Goal: Transaction & Acquisition: Obtain resource

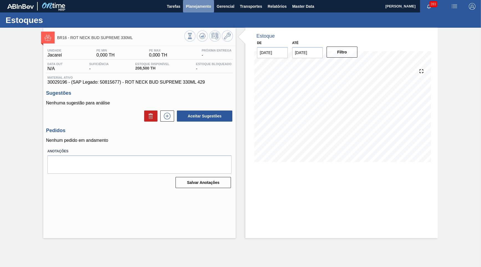
click at [192, 10] on button "Planejamento" at bounding box center [198, 6] width 31 height 12
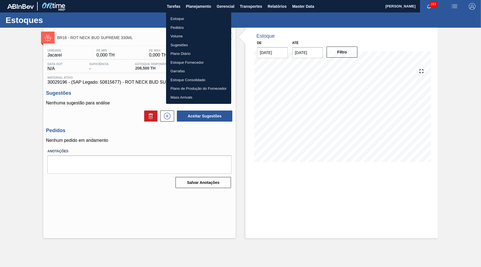
click at [183, 19] on li "Estoque" at bounding box center [198, 18] width 65 height 9
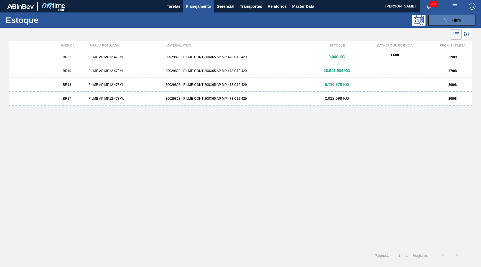
click at [439, 24] on button "089F7B8B-B2A5-4AFE-B5C0-19BA573D28AC Filtro" at bounding box center [452, 20] width 47 height 11
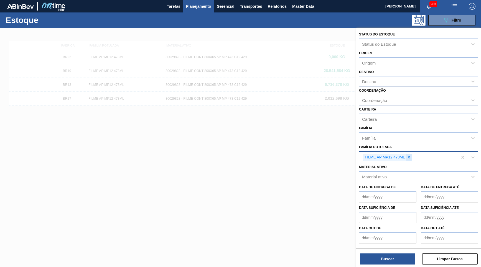
click at [411, 156] on icon at bounding box center [409, 158] width 4 height 4
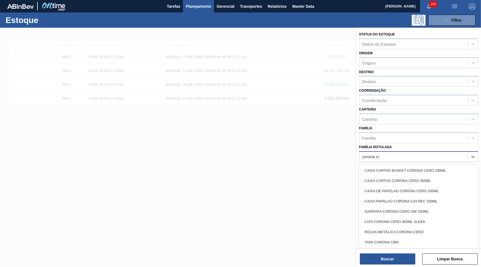
type Rotulada "corona cer"
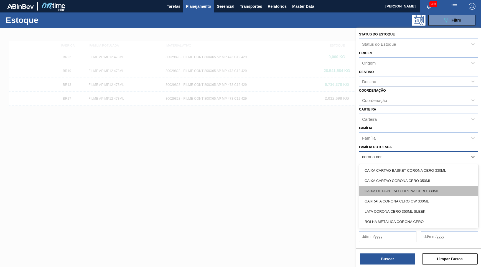
click at [392, 188] on div "CAIXA DE PAPELAO CORONA CERO 330ML" at bounding box center [418, 191] width 119 height 10
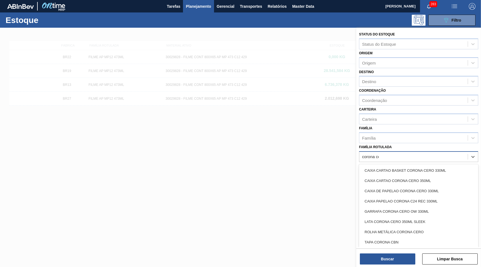
type Rotulada "corona cer"
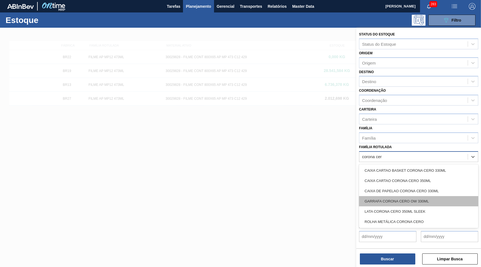
click at [429, 197] on div "GARRAFA CORONA CERO OW 330ML" at bounding box center [418, 201] width 119 height 10
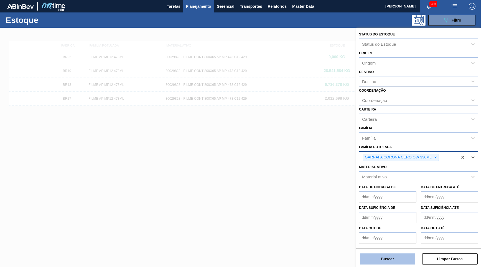
click at [384, 262] on button "Buscar" at bounding box center [387, 259] width 55 height 11
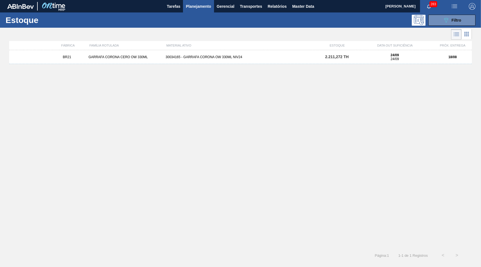
click at [278, 63] on div "BR21 GARRAFA CORONA CERO OW 330ML 30034165 - GARRAFA CORONA OW 330ML NIV24 2.21…" at bounding box center [240, 57] width 463 height 14
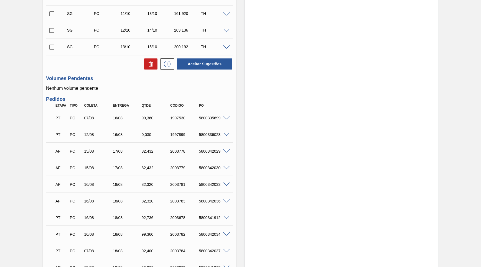
scroll to position [451, 0]
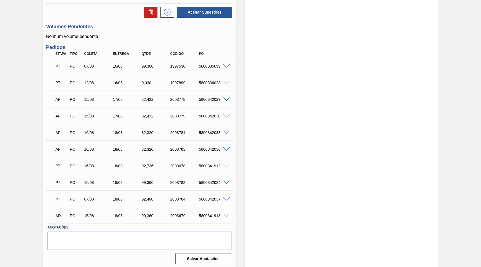
click at [227, 98] on span at bounding box center [226, 100] width 7 height 4
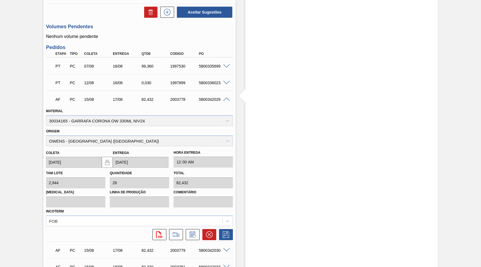
click at [227, 98] on span at bounding box center [226, 100] width 7 height 4
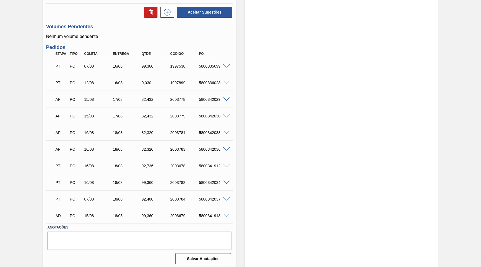
drag, startPoint x: 232, startPoint y: 116, endPoint x: 226, endPoint y: 116, distance: 5.8
click at [229, 117] on div at bounding box center [227, 116] width 11 height 4
click at [226, 116] on span at bounding box center [226, 116] width 7 height 4
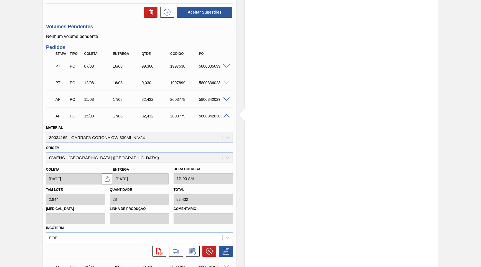
click at [223, 114] on span at bounding box center [226, 116] width 7 height 4
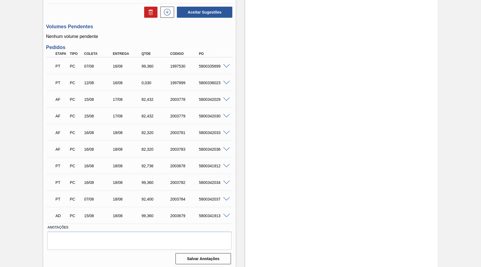
click at [229, 64] on span at bounding box center [226, 66] width 7 height 4
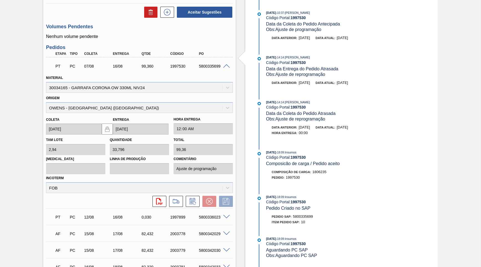
click at [226, 64] on span at bounding box center [226, 66] width 7 height 4
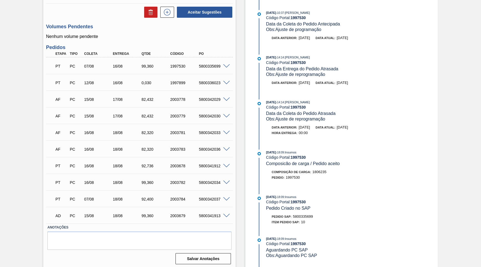
click at [224, 83] on span at bounding box center [226, 83] width 7 height 4
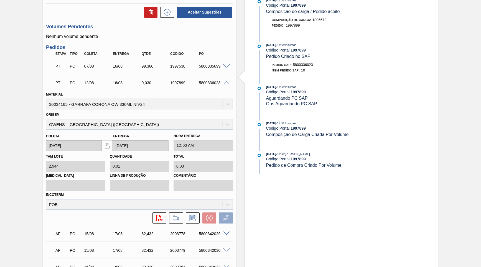
click at [224, 83] on span at bounding box center [226, 83] width 7 height 4
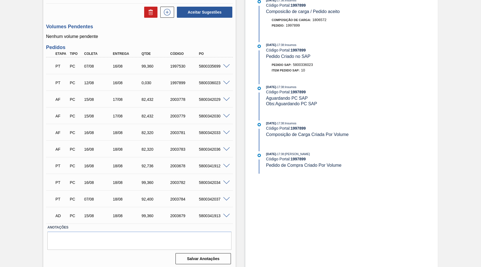
click at [227, 98] on span at bounding box center [226, 100] width 7 height 4
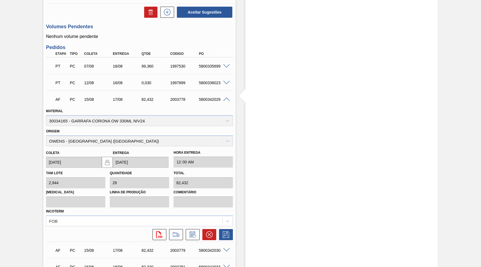
click at [227, 98] on span at bounding box center [226, 100] width 7 height 4
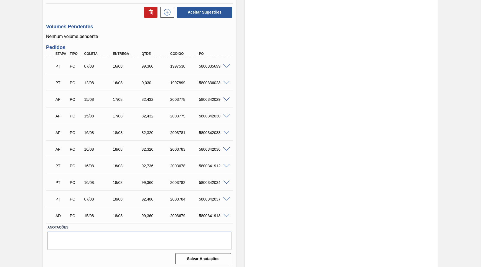
click at [212, 99] on div "5800342029" at bounding box center [214, 99] width 32 height 4
click at [222, 130] on div at bounding box center [227, 132] width 11 height 4
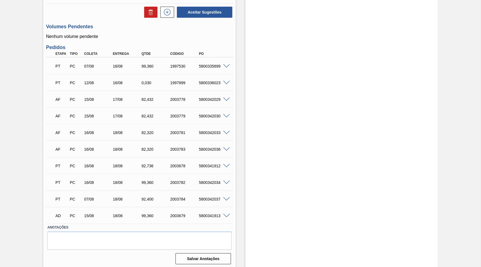
click at [228, 132] on span at bounding box center [226, 133] width 7 height 4
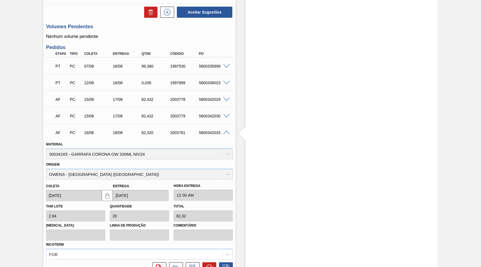
click at [228, 132] on span at bounding box center [226, 133] width 7 height 4
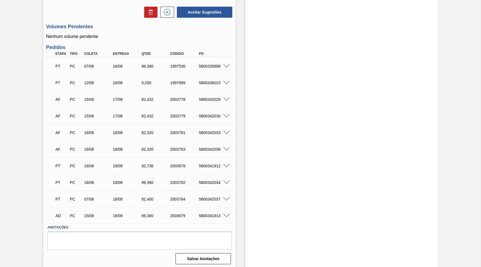
click at [226, 102] on div "AF PC 15/08 17/08 82,[PHONE_NUMBER] 5800342029" at bounding box center [139, 99] width 187 height 14
click at [226, 100] on div "5800342029" at bounding box center [214, 99] width 32 height 4
click at [227, 98] on span at bounding box center [226, 100] width 7 height 4
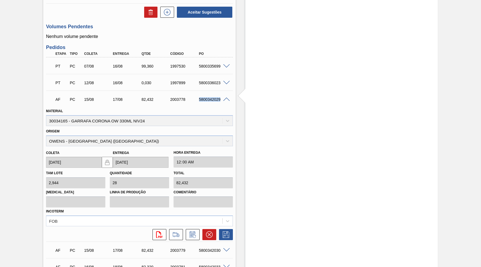
click at [227, 98] on span at bounding box center [226, 100] width 7 height 4
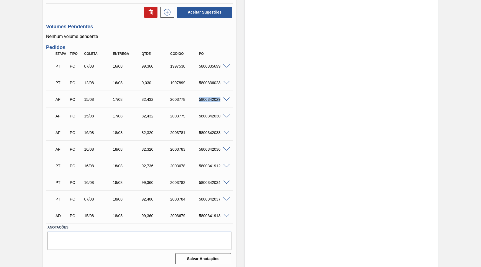
click at [225, 114] on div at bounding box center [227, 116] width 11 height 4
click at [227, 114] on span at bounding box center [226, 116] width 7 height 4
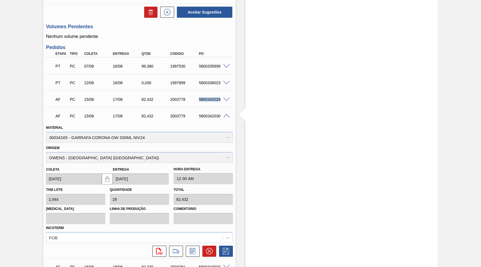
click at [227, 114] on span at bounding box center [226, 116] width 7 height 4
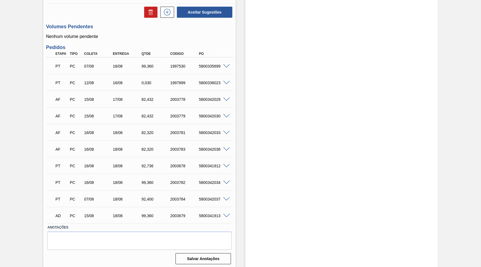
click at [211, 110] on div "AF PC 15/08 17/08 82,[PHONE_NUMBER] 5800342030" at bounding box center [138, 115] width 172 height 11
copy div "5800342030"
click at [227, 131] on span at bounding box center [226, 133] width 7 height 4
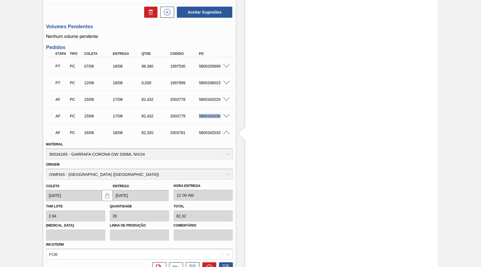
click at [227, 131] on span at bounding box center [226, 133] width 7 height 4
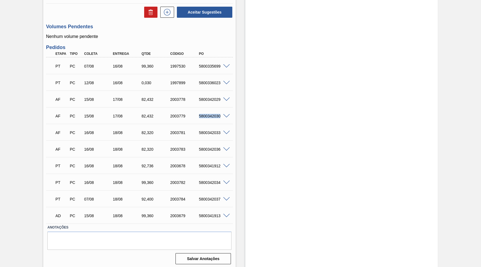
click at [227, 148] on span at bounding box center [226, 150] width 7 height 4
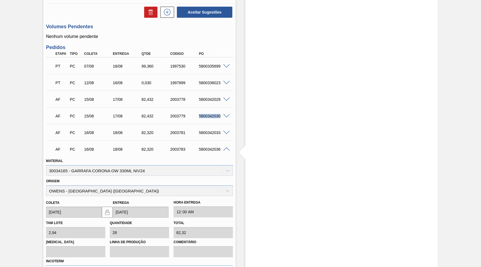
click at [224, 148] on span at bounding box center [226, 150] width 7 height 4
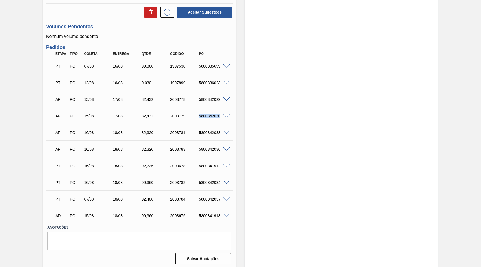
click at [229, 165] on span at bounding box center [226, 166] width 7 height 4
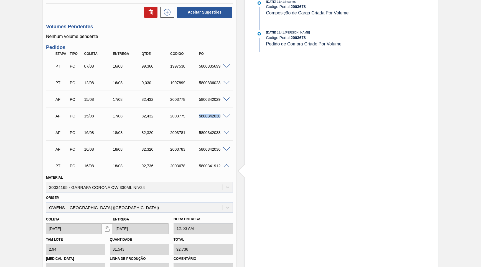
click at [228, 165] on span at bounding box center [226, 166] width 7 height 4
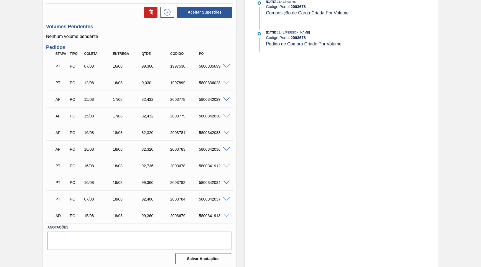
click at [226, 100] on span at bounding box center [226, 100] width 7 height 4
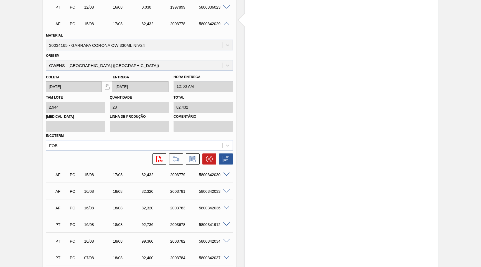
scroll to position [531, 0]
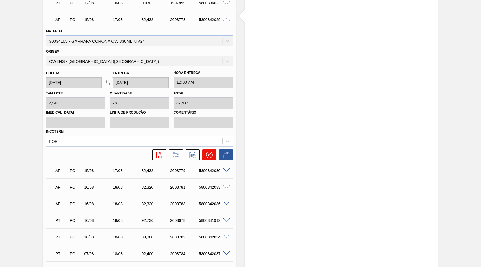
click at [207, 152] on icon at bounding box center [209, 155] width 7 height 7
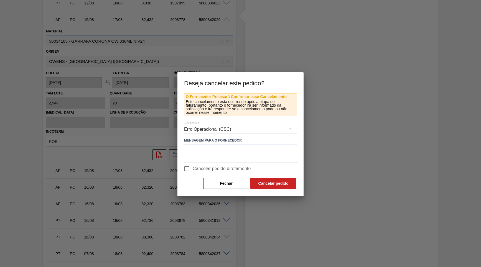
click at [201, 169] on span "Cancelar pedido diretamente" at bounding box center [222, 169] width 58 height 7
click at [193, 169] on input "Cancelar pedido diretamente" at bounding box center [187, 169] width 12 height 12
checkbox input "true"
click at [241, 128] on div "Erro Operacional (CSC)" at bounding box center [240, 130] width 113 height 16
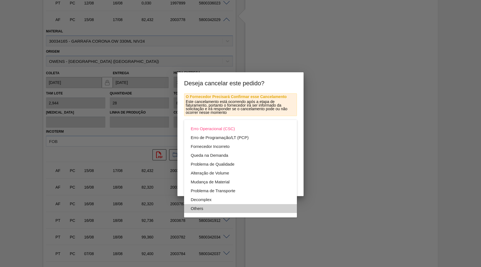
click at [220, 207] on div "Others" at bounding box center [241, 208] width 100 height 9
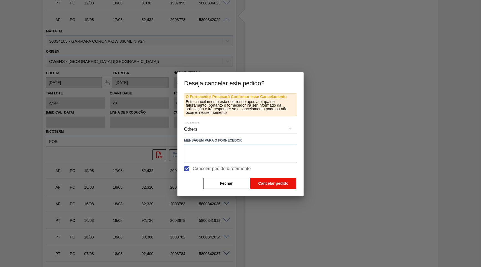
click at [270, 179] on button "Cancelar pedido" at bounding box center [273, 183] width 46 height 11
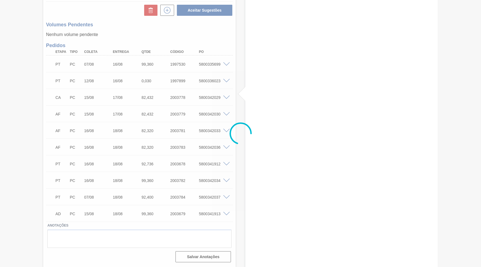
scroll to position [451, 0]
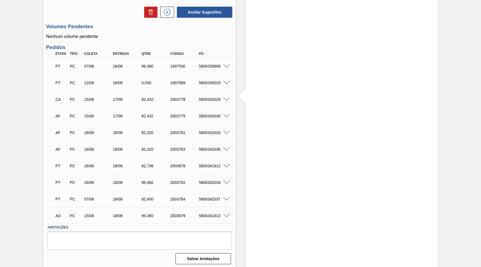
click at [227, 114] on span at bounding box center [226, 116] width 7 height 4
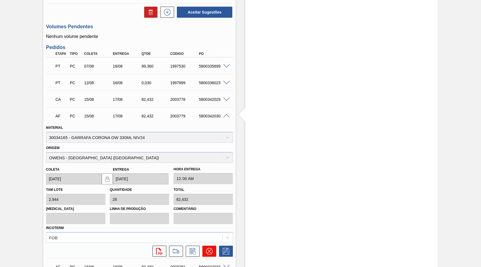
click at [206, 246] on button at bounding box center [210, 251] width 14 height 11
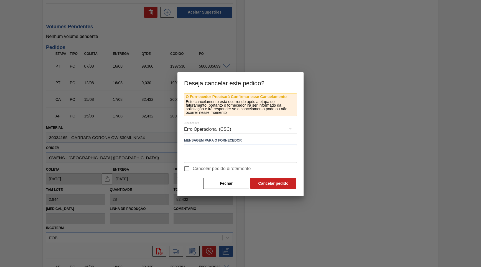
click at [213, 170] on span "Cancelar pedido diretamente" at bounding box center [222, 169] width 58 height 7
click at [193, 170] on input "Cancelar pedido diretamente" at bounding box center [187, 169] width 12 height 12
checkbox input "true"
click at [217, 132] on div "Erro Operacional (CSC)" at bounding box center [240, 130] width 113 height 16
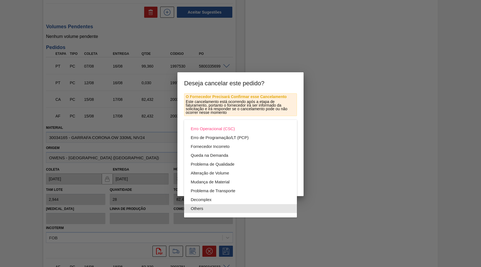
click at [206, 209] on div "Others" at bounding box center [241, 208] width 100 height 9
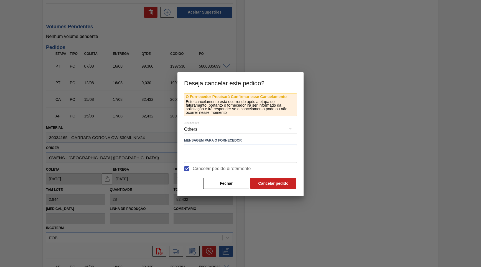
click at [272, 184] on button "Cancelar pedido" at bounding box center [273, 183] width 46 height 11
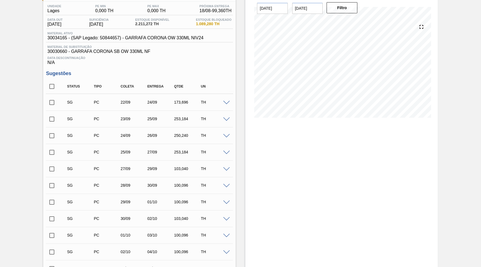
scroll to position [25, 0]
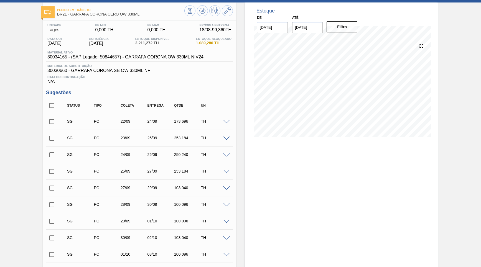
click at [48, 106] on input "checkbox" at bounding box center [52, 106] width 12 height 12
checkbox input "true"
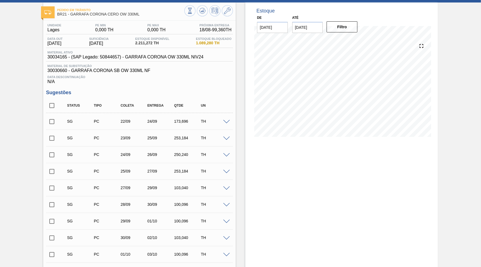
checkbox input "true"
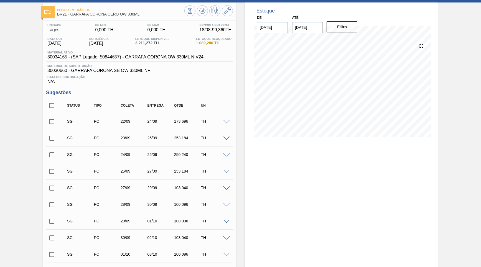
checkbox input "true"
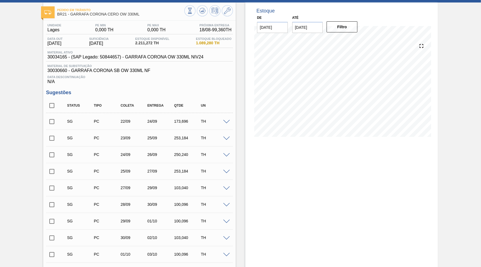
checkbox input "true"
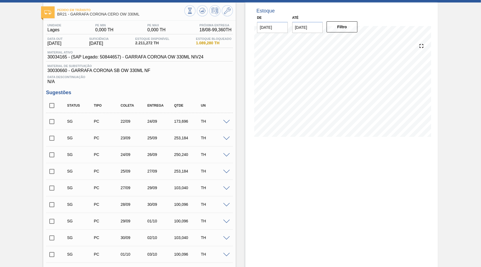
checkbox input "true"
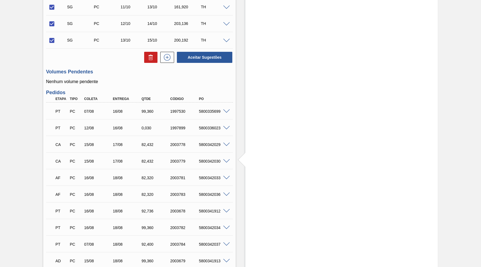
scroll to position [398, 0]
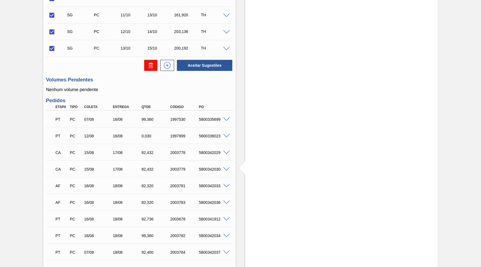
click at [150, 67] on icon at bounding box center [151, 65] width 7 height 7
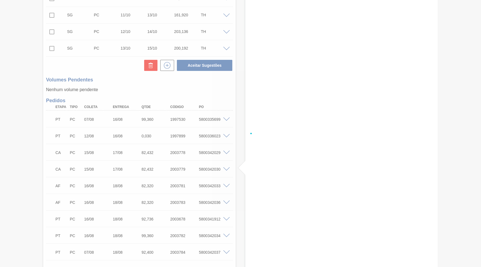
checkbox input "false"
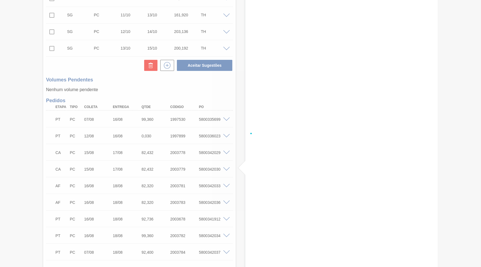
checkbox input "false"
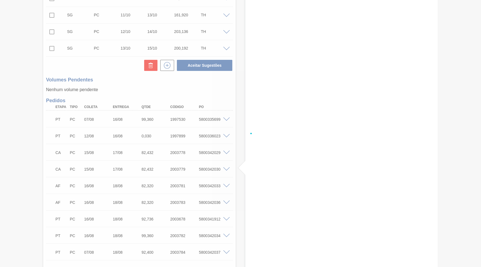
checkbox input "false"
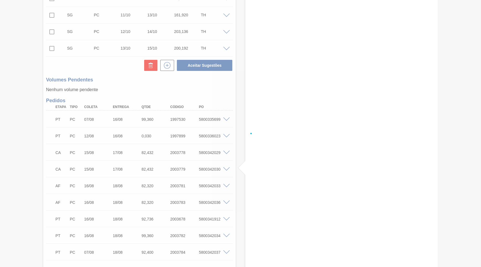
checkbox input "false"
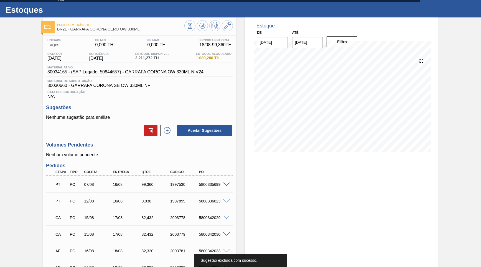
scroll to position [0, 0]
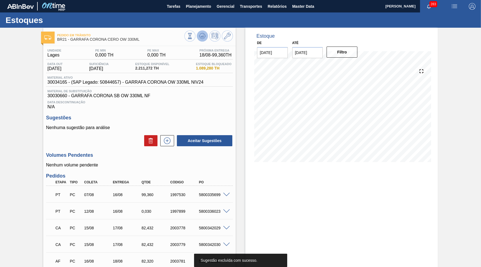
click at [206, 37] on button at bounding box center [202, 36] width 11 height 11
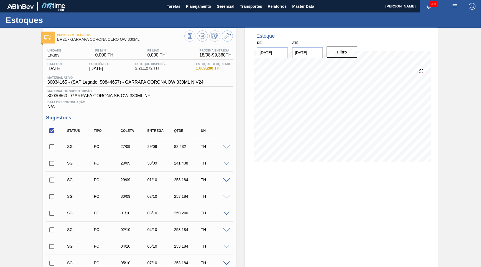
click at [49, 130] on input "checkbox" at bounding box center [52, 131] width 12 height 12
checkbox input "true"
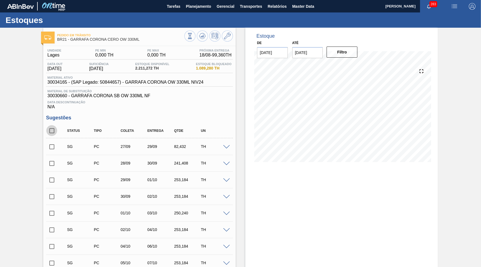
checkbox input "true"
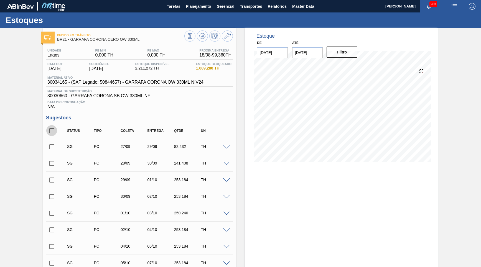
checkbox input "true"
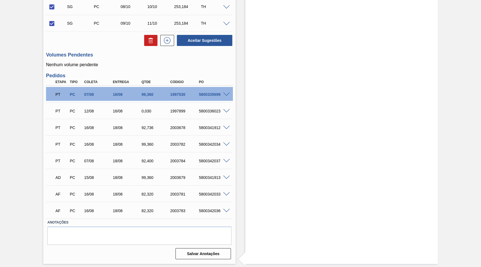
scroll to position [308, 0]
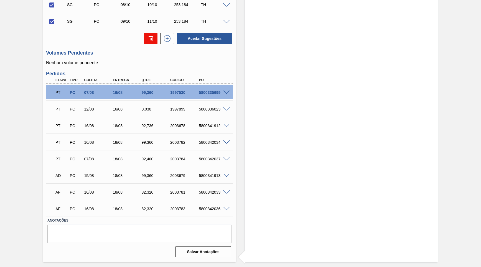
click at [148, 33] on button at bounding box center [150, 38] width 13 height 11
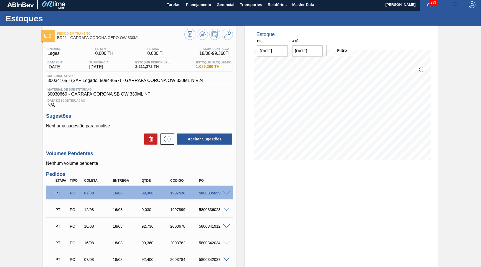
scroll to position [0, 0]
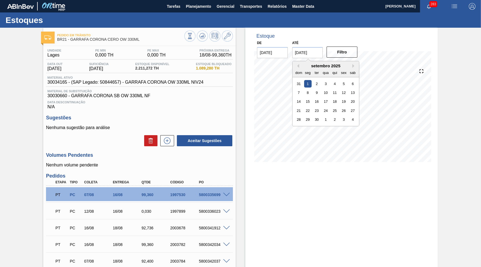
click at [304, 53] on input "[DATE]" at bounding box center [307, 52] width 31 height 11
click at [315, 116] on div "30" at bounding box center [316, 119] width 7 height 7
type input "[DATE]"
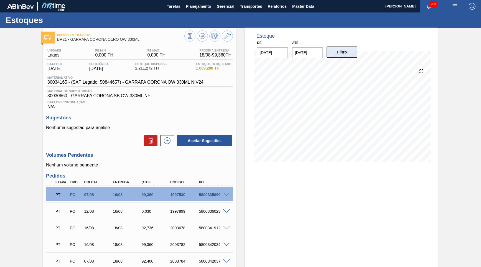
click at [343, 47] on button "Filtro" at bounding box center [342, 52] width 31 height 11
click at [192, 7] on span "Planejamento" at bounding box center [198, 6] width 25 height 7
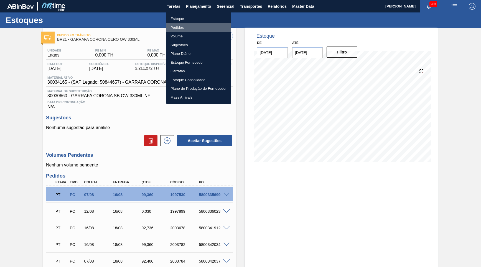
click at [178, 30] on li "Pedidos" at bounding box center [198, 27] width 65 height 9
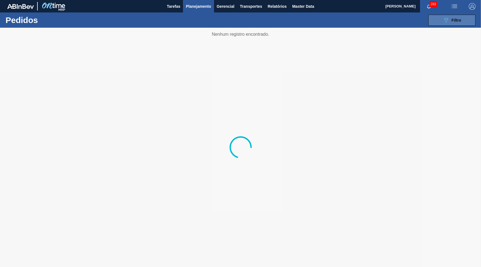
click at [436, 21] on button "089F7B8B-B2A5-4AFE-B5C0-19BA573D28AC Filtro" at bounding box center [452, 20] width 47 height 11
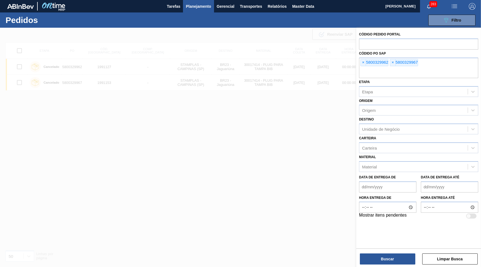
click at [362, 60] on span "×" at bounding box center [363, 62] width 5 height 7
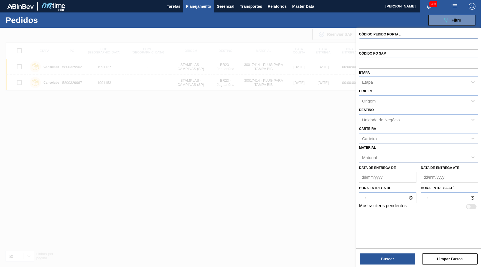
click at [365, 46] on input "text" at bounding box center [418, 44] width 119 height 11
paste input "text"
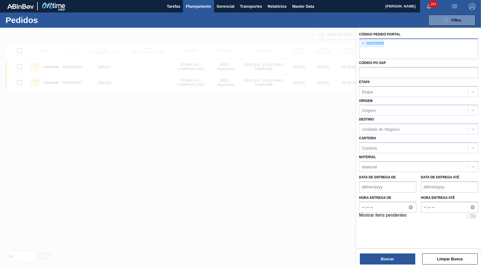
paste input "text"
click at [360, 43] on div "× 30029385 × 2008975" at bounding box center [418, 49] width 119 height 21
click at [361, 40] on span "×" at bounding box center [363, 43] width 5 height 7
paste input "text"
click at [389, 256] on button "Buscar" at bounding box center [387, 259] width 55 height 11
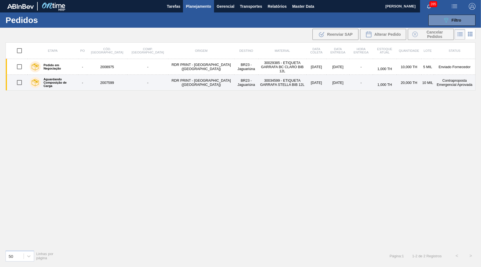
click at [307, 81] on td "[DATE]" at bounding box center [317, 83] width 20 height 16
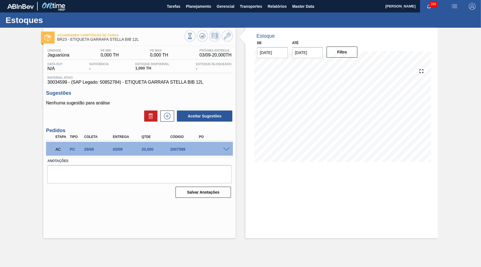
click at [226, 149] on span at bounding box center [226, 150] width 7 height 4
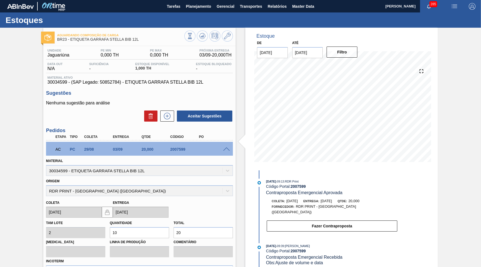
click at [311, 193] on span "Contraproposta Emergencial Aprovada" at bounding box center [304, 193] width 77 height 5
click at [203, 36] on icon at bounding box center [203, 36] width 4 height 2
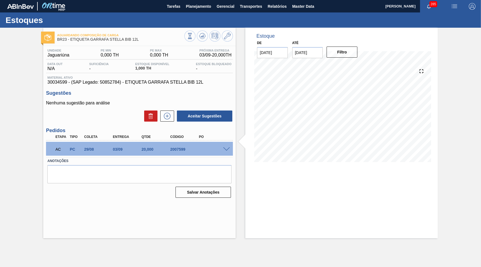
click at [228, 148] on span at bounding box center [226, 150] width 7 height 4
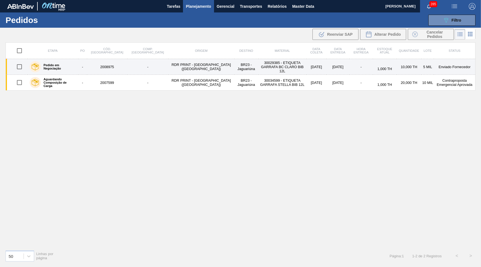
click at [282, 66] on td "30029385 - ETIQUETA GARRAFA BC CLARO BIB 12L" at bounding box center [283, 67] width 48 height 16
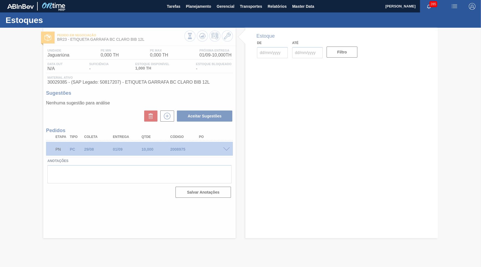
type input "[DATE]"
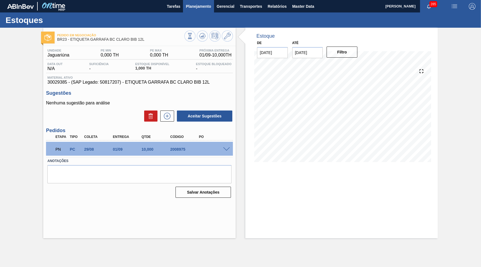
click at [194, 7] on span "Planejamento" at bounding box center [198, 6] width 25 height 7
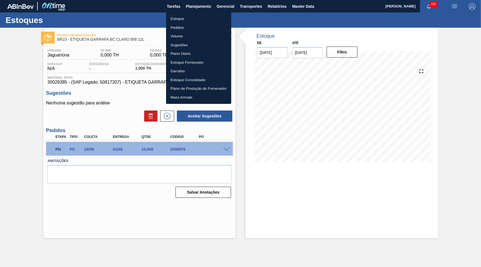
click at [191, 16] on li "Estoque" at bounding box center [198, 18] width 65 height 9
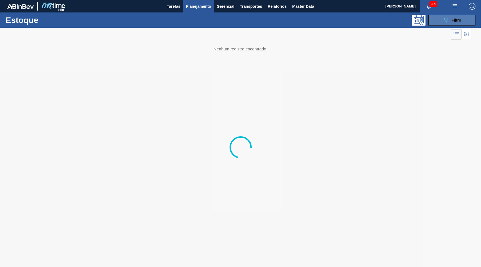
click at [446, 19] on icon "089F7B8B-B2A5-4AFE-B5C0-19BA573D28AC" at bounding box center [446, 20] width 7 height 7
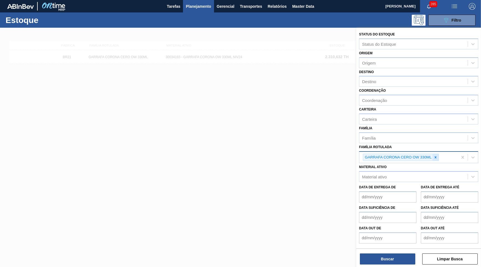
click at [438, 154] on div at bounding box center [436, 157] width 6 height 7
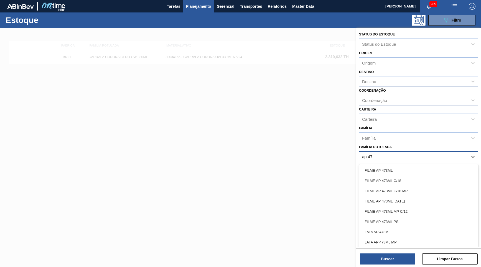
type Rotulada "ap 473"
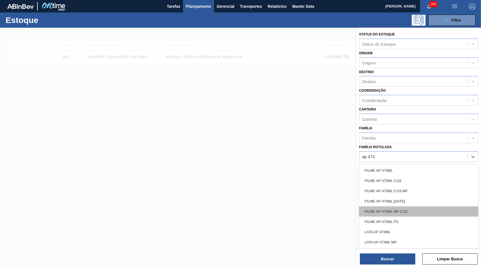
drag, startPoint x: 418, startPoint y: 198, endPoint x: 421, endPoint y: 200, distance: 4.0
click at [421, 200] on div "FILME AP 473ML FILME AP 473ML C/18 FILME AP 473ML C/18 MP FILME AP 473ML [DATE]…" at bounding box center [418, 205] width 119 height 83
click at [421, 207] on div "FILME AP 473ML MP C/12" at bounding box center [418, 212] width 119 height 10
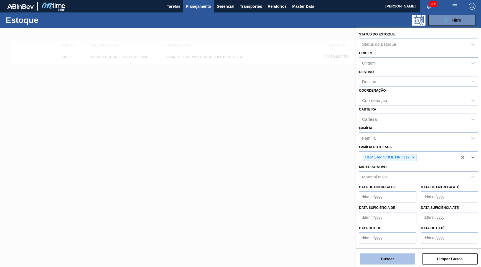
click at [391, 259] on button "Buscar" at bounding box center [387, 259] width 55 height 11
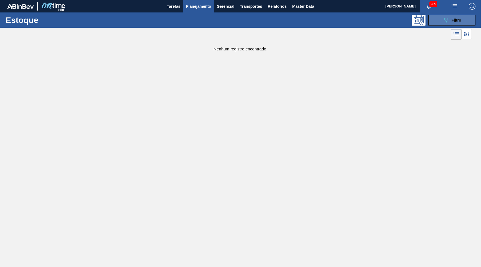
click at [453, 15] on button "089F7B8B-B2A5-4AFE-B5C0-19BA573D28AC Filtro" at bounding box center [452, 20] width 47 height 11
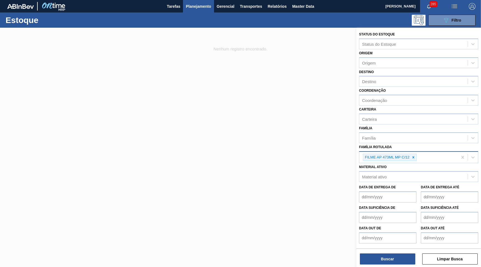
click at [423, 156] on div "FILME AP 473ML MP C/12" at bounding box center [409, 157] width 98 height 11
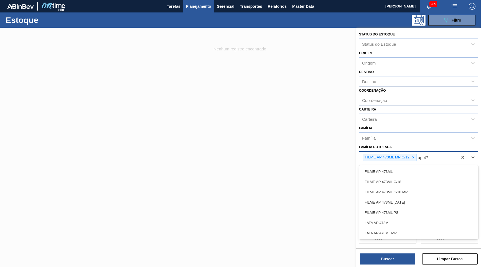
type Rotulada "ap 473"
click at [400, 168] on div "FILME AP 473ML" at bounding box center [418, 172] width 119 height 10
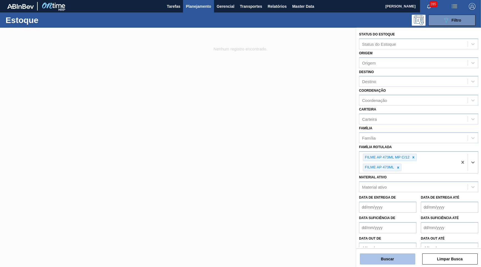
click at [376, 264] on button "Buscar" at bounding box center [387, 259] width 55 height 11
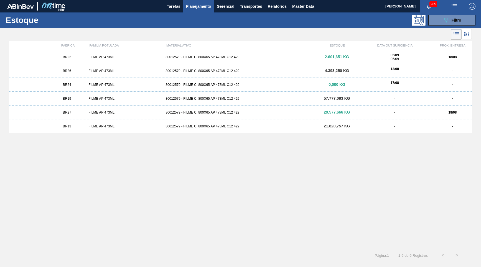
click at [324, 127] on span "21.820,757 KG" at bounding box center [337, 126] width 26 height 4
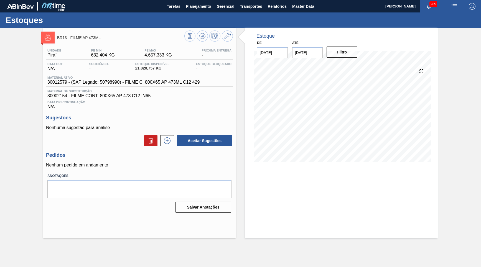
click at [136, 83] on span "30012579 - (SAP Legado: 50798990) - FILME C. 800X65 AP 473ML C12 429" at bounding box center [123, 82] width 152 height 5
click at [214, 4] on button "Planejamento" at bounding box center [198, 6] width 31 height 12
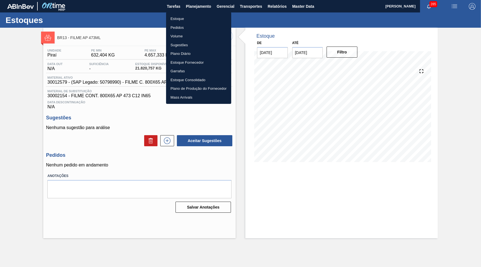
click at [189, 18] on li "Estoque" at bounding box center [198, 18] width 65 height 9
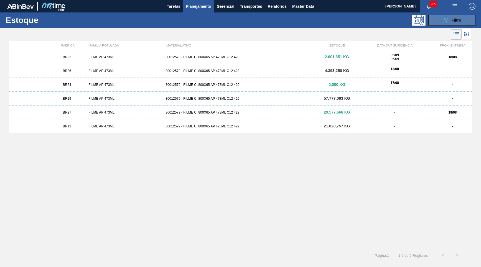
click at [436, 24] on button "089F7B8B-B2A5-4AFE-B5C0-19BA573D28AC Filtro" at bounding box center [452, 20] width 47 height 11
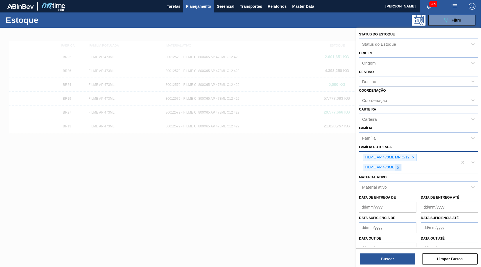
click at [401, 164] on div at bounding box center [398, 167] width 6 height 7
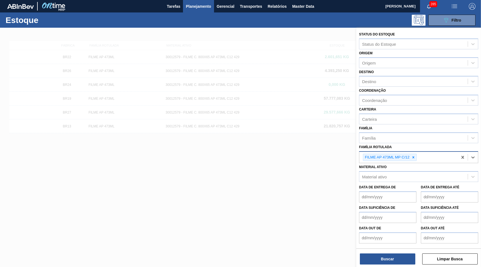
click at [414, 154] on div "FILME AP 473ML MP C/12" at bounding box center [390, 157] width 54 height 7
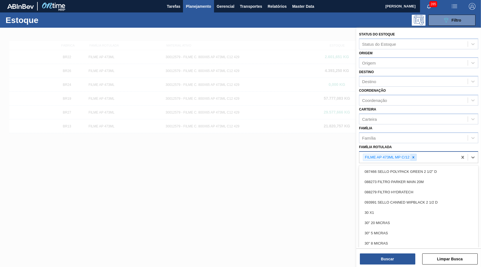
click at [416, 156] on icon at bounding box center [414, 158] width 4 height 4
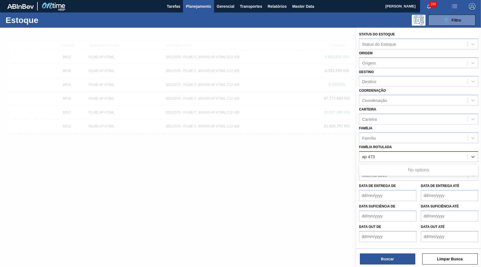
type Rotulada "ap 473"
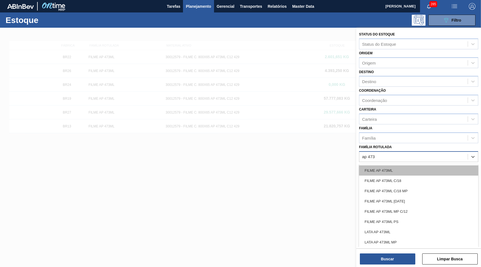
click at [414, 166] on div "FILME AP 473ML" at bounding box center [418, 171] width 119 height 10
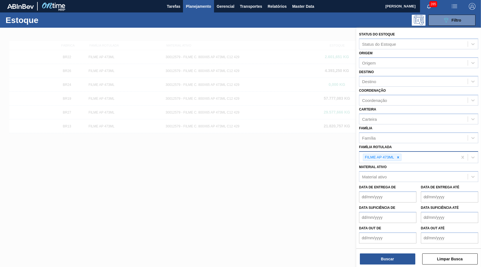
click at [415, 152] on div "FILME AP 473ML" at bounding box center [409, 157] width 98 height 11
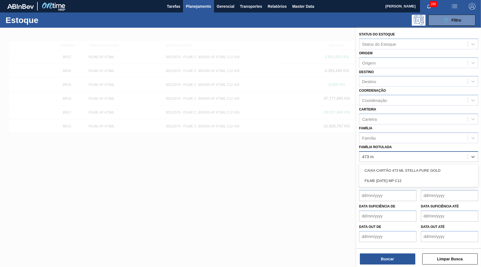
type Rotulada "473 mp"
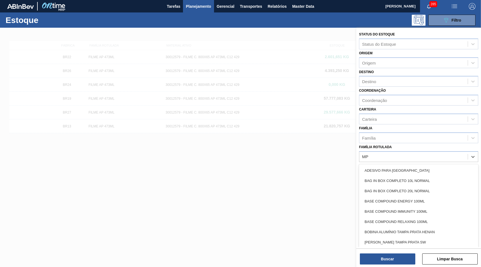
type Rotulada "MP"
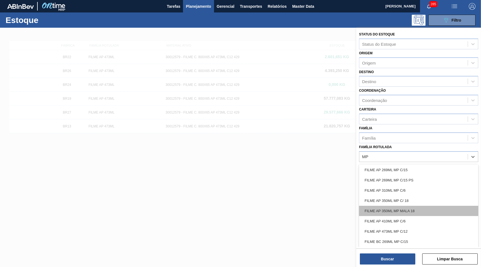
scroll to position [186, 0]
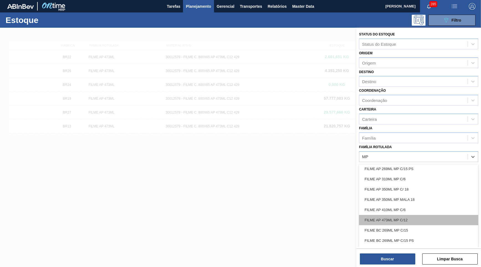
click at [435, 215] on div "FILME AP 473ML MP C/12" at bounding box center [418, 220] width 119 height 10
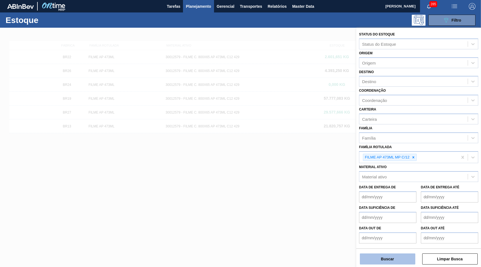
click at [387, 262] on button "Buscar" at bounding box center [387, 259] width 55 height 11
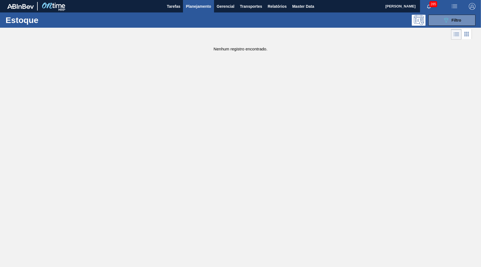
click at [479, 7] on button "button" at bounding box center [473, 6] width 18 height 12
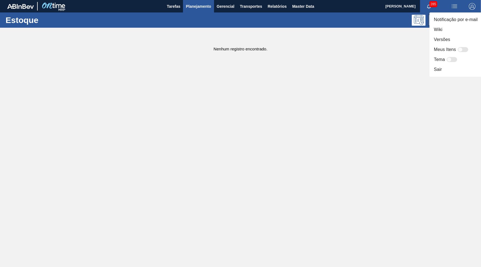
click at [388, 165] on div at bounding box center [240, 133] width 481 height 267
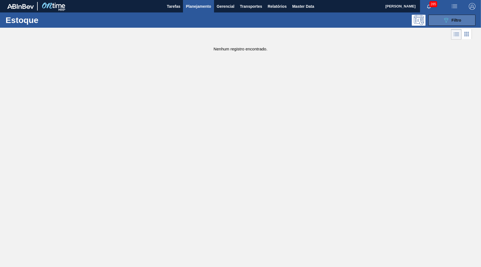
click at [440, 22] on button "089F7B8B-B2A5-4AFE-B5C0-19BA573D28AC Filtro" at bounding box center [452, 20] width 47 height 11
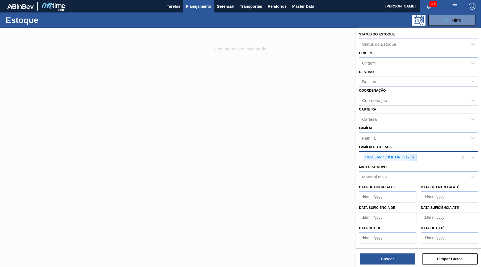
click at [412, 154] on div at bounding box center [414, 157] width 6 height 7
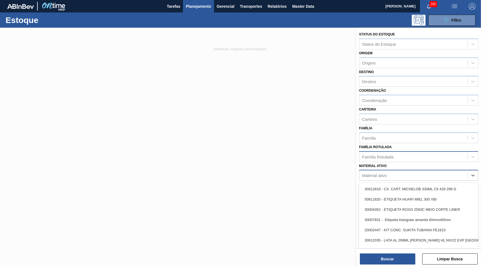
click at [389, 172] on div "Material ativo" at bounding box center [414, 176] width 108 height 8
paste ativo "30029828"
type ativo "30029828"
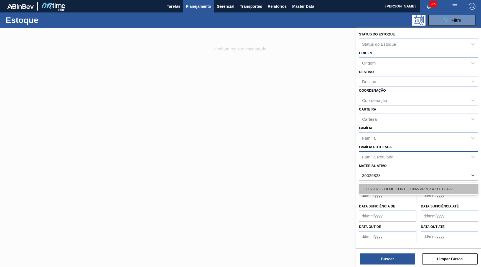
click at [395, 184] on div "30029828 - FILME CONT 800X65 AP MP 473 C12 429" at bounding box center [418, 189] width 119 height 10
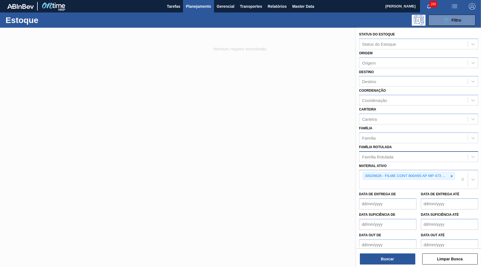
click at [393, 266] on div "Status do Estoque Status do Estoque Origem Origem Destino Destino Coordenação C…" at bounding box center [418, 148] width 125 height 241
click at [388, 260] on button "Buscar" at bounding box center [387, 259] width 55 height 11
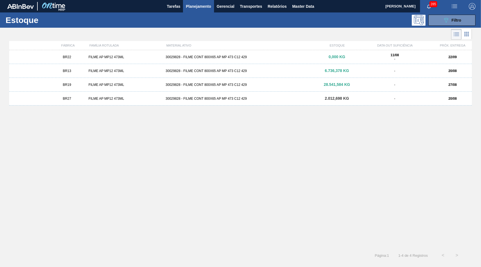
click at [332, 68] on div "BR13 FILME AP MP12 473ML 30029828 - FILME CONT 800X65 AP MP 473 C12 429 6.736,3…" at bounding box center [240, 71] width 463 height 14
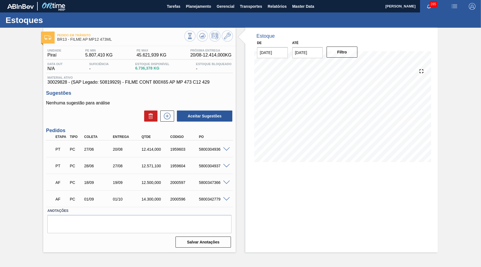
click at [227, 148] on span at bounding box center [226, 150] width 7 height 4
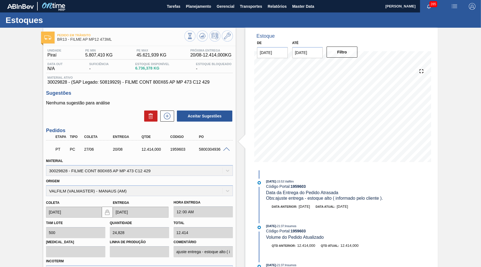
click at [204, 149] on div "5800304936" at bounding box center [214, 149] width 32 height 4
copy div "5800304936"
click at [176, 151] on div "PT PC 27/06 20/08 12.414,000 1959603 5800304936" at bounding box center [138, 148] width 172 height 11
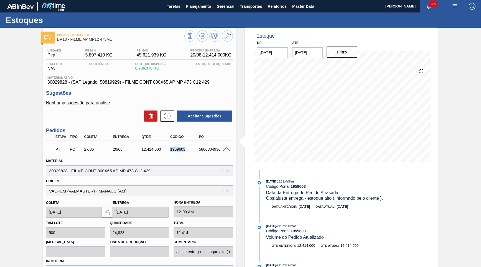
copy div "1959603"
click at [196, 4] on span "Planejamento" at bounding box center [198, 6] width 25 height 7
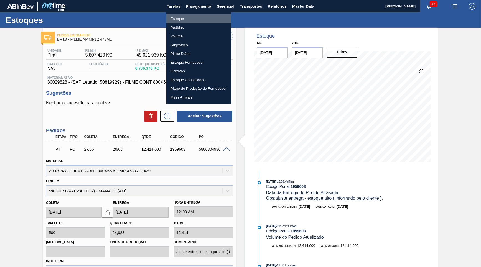
click at [185, 15] on li "Estoque" at bounding box center [198, 18] width 65 height 9
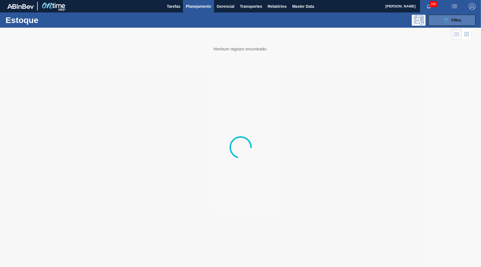
click at [436, 21] on button "089F7B8B-B2A5-4AFE-B5C0-19BA573D28AC Filtro" at bounding box center [452, 20] width 47 height 11
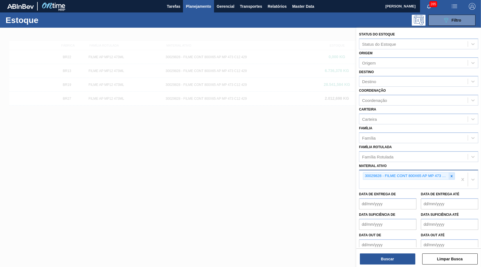
click at [452, 174] on icon at bounding box center [452, 176] width 4 height 4
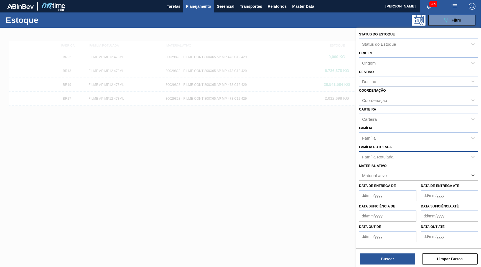
click at [407, 153] on div "Família Rotulada" at bounding box center [414, 157] width 108 height 8
type Rotulada "corona 600"
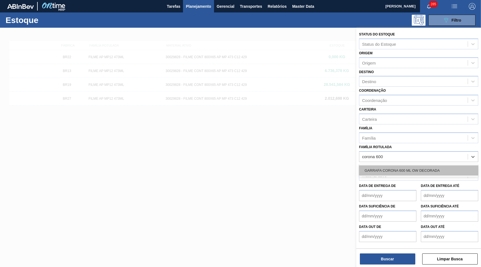
click at [427, 166] on div "GARRAFA CORONA 600 ML OW DECORADA" at bounding box center [418, 171] width 119 height 10
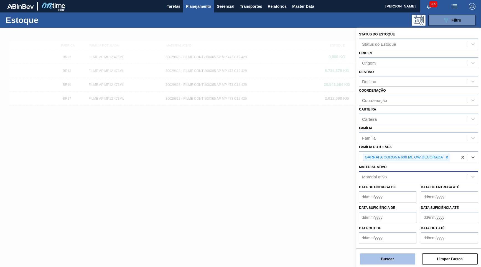
click at [391, 263] on button "Buscar" at bounding box center [387, 259] width 55 height 11
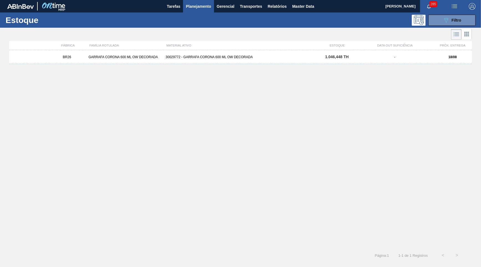
click at [242, 54] on div "BR26 GARRAFA CORONA 600 ML OW DECORADA 30029772 - GARRAFA CORONA 600 ML OW DECO…" at bounding box center [240, 57] width 463 height 14
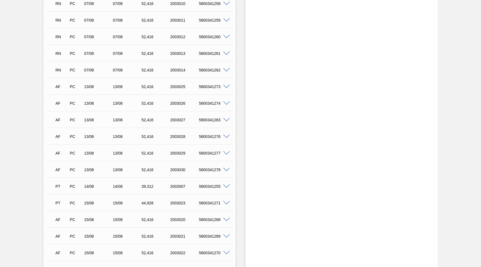
scroll to position [227, 0]
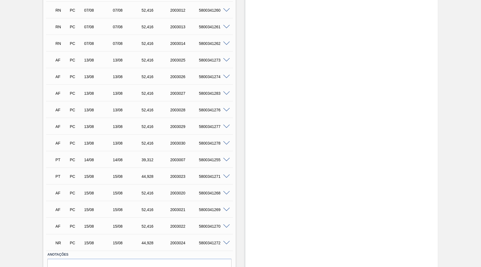
click at [227, 244] on div "5800341272" at bounding box center [214, 243] width 32 height 4
click at [227, 241] on span at bounding box center [226, 243] width 7 height 4
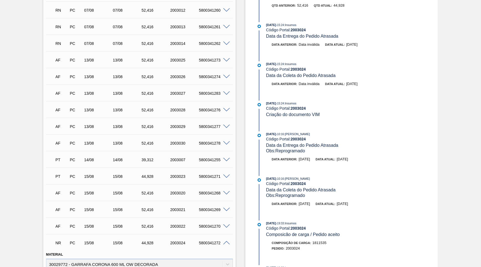
click at [227, 244] on div "NR PC 15/08 15/08 44,[PHONE_NUMBER] 5800341272" at bounding box center [139, 243] width 187 height 14
click at [224, 241] on span at bounding box center [226, 243] width 7 height 4
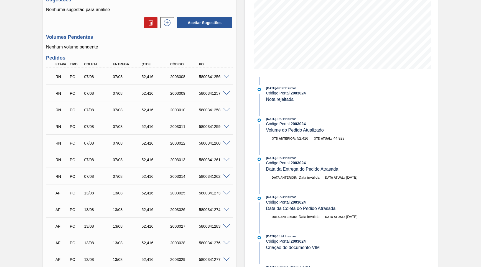
scroll to position [0, 0]
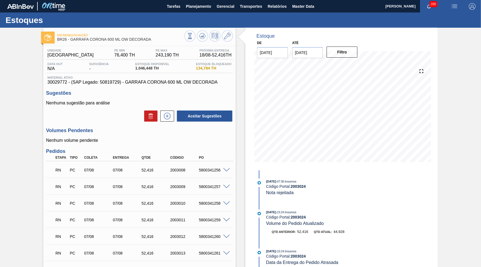
click at [133, 77] on span "Material ativo" at bounding box center [139, 77] width 184 height 3
click at [144, 84] on span "30029772 - (SAP Legado: 50819729) - GARRAFA CORONA 600 ML OW DECORADA" at bounding box center [139, 82] width 184 height 5
copy span "CORONA"
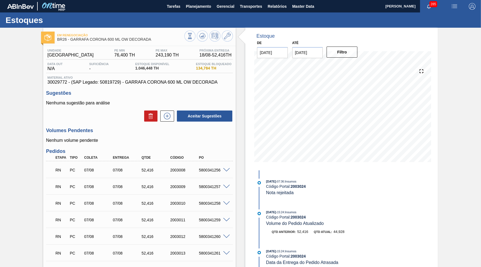
click at [95, 81] on span "30029772 - (SAP Legado: 50819729) - GARRAFA CORONA 600 ML OW DECORADA" at bounding box center [139, 82] width 184 height 5
click at [195, 3] on span "Planejamento" at bounding box center [198, 6] width 25 height 7
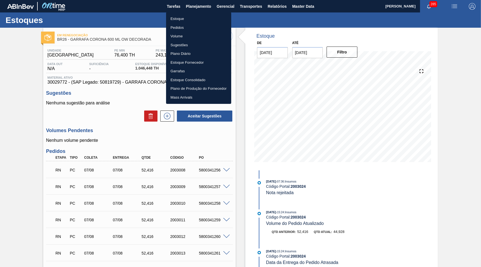
click at [184, 27] on li "Pedidos" at bounding box center [198, 27] width 65 height 9
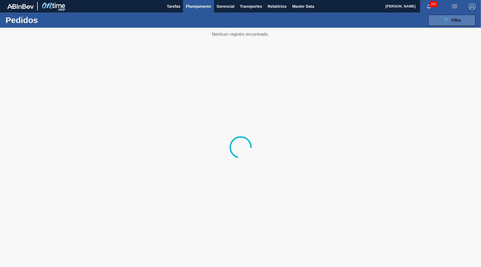
click at [448, 19] on icon at bounding box center [446, 20] width 4 height 5
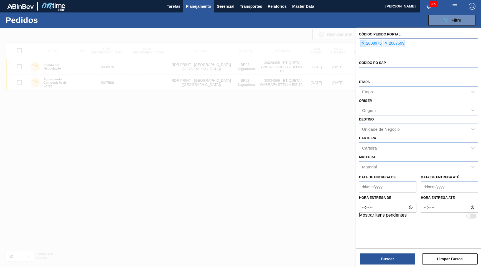
click at [363, 41] on span "×" at bounding box center [363, 43] width 5 height 7
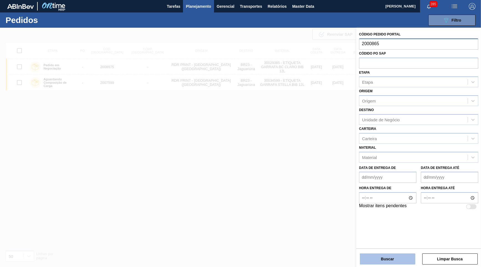
type input "2000865"
click at [383, 254] on button "Buscar" at bounding box center [387, 259] width 55 height 11
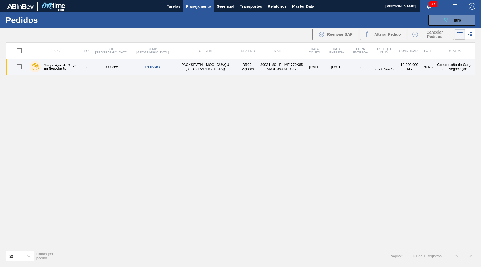
click at [56, 67] on label "Composição de Carga em Negociação" at bounding box center [60, 67] width 39 height 7
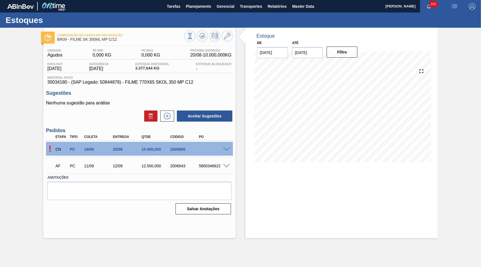
click at [225, 149] on span at bounding box center [226, 150] width 7 height 4
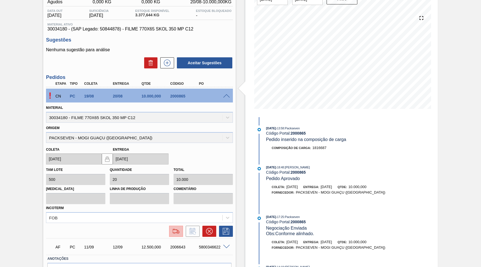
click at [171, 228] on div at bounding box center [176, 231] width 10 height 7
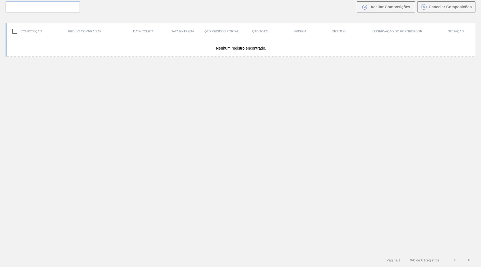
scroll to position [38, 0]
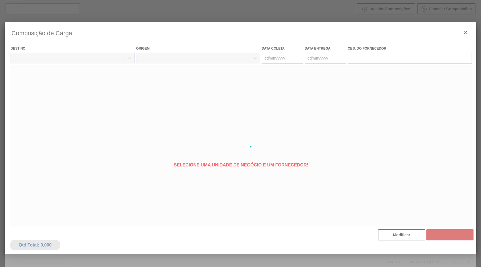
type coleta "[DATE]"
type entrega "[DATE]"
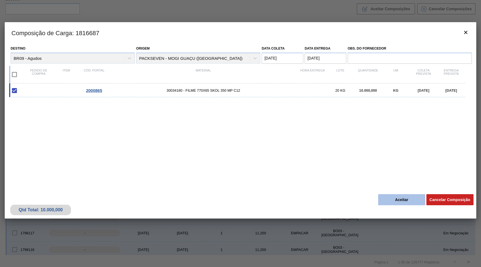
click at [398, 202] on button "Aceitar" at bounding box center [401, 199] width 47 height 11
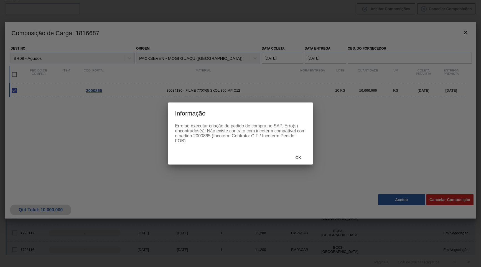
click at [314, 155] on div at bounding box center [240, 133] width 481 height 267
click at [302, 157] on span "Ok" at bounding box center [298, 158] width 14 height 4
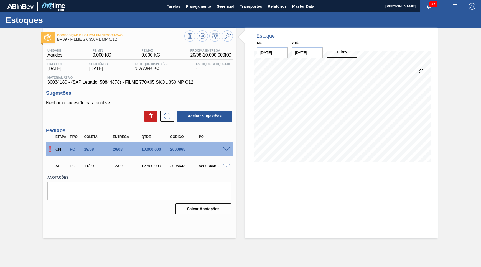
click at [226, 148] on span at bounding box center [226, 150] width 7 height 4
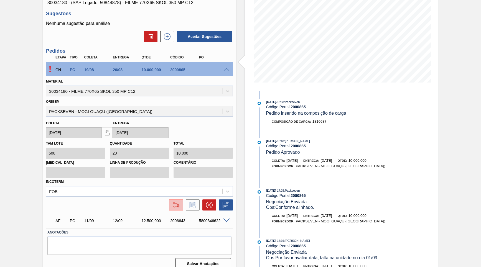
click at [179, 202] on img at bounding box center [176, 205] width 9 height 7
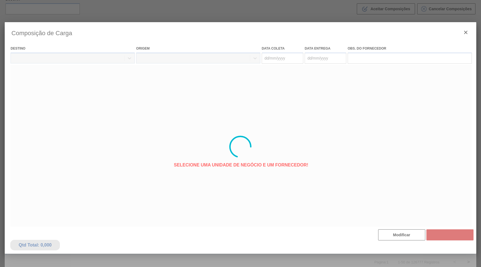
type coleta "[DATE]"
type entrega "[DATE]"
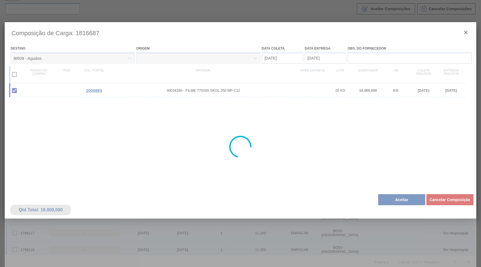
click at [464, 39] on div at bounding box center [241, 147] width 472 height 250
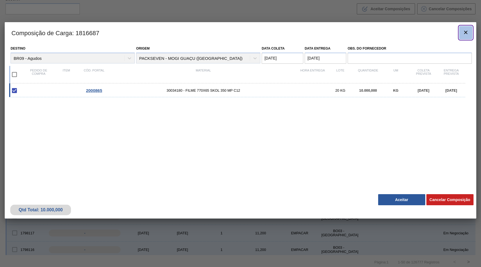
click at [468, 30] on icon "botão de ícone" at bounding box center [466, 32] width 7 height 7
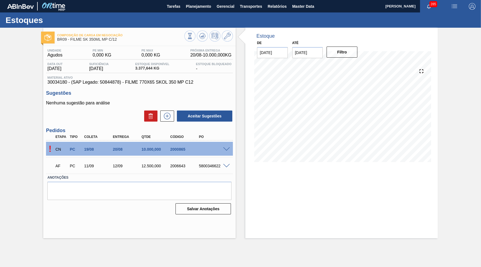
click at [225, 148] on span at bounding box center [226, 150] width 7 height 4
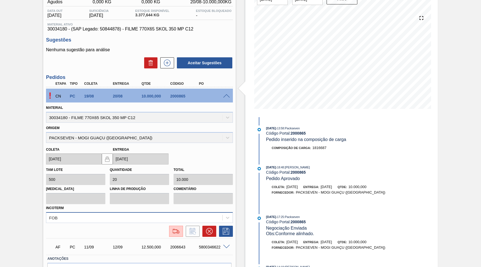
click at [166, 212] on div "FOB" at bounding box center [139, 217] width 187 height 11
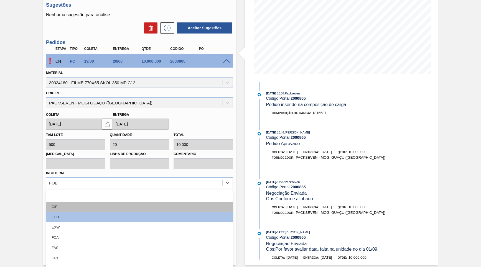
click at [64, 202] on div "CIF" at bounding box center [139, 207] width 187 height 10
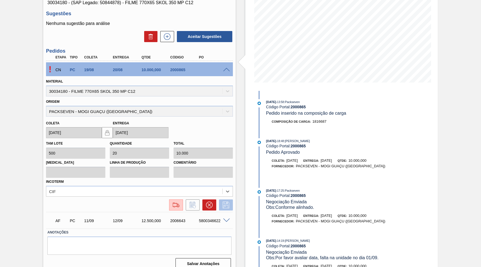
click at [223, 202] on icon at bounding box center [226, 205] width 9 height 7
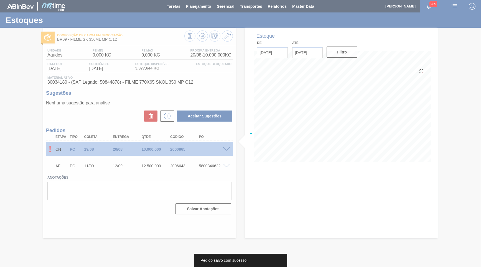
scroll to position [0, 0]
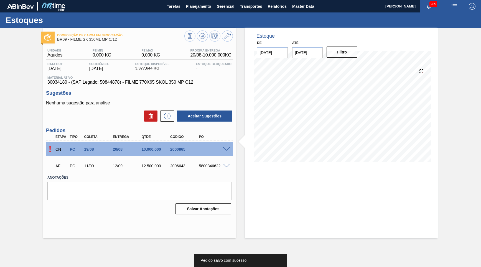
click at [227, 150] on div "! CN PC 19/08 20/08 10.000,000 2000865" at bounding box center [139, 149] width 187 height 14
click at [226, 145] on div "! CN PC 19/08 20/08 10.000,000 2000865" at bounding box center [139, 149] width 187 height 14
click at [229, 148] on span at bounding box center [226, 150] width 7 height 4
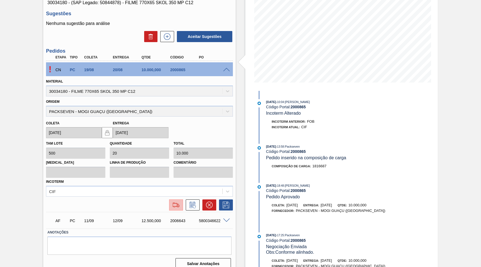
click at [174, 202] on img at bounding box center [176, 205] width 9 height 7
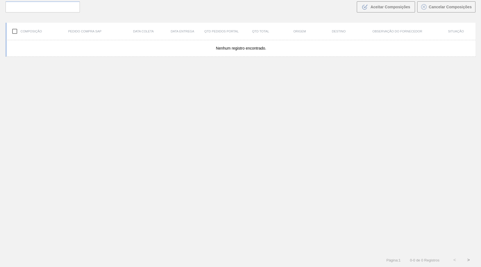
scroll to position [38, 0]
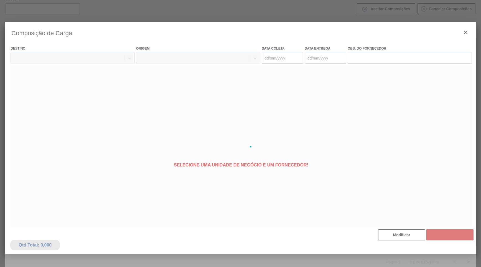
type coleta "[DATE]"
type entrega "[DATE]"
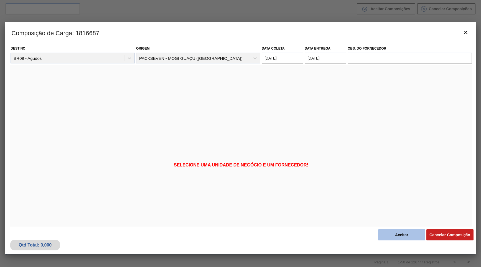
click at [419, 240] on button "Aceitar" at bounding box center [401, 235] width 47 height 11
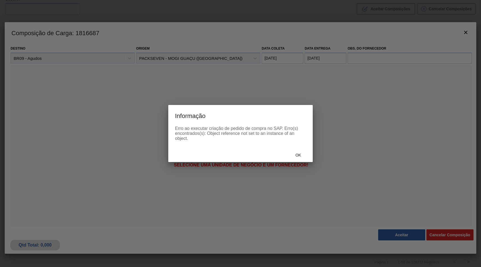
click at [296, 159] on div "Ok" at bounding box center [298, 155] width 24 height 10
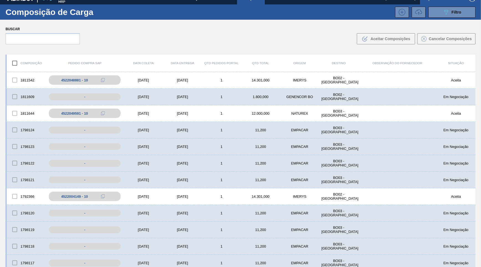
scroll to position [0, 0]
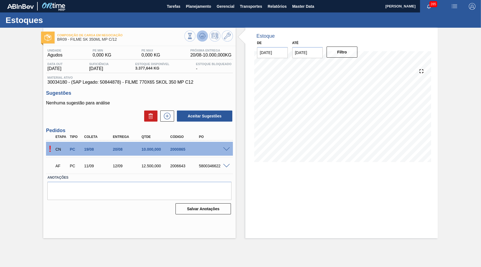
click at [193, 36] on icon at bounding box center [190, 36] width 6 height 6
click at [193, 35] on icon at bounding box center [190, 36] width 6 height 6
click at [226, 151] on div "! CN PC 19/08 20/08 10.000,000 2000865" at bounding box center [139, 149] width 187 height 14
click at [226, 150] on div "! CN PC 19/08 20/08 10.000,000 2000865" at bounding box center [139, 149] width 187 height 14
click at [226, 149] on span at bounding box center [226, 150] width 7 height 4
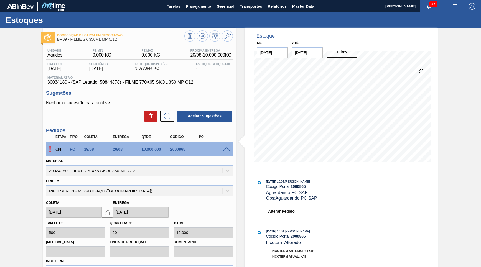
scroll to position [80, 0]
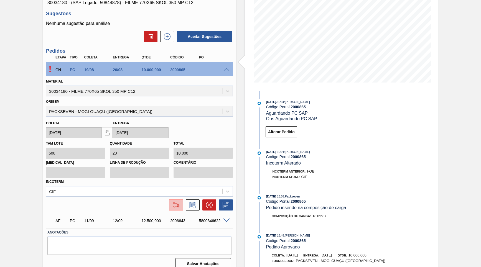
click at [176, 202] on img at bounding box center [176, 205] width 9 height 7
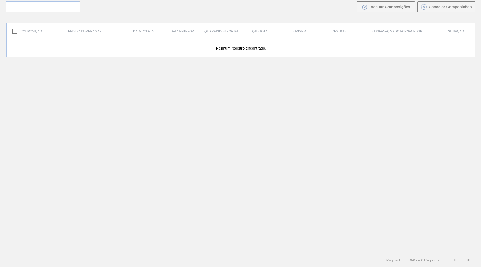
scroll to position [38, 0]
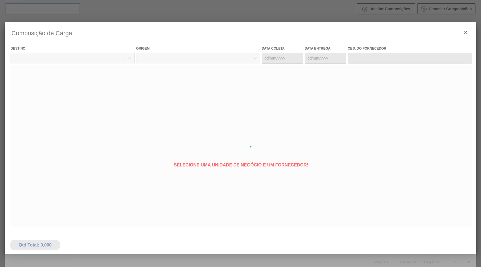
type coleta "[DATE]"
type entrega "[DATE]"
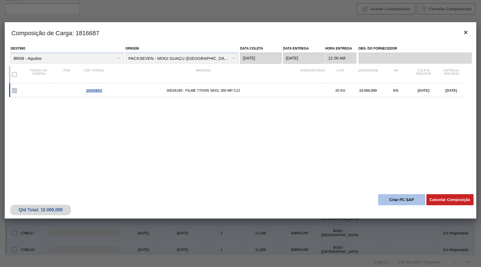
click at [404, 201] on button "Criar PC SAP" at bounding box center [401, 199] width 47 height 11
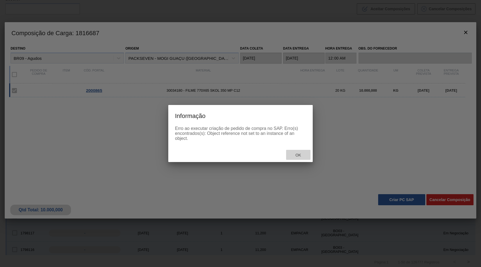
click at [294, 155] on span "Ok" at bounding box center [298, 155] width 14 height 4
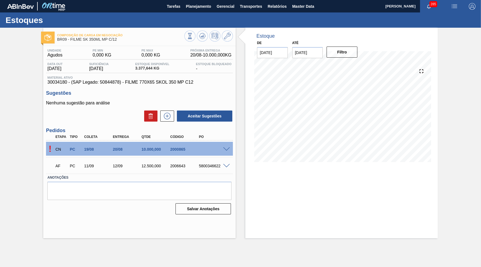
click at [356, 201] on div "Estoque De [DATE] Até [DATE] Filtro" at bounding box center [341, 133] width 193 height 211
click at [206, 31] on button at bounding box center [202, 36] width 11 height 11
click at [344, 216] on div "Estoque De [DATE] Até [DATE] Filtro 27/08 Projeção de Estoque 8,615.74 [DOMAIN_…" at bounding box center [341, 133] width 193 height 211
click at [425, 227] on div "Estoque De [DATE] Até [DATE] Filtro 27/08 Projeção de Estoque 8,615.74 [DOMAIN_…" at bounding box center [341, 133] width 193 height 211
click at [193, 39] on icon at bounding box center [190, 36] width 6 height 6
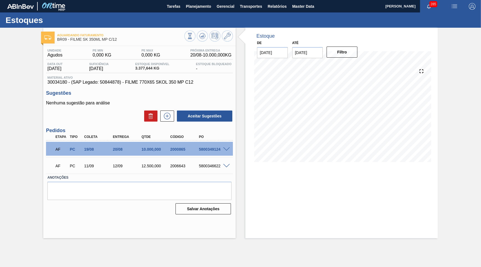
click at [219, 166] on div "5800346622" at bounding box center [214, 166] width 32 height 4
click at [229, 165] on span at bounding box center [226, 166] width 7 height 4
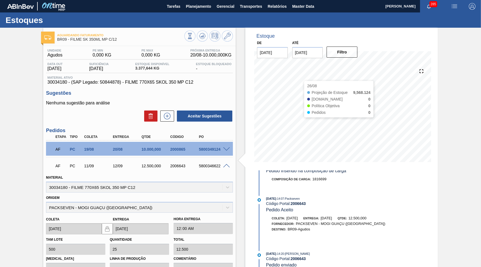
scroll to position [80, 0]
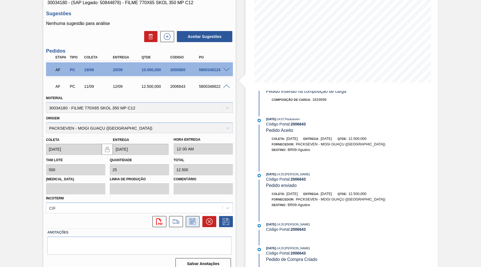
click at [190, 219] on icon at bounding box center [193, 222] width 6 height 6
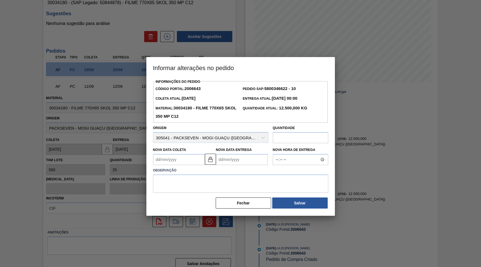
click at [226, 147] on div "Nova Data Entrega" at bounding box center [242, 155] width 52 height 19
click at [235, 155] on Entrega "Nova Data Entrega" at bounding box center [242, 159] width 52 height 11
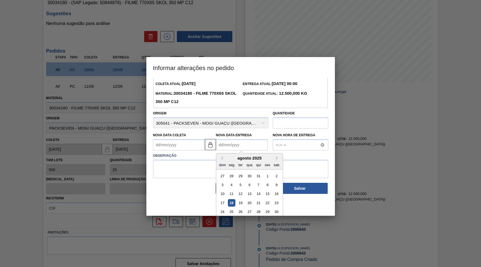
scroll to position [19, 0]
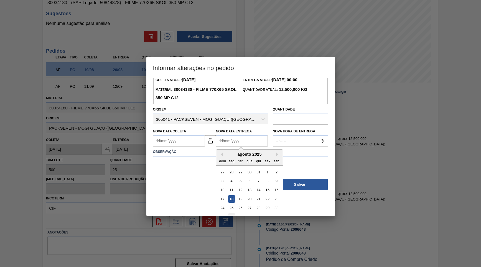
click at [228, 214] on div "1" at bounding box center [231, 217] width 7 height 7
type Coleta "[DATE]"
type Entrega "[DATE]"
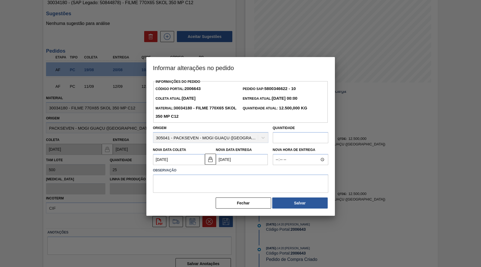
scroll to position [0, 0]
click at [220, 183] on textarea at bounding box center [240, 184] width 175 height 18
type textarea "Proposta de antecipação"
click at [289, 201] on button "Salvar" at bounding box center [299, 203] width 55 height 11
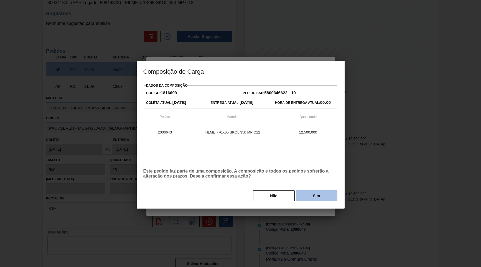
click at [323, 192] on button "Sim" at bounding box center [317, 196] width 42 height 11
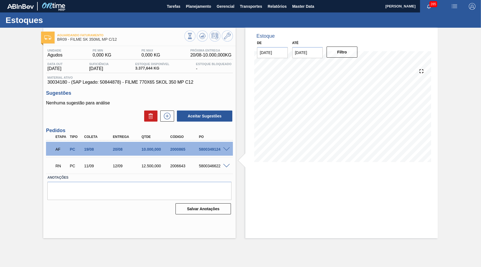
click at [225, 165] on span at bounding box center [226, 166] width 7 height 4
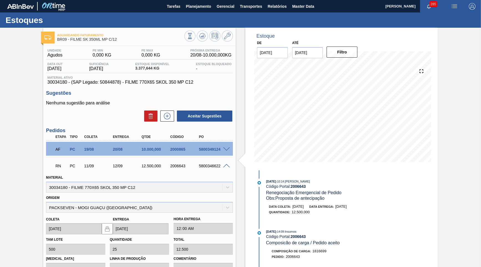
click at [148, 164] on div "12.500,000" at bounding box center [156, 166] width 32 height 4
click at [163, 116] on icon at bounding box center [167, 116] width 9 height 7
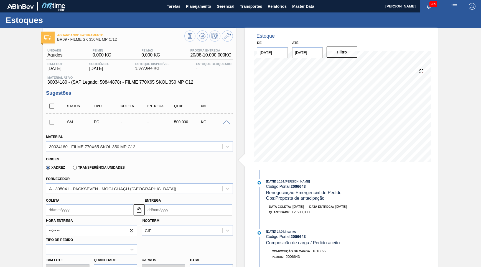
click at [311, 54] on input "[DATE]" at bounding box center [307, 52] width 31 height 11
click at [353, 65] on button "Next Month" at bounding box center [355, 66] width 4 height 4
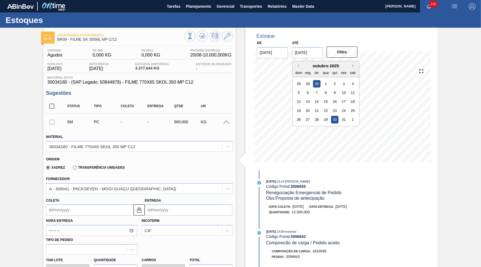
click at [325, 115] on div "26 27 28 29 30 31 1" at bounding box center [325, 119] width 63 height 9
click at [340, 116] on div "31" at bounding box center [343, 119] width 7 height 7
type input "[DATE]"
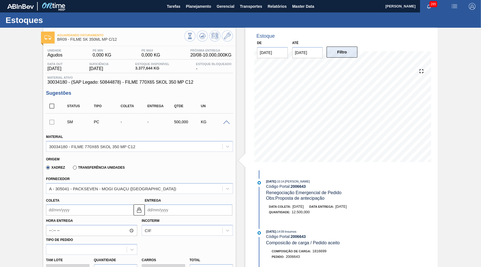
click at [342, 50] on button "Filtro" at bounding box center [342, 52] width 31 height 11
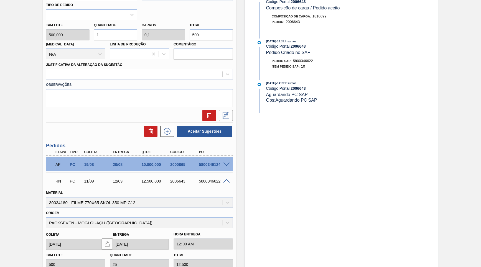
scroll to position [190, 0]
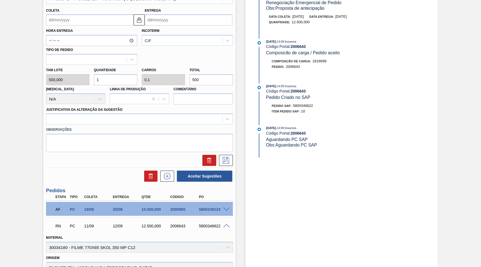
drag, startPoint x: 200, startPoint y: 71, endPoint x: 140, endPoint y: 77, distance: 59.6
click at [190, 77] on input "500" at bounding box center [212, 79] width 44 height 11
paste input "12.500,0"
type input "25"
type input "2,5"
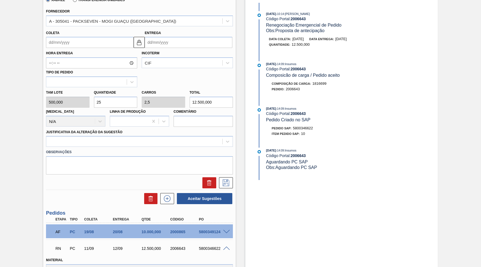
scroll to position [137, 0]
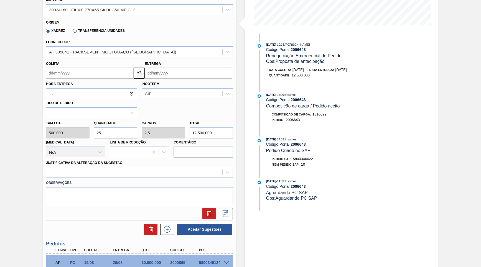
type input "12.500,000"
click at [89, 68] on input "Coleta" at bounding box center [90, 73] width 88 height 11
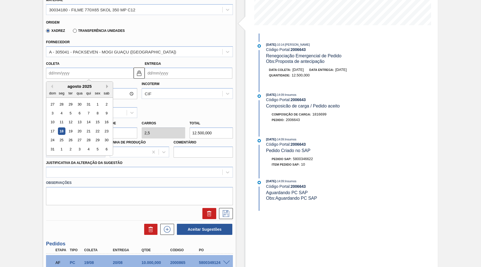
click at [106, 85] on button "Next Month" at bounding box center [108, 87] width 4 height 4
click at [85, 119] on div "18" at bounding box center [88, 122] width 7 height 7
type input "[DATE]"
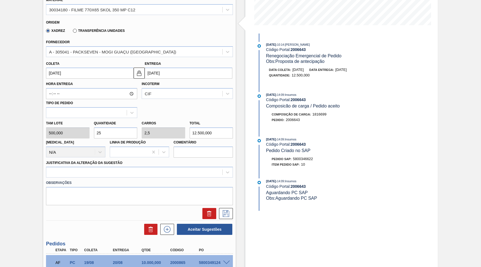
click at [82, 179] on label "Observações" at bounding box center [139, 183] width 187 height 8
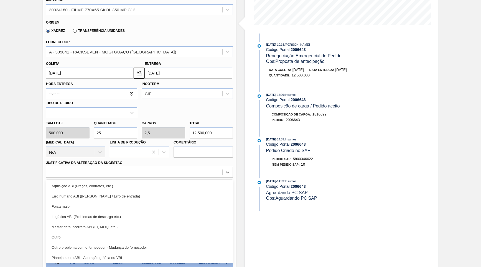
click at [76, 169] on div at bounding box center [134, 173] width 176 height 8
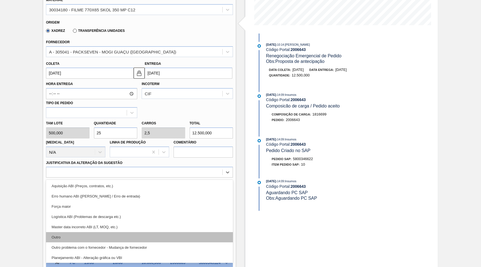
click at [72, 232] on div "Outro" at bounding box center [139, 237] width 187 height 10
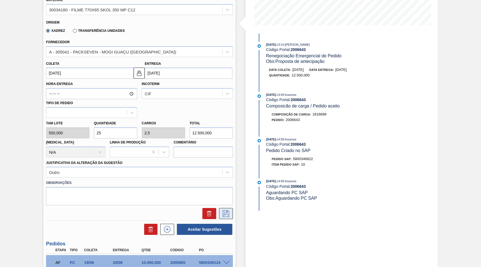
click at [228, 211] on icon at bounding box center [226, 214] width 9 height 7
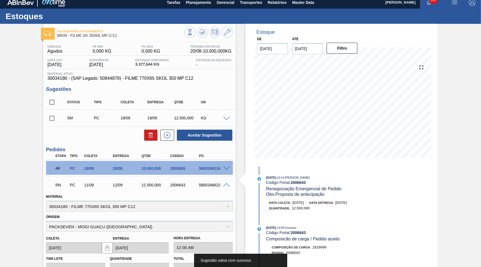
scroll to position [0, 0]
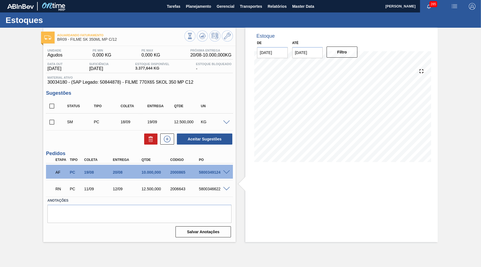
click at [38, 120] on div "Aguardando Faturamento BR09 - FILME SK 350ML MP C/12 Unidade Agudos PE MIN 0,00…" at bounding box center [240, 135] width 481 height 215
click at [52, 119] on input "checkbox" at bounding box center [52, 123] width 12 height 12
click at [223, 141] on button "Aceitar Sugestões" at bounding box center [204, 139] width 55 height 11
checkbox input "false"
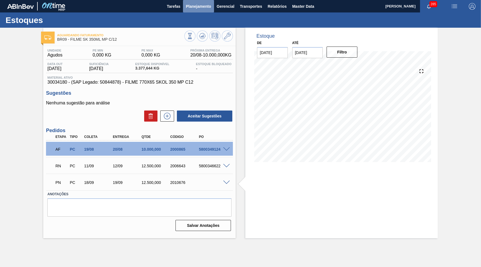
click at [193, 6] on span "Planejamento" at bounding box center [198, 6] width 25 height 7
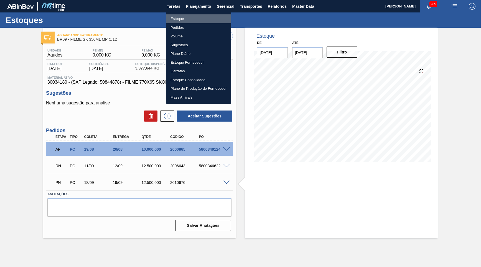
click at [198, 17] on li "Estoque" at bounding box center [198, 18] width 65 height 9
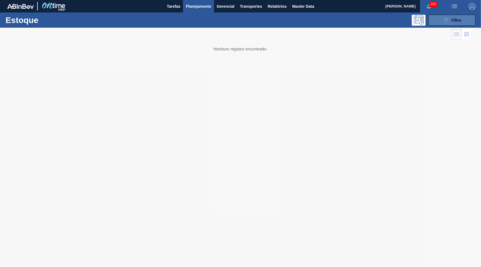
click at [456, 17] on div "089F7B8B-B2A5-4AFE-B5C0-19BA573D28AC Filtro" at bounding box center [452, 20] width 19 height 7
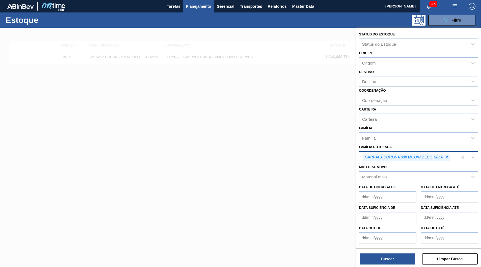
click at [443, 155] on div "GARRAFA CORONA 600 ML OW DECORADA" at bounding box center [409, 157] width 98 height 11
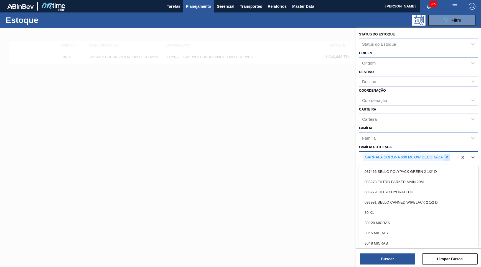
click at [445, 154] on div at bounding box center [447, 157] width 6 height 7
paste Rotulada "GARRAFA CORONA SB 330ML EXP OLIMP"
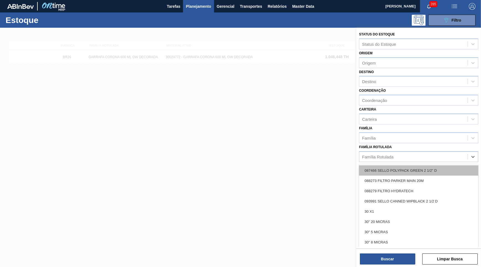
type Rotulada "GARRAFA CORONA SB 330ML EXP OLIMP"
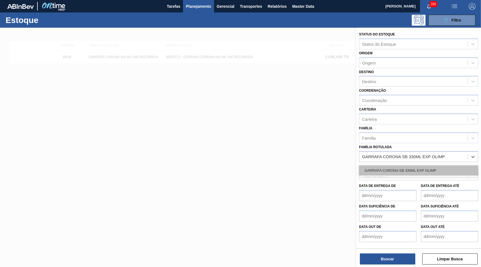
click at [399, 166] on div "GARRAFA CORONA SB 330ML EXP OLIMP" at bounding box center [418, 171] width 119 height 10
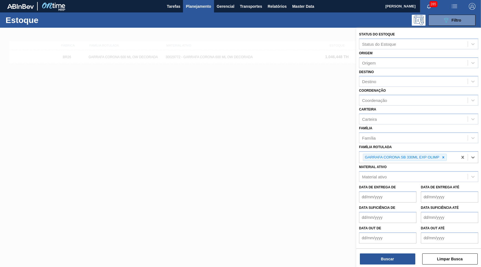
click at [401, 251] on div "Buscar Limpar Busca" at bounding box center [418, 257] width 125 height 16
click at [401, 261] on button "Buscar" at bounding box center [387, 259] width 55 height 11
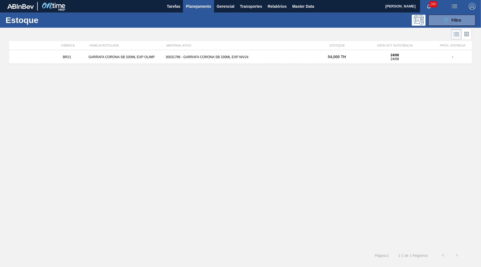
click at [363, 60] on div "24/08 24/08" at bounding box center [395, 57] width 73 height 8
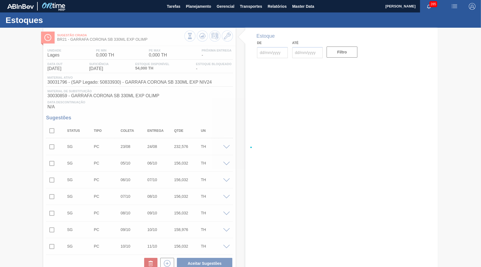
type input "[DATE]"
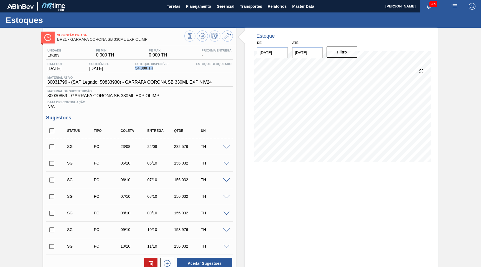
drag, startPoint x: 136, startPoint y: 69, endPoint x: 174, endPoint y: 72, distance: 37.6
click at [174, 72] on div "Data out [DATE] Suficiência [DATE] Estoque Disponível 54,000 TH Estoque Bloquea…" at bounding box center [139, 67] width 187 height 11
click at [202, 32] on button at bounding box center [202, 36] width 11 height 11
click at [128, 82] on span "30031796 - (SAP Legado: 50833930) - GARRAFA CORONA SB 330ML EXP NIV24" at bounding box center [129, 82] width 164 height 5
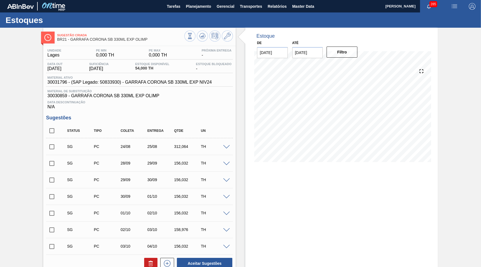
click at [128, 82] on span "30031796 - (SAP Legado: 50833930) - GARRAFA CORONA SB 330ML EXP NIV24" at bounding box center [129, 82] width 164 height 5
click at [160, 87] on div "Unidade Lages PE MIN 0,000 TH PE MAX 0,000 TH Próxima Entrega - Data out [DATE]…" at bounding box center [139, 79] width 187 height 61
click at [159, 84] on span "30031796 - (SAP Legado: 50833930) - GARRAFA CORONA SB 330ML EXP NIV24" at bounding box center [129, 82] width 164 height 5
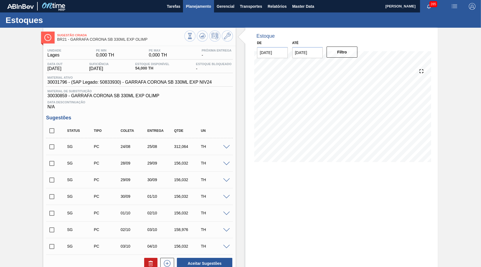
click at [199, 6] on span "Planejamento" at bounding box center [198, 6] width 25 height 7
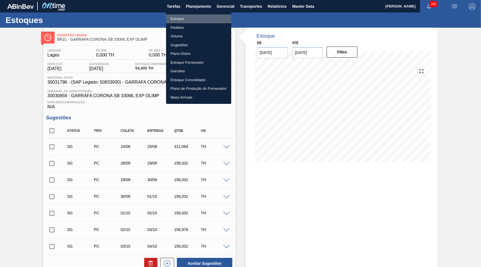
click at [178, 22] on li "Estoque" at bounding box center [198, 18] width 65 height 9
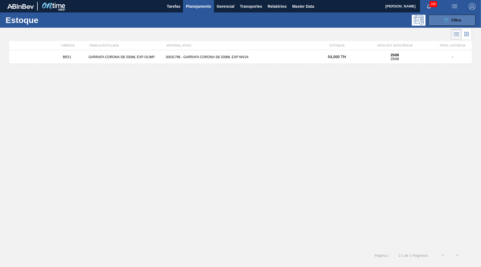
click at [449, 22] on icon "089F7B8B-B2A5-4AFE-B5C0-19BA573D28AC" at bounding box center [446, 20] width 7 height 7
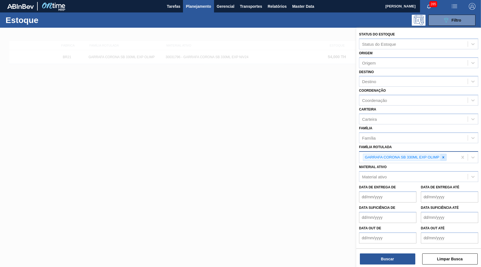
click at [443, 154] on div at bounding box center [444, 157] width 6 height 7
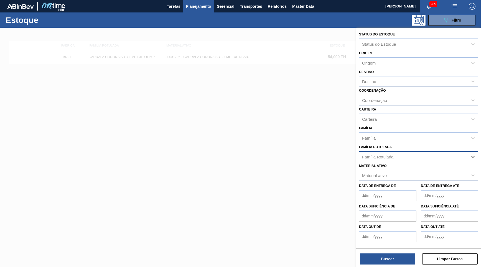
paste Rotulada "RÓTULO NECK BUD ZERO 330ML"
type Rotulada "RÓTULO NECK BUD ZERO 330ML"
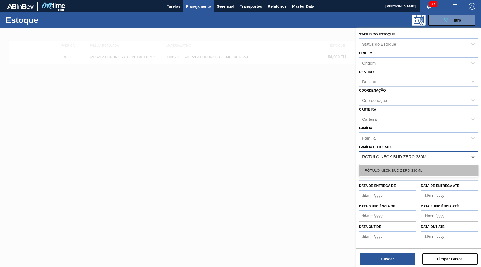
click at [409, 167] on div "RÓTULO NECK BUD ZERO 330ML" at bounding box center [418, 171] width 119 height 10
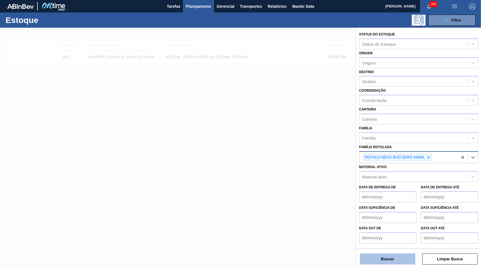
click at [384, 262] on button "Buscar" at bounding box center [387, 259] width 55 height 11
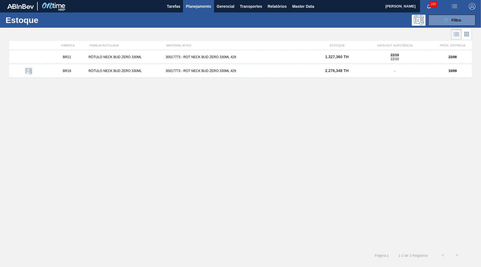
click at [114, 56] on div "RÓTULO NECK BUD ZERO 330ML" at bounding box center [124, 57] width 77 height 4
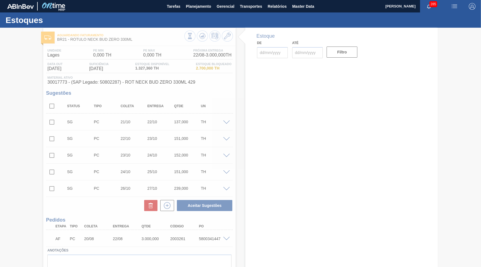
type input "[DATE]"
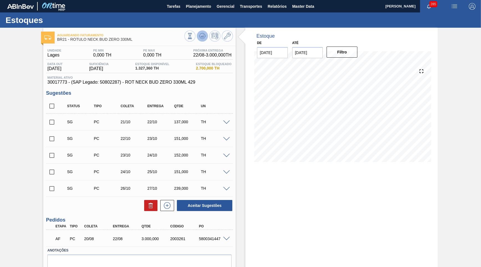
click at [193, 35] on icon at bounding box center [190, 36] width 6 height 6
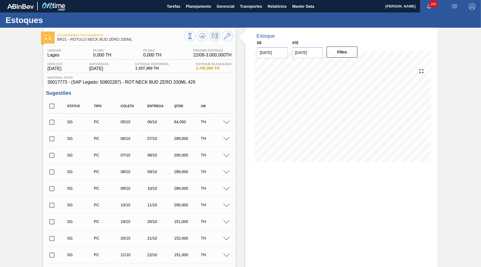
scroll to position [140, 0]
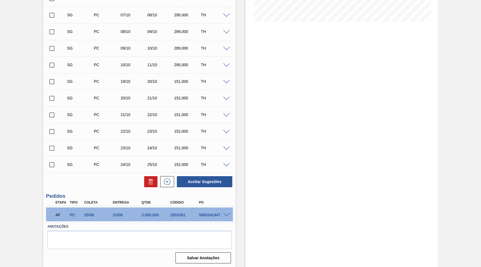
click at [151, 217] on div "3.000,000" at bounding box center [156, 215] width 32 height 4
click at [167, 182] on icon at bounding box center [167, 182] width 9 height 7
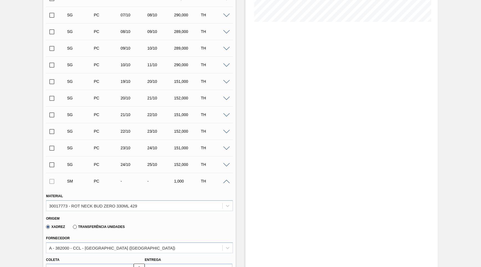
scroll to position [220, 0]
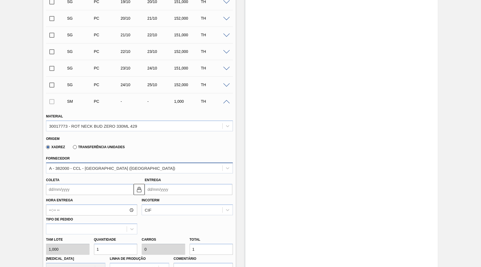
click at [72, 166] on div "A - 382000 - CCL - [GEOGRAPHIC_DATA] ([GEOGRAPHIC_DATA])" at bounding box center [112, 168] width 126 height 5
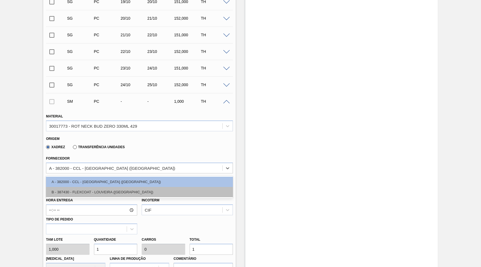
click at [76, 189] on div "B - 387430 - FLEXCOAT - LOUVEIRA ([GEOGRAPHIC_DATA])" at bounding box center [139, 192] width 187 height 10
type input "100,000"
type input "0,01"
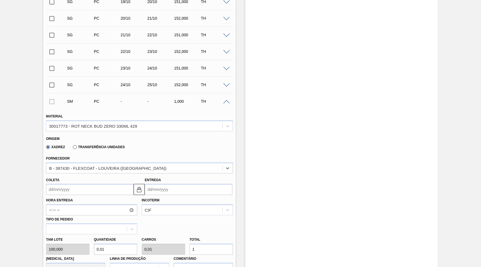
click at [76, 189] on input "Coleta" at bounding box center [90, 189] width 88 height 11
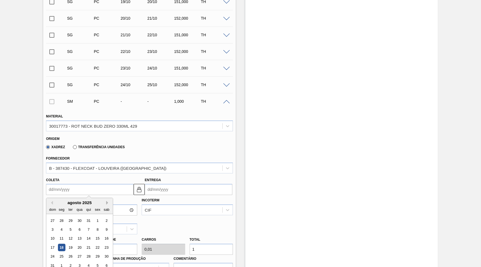
click at [106, 201] on button "Next Month" at bounding box center [108, 203] width 4 height 4
click at [85, 235] on div "18" at bounding box center [88, 238] width 7 height 7
type input "[DATE]"
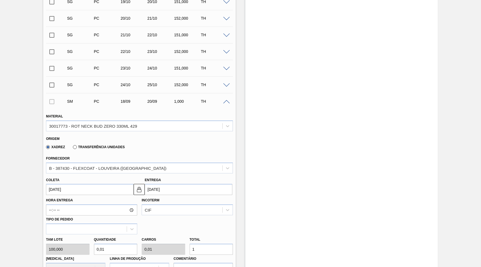
scroll to position [274, 0]
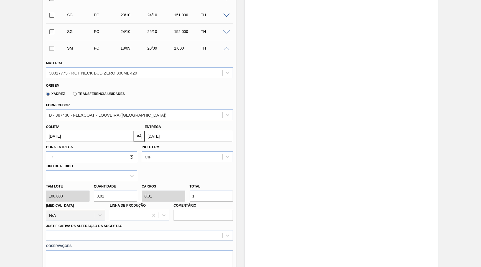
drag, startPoint x: 209, startPoint y: 199, endPoint x: 203, endPoint y: 196, distance: 6.7
click at [203, 202] on label "Comentário" at bounding box center [203, 206] width 59 height 8
click at [203, 193] on input "1" at bounding box center [212, 196] width 44 height 11
paste input "3.000,000"
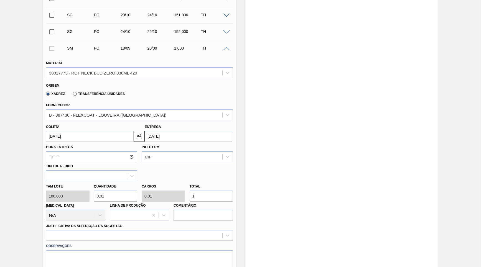
type input "30"
drag, startPoint x: 216, startPoint y: 191, endPoint x: 116, endPoint y: 191, distance: 100.1
click at [190, 191] on input "3.000,000" at bounding box center [212, 196] width 44 height 11
type input "3.000,000"
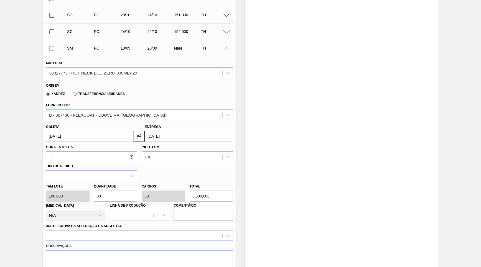
scroll to position [327, 0]
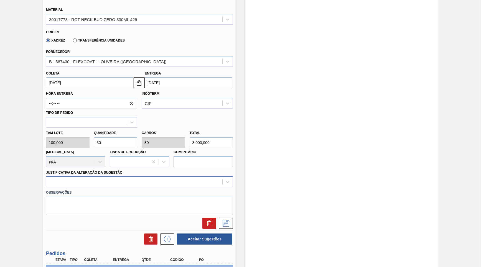
click at [71, 188] on div at bounding box center [139, 182] width 187 height 11
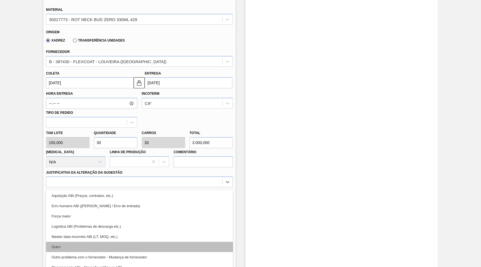
click at [64, 242] on div "Outro" at bounding box center [139, 247] width 187 height 10
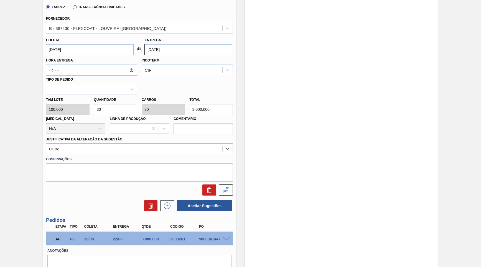
scroll to position [377, 0]
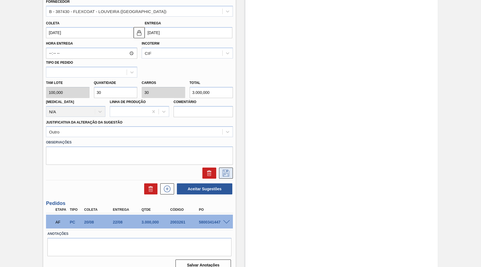
click at [226, 170] on icon at bounding box center [226, 173] width 9 height 7
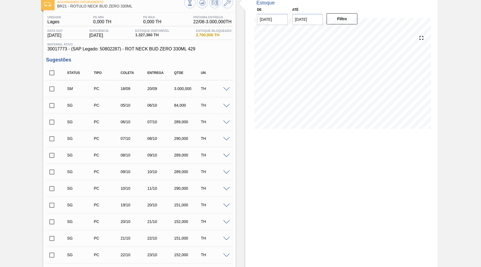
scroll to position [24, 0]
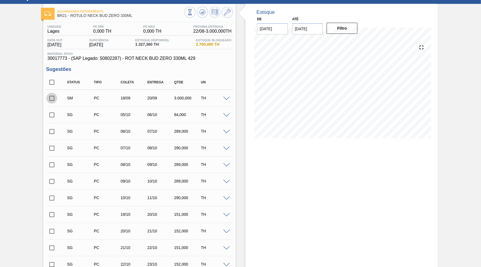
click at [50, 99] on input "checkbox" at bounding box center [52, 99] width 12 height 12
checkbox input "true"
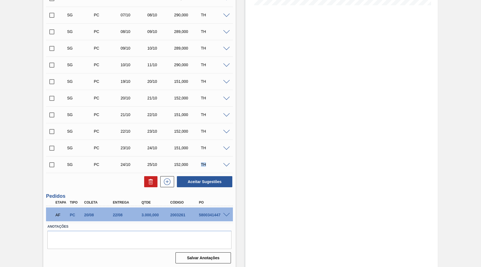
click at [198, 174] on div "Status Tipo Coleta Entrega Qtde UN SM PC 18/09 20/09 3.000,000 TH Material 3001…" at bounding box center [139, 65] width 187 height 246
click at [203, 179] on button "Aceitar Sugestões" at bounding box center [204, 181] width 55 height 11
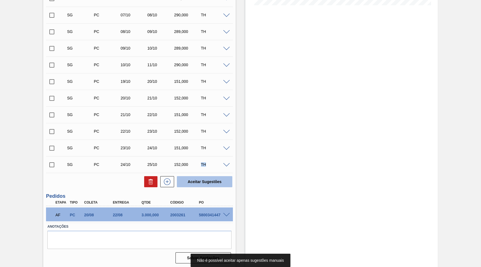
scroll to position [24, 0]
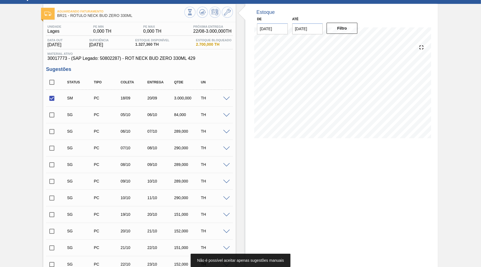
click at [53, 86] on input "checkbox" at bounding box center [52, 83] width 12 height 12
checkbox input "true"
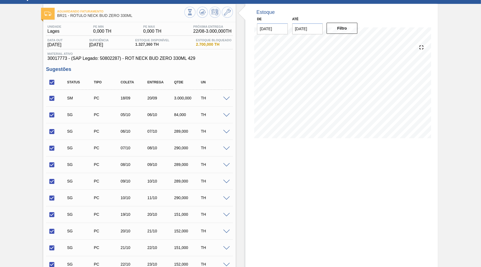
checkbox input "true"
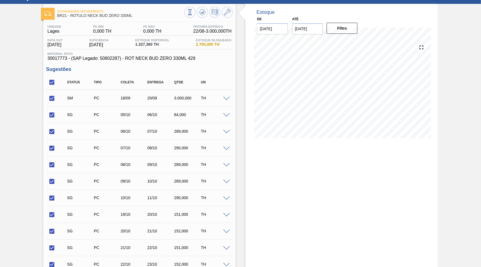
checkbox input "true"
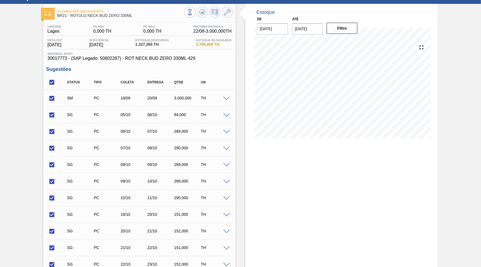
checkbox input "true"
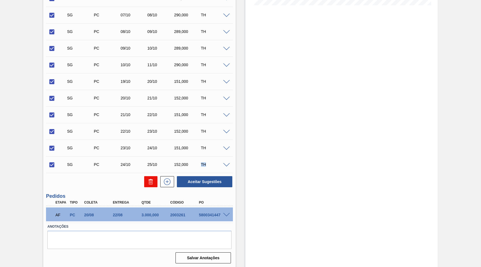
click at [154, 180] on button at bounding box center [150, 181] width 13 height 11
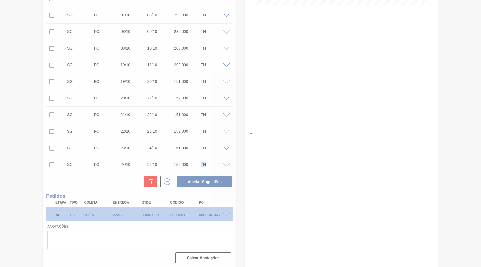
checkbox input "false"
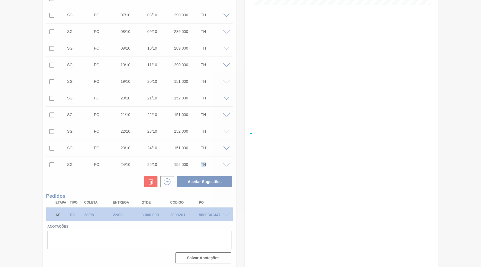
checkbox input "false"
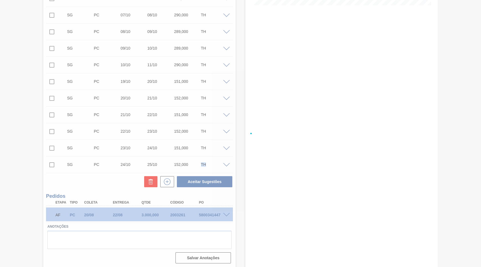
checkbox input "false"
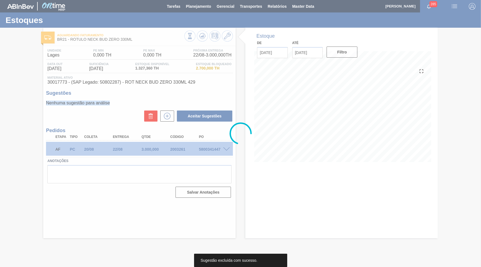
scroll to position [0, 0]
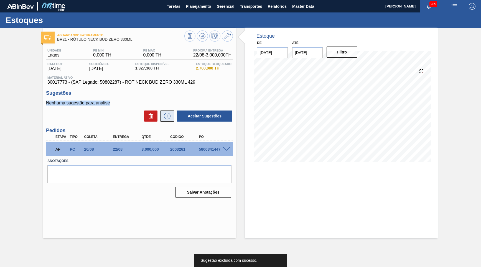
click at [168, 117] on icon at bounding box center [167, 116] width 9 height 7
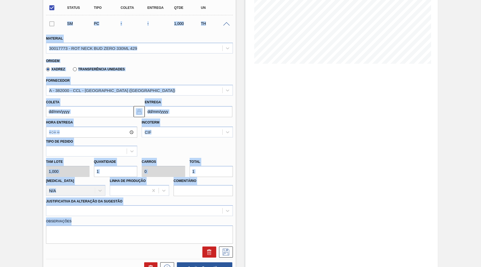
scroll to position [133, 0]
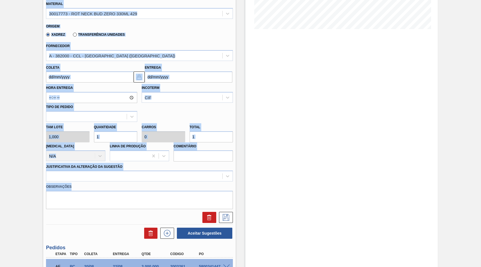
click at [63, 64] on div "Coleta" at bounding box center [90, 73] width 88 height 19
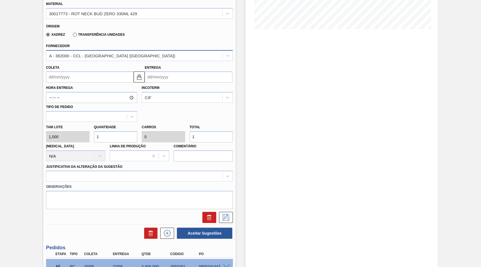
click at [66, 56] on div "A - 382000 - CCL - [GEOGRAPHIC_DATA] ([GEOGRAPHIC_DATA])" at bounding box center [134, 56] width 176 height 8
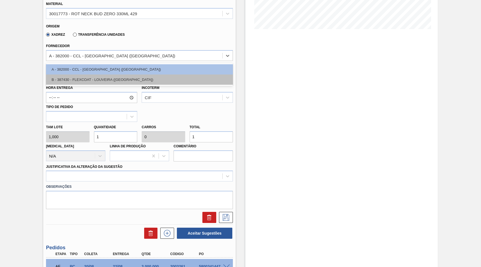
click at [65, 79] on div "B - 387430 - FLEXCOAT - LOUVEIRA ([GEOGRAPHIC_DATA])" at bounding box center [139, 80] width 187 height 10
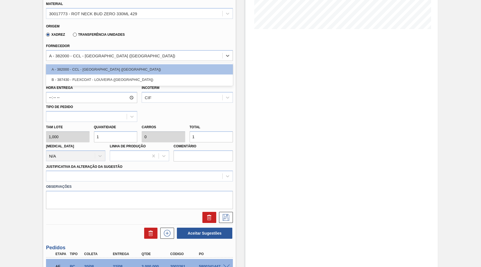
type input "100,000"
type input "0,01"
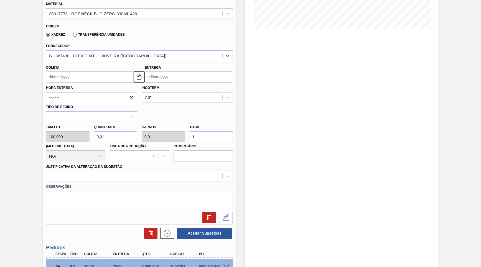
click at [65, 77] on input "Coleta" at bounding box center [90, 77] width 88 height 11
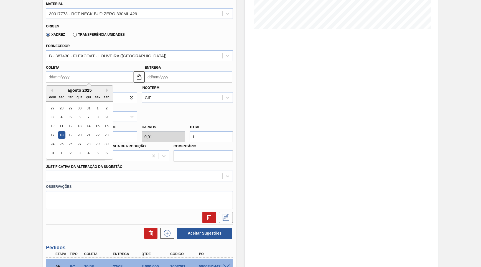
click at [106, 88] on button "Next Month" at bounding box center [108, 90] width 4 height 4
click at [85, 123] on div "18" at bounding box center [88, 126] width 7 height 7
type input "[DATE]"
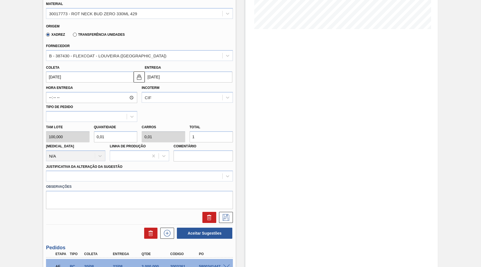
drag, startPoint x: 201, startPoint y: 130, endPoint x: 162, endPoint y: 127, distance: 39.5
click at [190, 131] on input "1" at bounding box center [212, 136] width 44 height 11
type input "0,03"
type input "3"
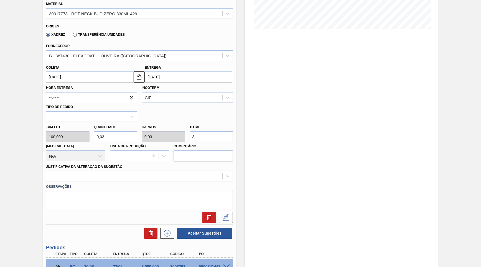
type input "0,3"
type input "30"
type input "3"
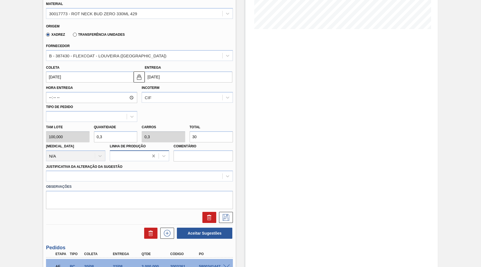
type input "300"
type input "30"
type input "3.000"
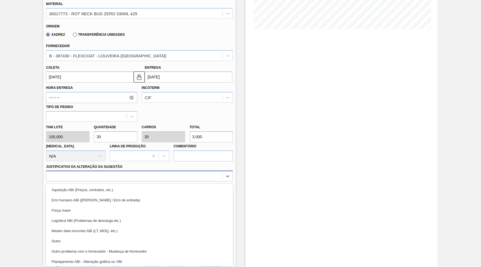
click at [115, 173] on div at bounding box center [134, 177] width 176 height 8
drag, startPoint x: 103, startPoint y: 235, endPoint x: 128, endPoint y: 231, distance: 25.8
click at [103, 236] on div "Outro" at bounding box center [139, 241] width 187 height 10
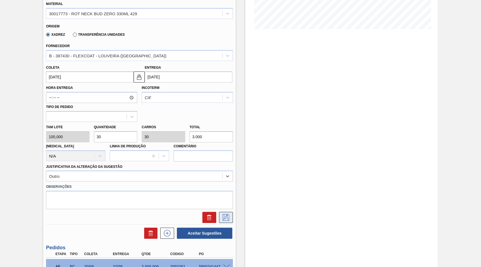
click at [232, 212] on button at bounding box center [226, 217] width 14 height 11
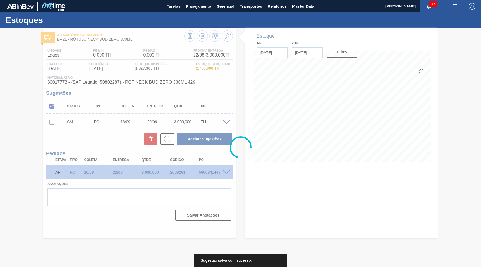
scroll to position [0, 0]
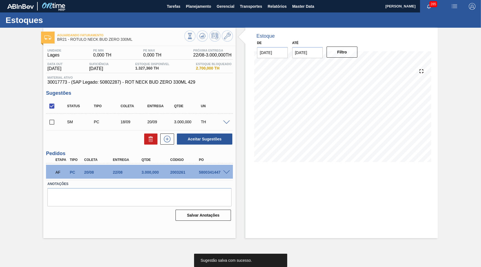
click at [47, 122] on input "checkbox" at bounding box center [52, 123] width 12 height 12
checkbox input "true"
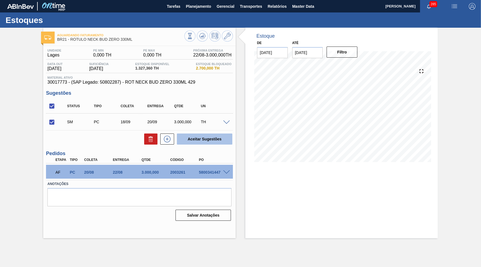
click at [226, 137] on button "Aceitar Sugestões" at bounding box center [204, 139] width 55 height 11
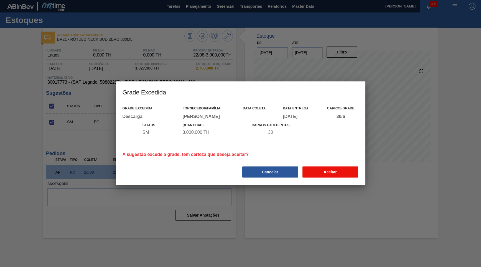
click at [330, 178] on button "Aceitar" at bounding box center [331, 172] width 56 height 11
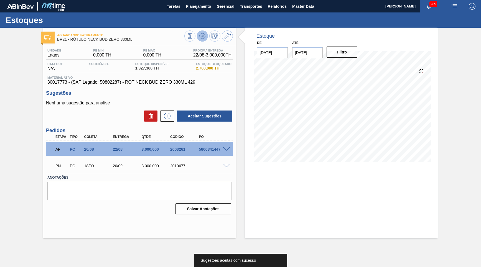
click at [193, 37] on icon at bounding box center [190, 36] width 6 height 6
drag, startPoint x: 113, startPoint y: 150, endPoint x: 127, endPoint y: 146, distance: 14.3
click at [127, 147] on div "22/08" at bounding box center [128, 149] width 32 height 4
click at [78, 155] on div "AF PC 20/08 22/08 3.000,000 2003261 5800341447" at bounding box center [139, 149] width 187 height 14
click at [83, 150] on div "20/08" at bounding box center [99, 149] width 32 height 4
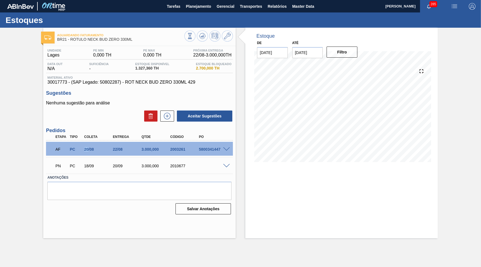
click at [83, 150] on div "20/08" at bounding box center [99, 149] width 32 height 4
click at [229, 151] on div "AF PC 20/08 22/08 3.000,000 2003261 5800341447" at bounding box center [139, 149] width 187 height 14
click at [226, 149] on span at bounding box center [226, 150] width 7 height 4
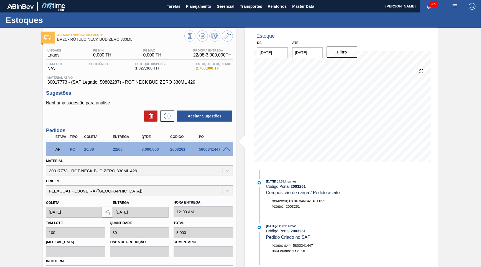
click at [225, 148] on span at bounding box center [226, 150] width 7 height 4
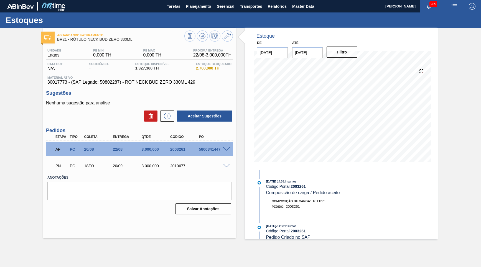
click at [141, 82] on span "30017773 - (SAP Legado: 50802287) - ROT NECK BUD ZERO 330ML 429" at bounding box center [139, 82] width 184 height 5
click at [186, 4] on button "Planejamento" at bounding box center [198, 6] width 31 height 12
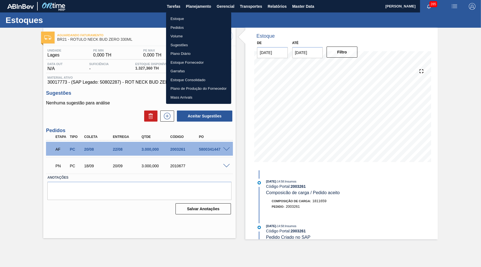
click at [189, 11] on div at bounding box center [240, 133] width 481 height 267
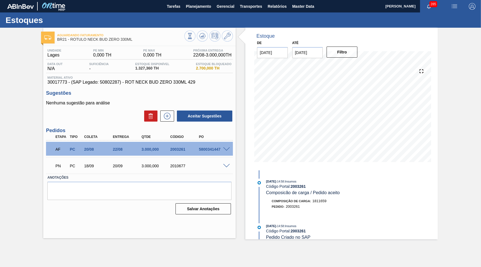
click at [186, 16] on div "Estoque Pedidos Volume Sugestões Plano Diário Estoque Fornecedor Garrafas Estoq…" at bounding box center [198, 42] width 49 height 52
click at [186, 14] on div "Estoques" at bounding box center [240, 19] width 481 height 15
click at [189, 9] on span "Planejamento" at bounding box center [198, 6] width 25 height 7
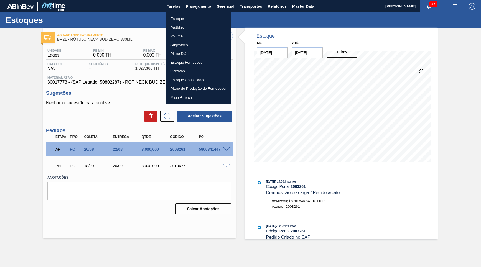
click at [180, 21] on li "Estoque" at bounding box center [198, 18] width 65 height 9
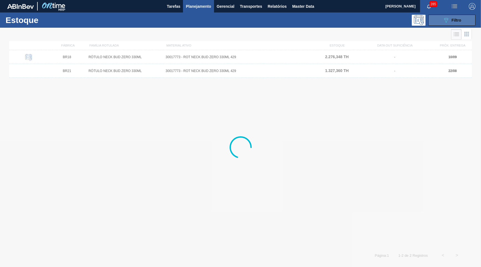
click at [452, 23] on div "089F7B8B-B2A5-4AFE-B5C0-19BA573D28AC Filtro" at bounding box center [452, 20] width 19 height 7
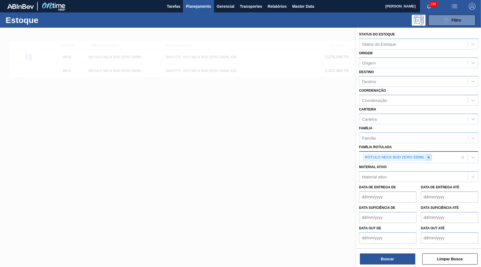
click at [428, 156] on icon at bounding box center [429, 158] width 4 height 4
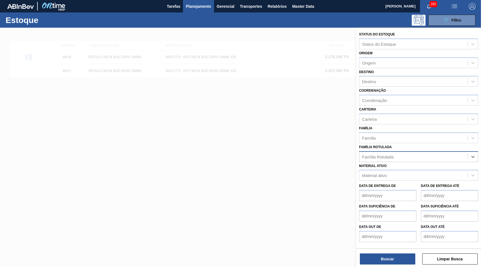
paste Rotulada "CAIXA BASKET CORONA SB 330ML EXP"
type Rotulada "CAIXA BASKET CORONA SB 330ML EXP"
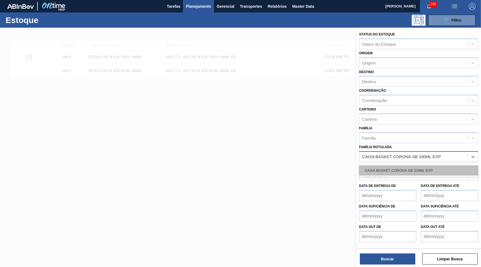
click at [406, 166] on div "CAIXA BASKET CORONA SB 330ML EXP" at bounding box center [418, 171] width 119 height 10
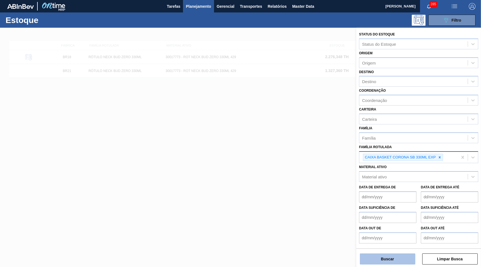
click at [382, 261] on button "Buscar" at bounding box center [387, 259] width 55 height 11
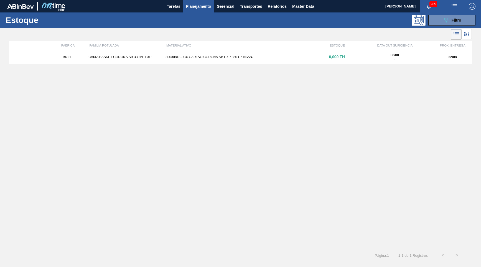
click at [195, 65] on div "BR21 CAIXA BASKET CORONA SB 330ML EXP 30030813 - CX CARTAO CORONA SB EXP 330 C6…" at bounding box center [240, 147] width 463 height 195
click at [195, 58] on div "30030813 - CX CARTAO CORONA SB EXP 330 C6 NIV24" at bounding box center [240, 57] width 154 height 4
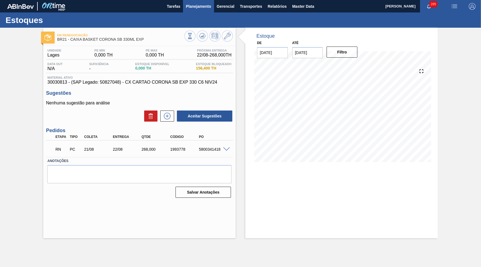
click at [193, 8] on span "Planejamento" at bounding box center [198, 6] width 25 height 7
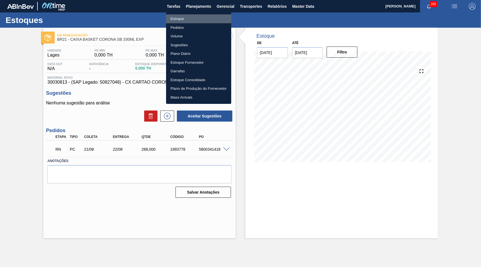
click at [182, 17] on li "Estoque" at bounding box center [198, 18] width 65 height 9
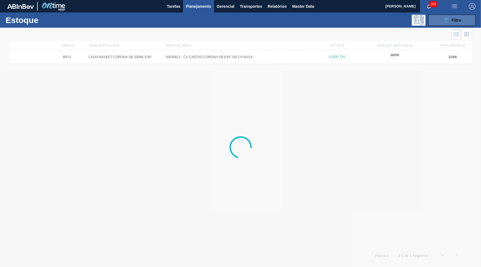
click at [458, 23] on div "089F7B8B-B2A5-4AFE-B5C0-19BA573D28AC Filtro" at bounding box center [452, 20] width 19 height 7
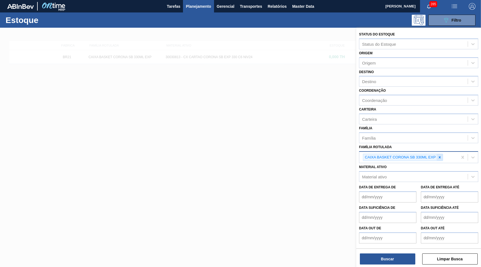
click at [439, 156] on icon at bounding box center [440, 158] width 4 height 4
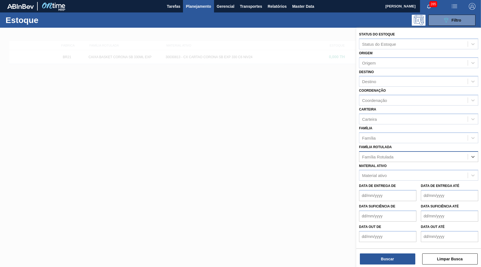
paste Rotulada "CAIXA BASKET CORONA SB 330ML EXP"
type Rotulada "CAIXA BASKET CORONA SB 330ML EXP"
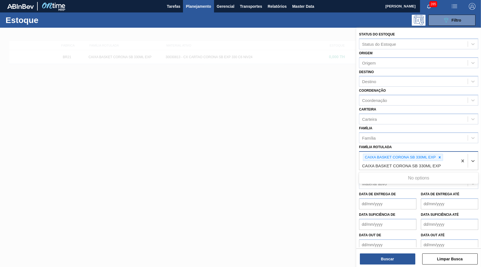
click at [440, 156] on icon at bounding box center [440, 157] width 2 height 2
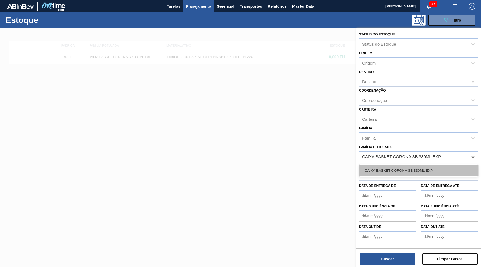
click at [432, 166] on div "CAIXA BASKET CORONA SB 330ML EXP" at bounding box center [418, 171] width 119 height 10
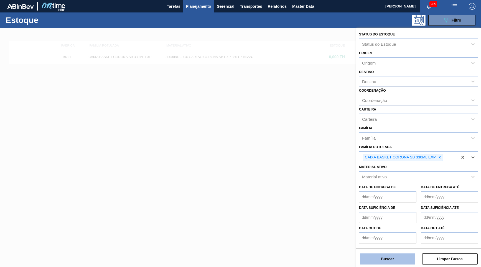
click at [403, 258] on button "Buscar" at bounding box center [387, 259] width 55 height 11
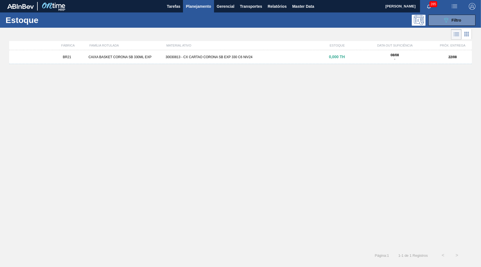
click at [209, 53] on div "BR21 CAIXA BASKET CORONA SB 330ML EXP 30030813 - CX CARTAO CORONA SB EXP 330 C6…" at bounding box center [240, 57] width 463 height 14
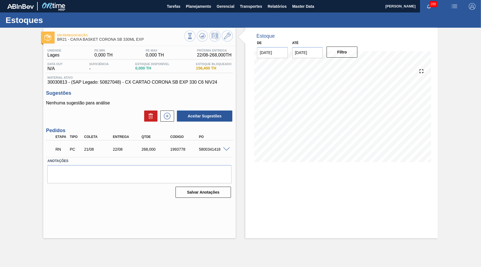
click at [228, 148] on span at bounding box center [226, 150] width 7 height 4
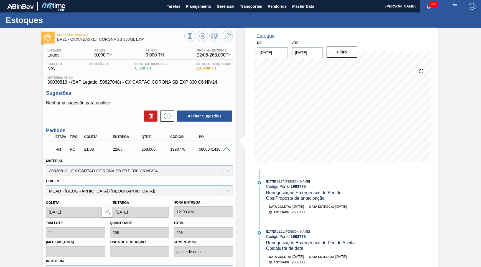
click at [207, 65] on span "Estoque Bloqueado" at bounding box center [214, 63] width 36 height 3
click at [169, 72] on div "Data out N/A Suficiência - Estoque Disponível 0,000 TH [DEMOGRAPHIC_DATA] Bloqu…" at bounding box center [139, 67] width 187 height 11
click at [177, 86] on div "Unidade Lages PE MIN 0,000 TH PE MAX 0,000 TH Próxima Entrega 22/08 - 268,000 T…" at bounding box center [139, 190] width 193 height 288
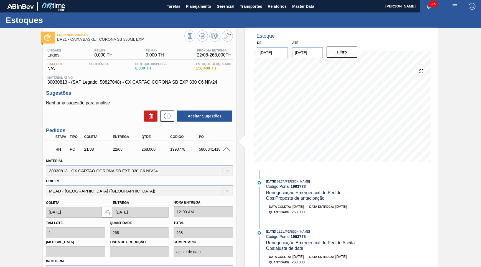
click at [176, 85] on div "Unidade Lages PE MIN 0,000 TH PE MAX 0,000 TH Próxima Entrega 22/08 - 268,000 T…" at bounding box center [139, 190] width 193 height 288
click at [221, 151] on div "RN PC 21/08 22/08 268,000 1993778 5800341418" at bounding box center [138, 148] width 172 height 11
click at [227, 152] on div "RN PC 21/08 22/08 268,000 1993778 5800341418" at bounding box center [139, 149] width 187 height 14
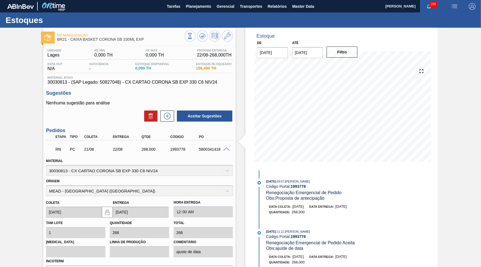
click at [178, 87] on div "Unidade Lages PE MIN 0,000 TH PE MAX 0,000 TH Próxima Entrega 22/08 - 268,000 T…" at bounding box center [139, 190] width 193 height 288
drag, startPoint x: 171, startPoint y: 80, endPoint x: 175, endPoint y: 84, distance: 5.1
click at [175, 84] on span "30030813 - (SAP Legado: 50827048) - CX CARTAO CORONA SB EXP 330 C6 NIV24" at bounding box center [139, 82] width 184 height 5
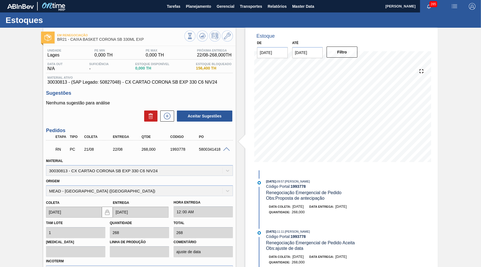
click at [175, 84] on span "30030813 - (SAP Legado: 50827048) - CX CARTAO CORONA SB EXP 330 C6 NIV24" at bounding box center [139, 82] width 184 height 5
click at [175, 147] on div "1993778" at bounding box center [185, 149] width 32 height 4
copy div "1993778"
click at [198, 7] on span "Planejamento" at bounding box center [198, 6] width 25 height 7
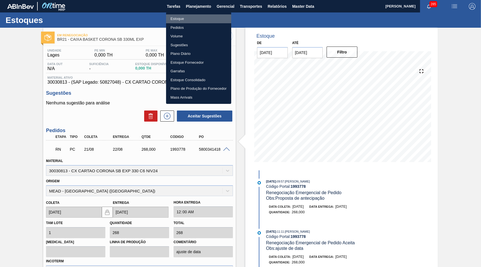
click at [194, 16] on li "Estoque" at bounding box center [198, 18] width 65 height 9
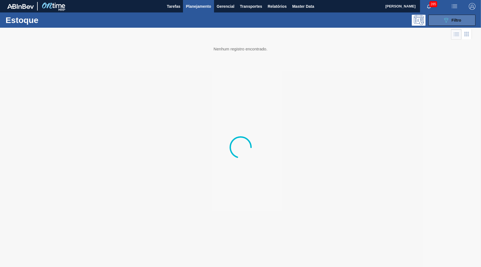
click at [463, 17] on button "089F7B8B-B2A5-4AFE-B5C0-19BA573D28AC Filtro" at bounding box center [452, 20] width 47 height 11
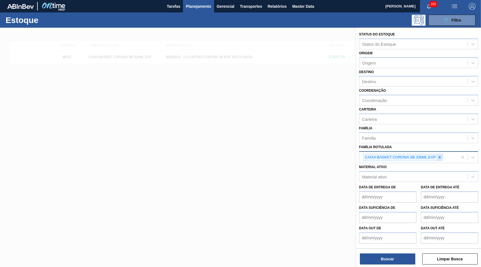
click at [442, 156] on icon at bounding box center [440, 158] width 4 height 4
paste Rotulada "CAIXA CARTÃO BUD ZERO 350ML SLEEK"
type Rotulada "CAIXA CARTÃO BUD ZERO 350ML SLEEK"
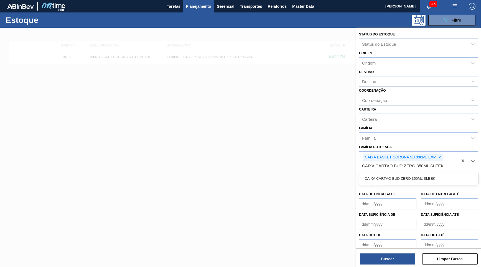
click at [396, 174] on div "CAIXA CARTÃO BUD ZERO 350ML SLEEK" at bounding box center [418, 179] width 119 height 10
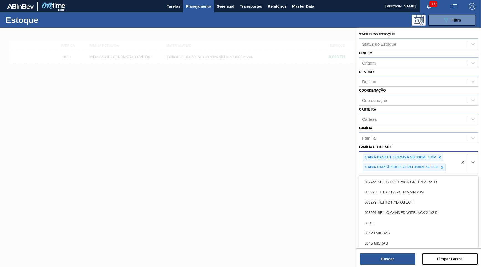
click at [444, 152] on div "CAIXA BASKET CORONA SB 330ML EXP CAIXA CARTÃO BUD ZERO 350ML SLEEK" at bounding box center [409, 163] width 98 height 22
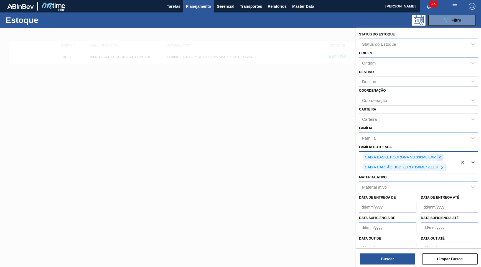
click at [441, 154] on div at bounding box center [440, 157] width 6 height 7
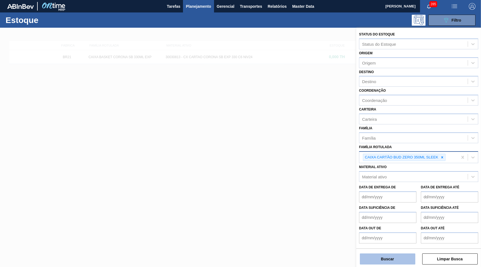
click at [376, 265] on button "Buscar" at bounding box center [387, 259] width 55 height 11
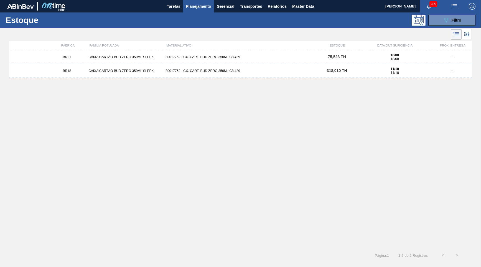
click at [90, 62] on div "BR21 CAIXA CARTÃO BUD ZERO 350ML SLEEK 30017752 - CX. CART. BUD ZERO 350ML C8 4…" at bounding box center [240, 57] width 463 height 14
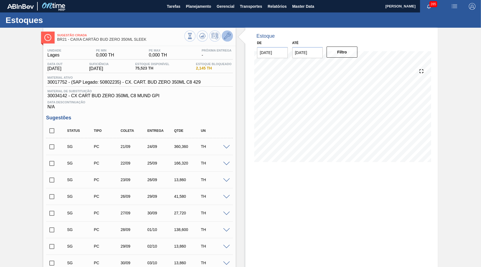
click at [225, 36] on icon at bounding box center [227, 36] width 7 height 7
click at [202, 39] on button at bounding box center [202, 36] width 11 height 11
click at [165, 83] on span "30017752 - (SAP Legado: 50802235) - CX. CART. BUD ZERO 350ML C8 429" at bounding box center [123, 82] width 153 height 5
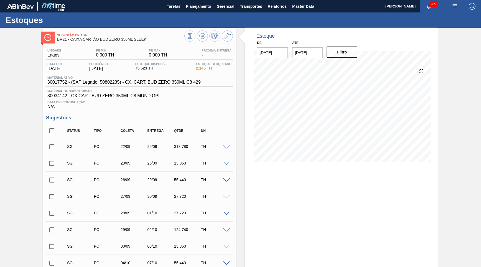
click at [129, 82] on span "30017752 - (SAP Legado: 50802235) - CX. CART. BUD ZERO 350ML C8 429" at bounding box center [123, 82] width 153 height 5
click at [166, 81] on span "30017752 - (SAP Legado: 50802235) - CX. CART. BUD ZERO 350ML C8 429" at bounding box center [123, 82] width 153 height 5
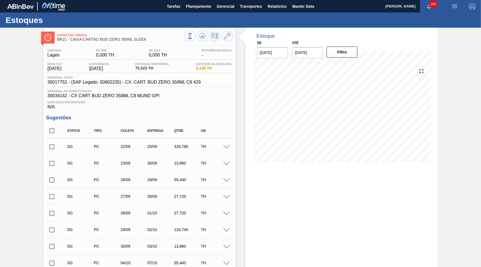
click at [166, 81] on span "30017752 - (SAP Legado: 50802235) - CX. CART. BUD ZERO 350ML C8 429" at bounding box center [123, 82] width 153 height 5
click at [205, 11] on button "Planejamento" at bounding box center [198, 6] width 31 height 12
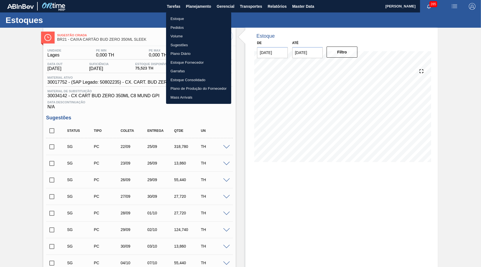
click at [186, 28] on li "Pedidos" at bounding box center [198, 27] width 65 height 9
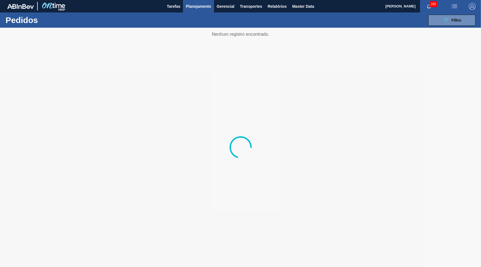
click at [445, 21] on icon "089F7B8B-B2A5-4AFE-B5C0-19BA573D28AC" at bounding box center [446, 20] width 7 height 7
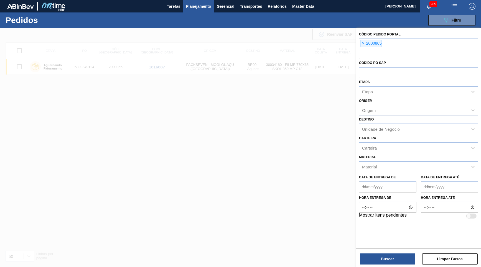
click at [191, 8] on span "Planejamento" at bounding box center [198, 6] width 25 height 7
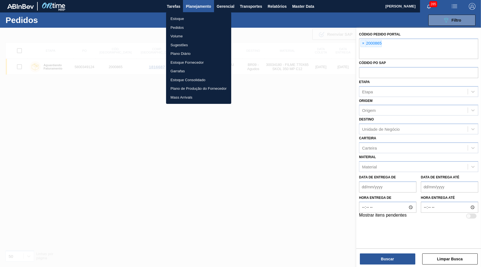
click at [189, 17] on li "Estoque" at bounding box center [198, 18] width 65 height 9
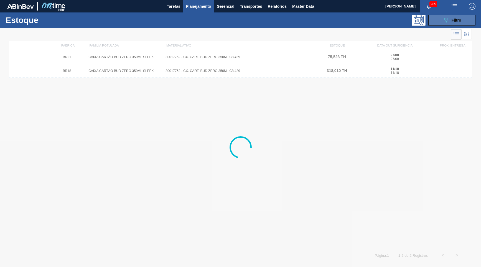
click at [458, 17] on div "089F7B8B-B2A5-4AFE-B5C0-19BA573D28AC Filtro" at bounding box center [452, 20] width 19 height 7
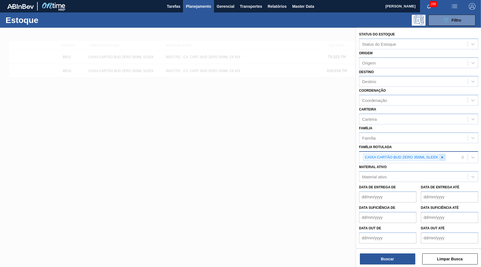
click at [441, 156] on icon at bounding box center [443, 158] width 4 height 4
click at [442, 156] on icon at bounding box center [443, 157] width 2 height 2
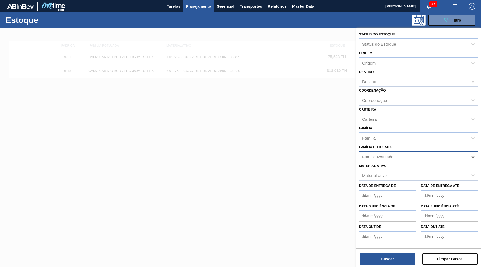
paste Rotulada "FILME SK 350ML MP C/12"
type Rotulada "FILME SK 350ML MP C/12"
click at [392, 155] on Rotulada "FILME SK 350ML MP C/12" at bounding box center [387, 157] width 51 height 5
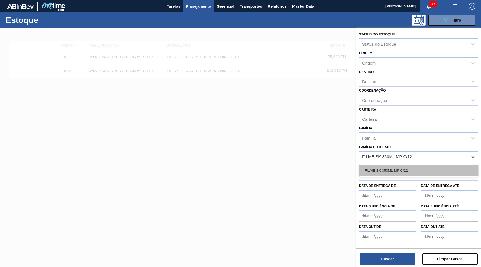
click at [396, 166] on div "FILME SK 350ML MP C/12" at bounding box center [418, 171] width 119 height 10
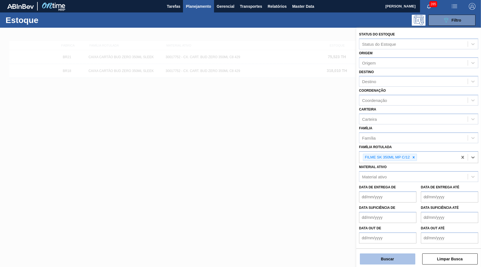
click at [392, 260] on button "Buscar" at bounding box center [387, 259] width 55 height 11
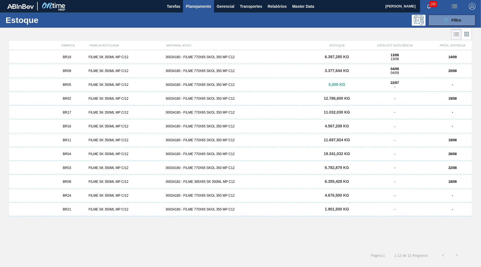
click at [73, 75] on div "BR09 FILME SK 350ML MP C/12 30034180 - FILME 770X65 SKOL 350 MP C12 3.377,644 K…" at bounding box center [240, 71] width 463 height 14
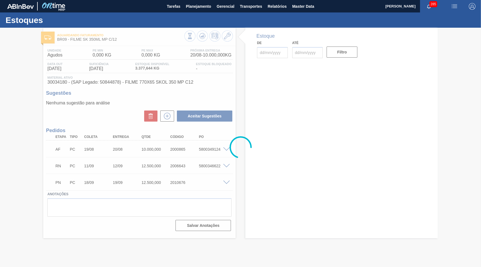
type input "[DATE]"
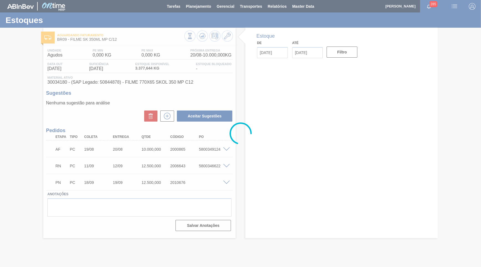
click at [82, 87] on div at bounding box center [240, 133] width 481 height 267
click at [78, 82] on div at bounding box center [240, 133] width 481 height 267
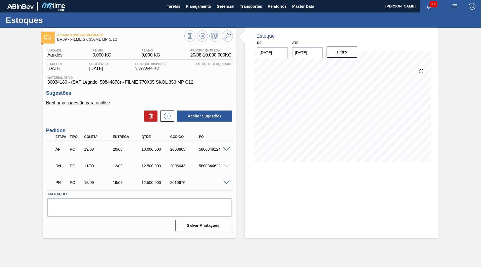
click at [78, 82] on span "30034180 - (SAP Legado: 50844878) - FILME 770X65 SKOL 350 MP C12" at bounding box center [139, 82] width 184 height 5
click at [193, 2] on button "Planejamento" at bounding box center [198, 6] width 31 height 12
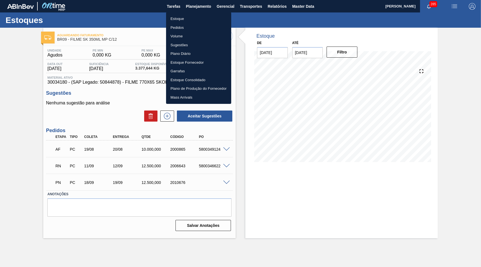
click at [188, 19] on li "Estoque" at bounding box center [198, 18] width 65 height 9
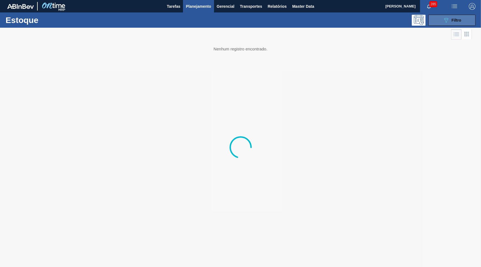
click at [462, 21] on button "089F7B8B-B2A5-4AFE-B5C0-19BA573D28AC Filtro" at bounding box center [452, 20] width 47 height 11
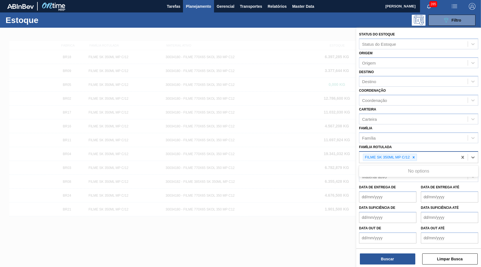
click at [418, 152] on div "FILME SK 350ML MP C/12" at bounding box center [409, 157] width 98 height 11
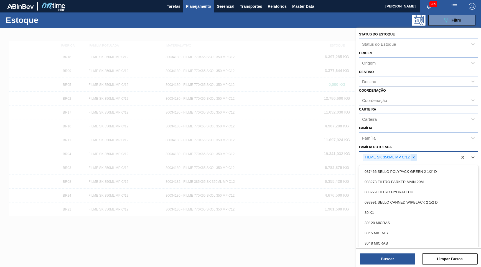
click at [415, 156] on icon at bounding box center [414, 158] width 4 height 4
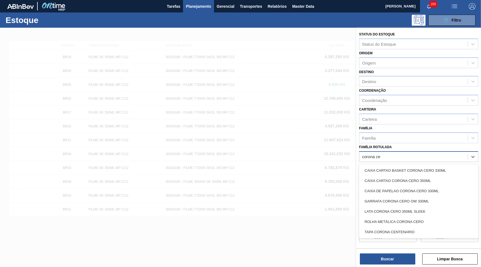
type Rotulada "corona cer"
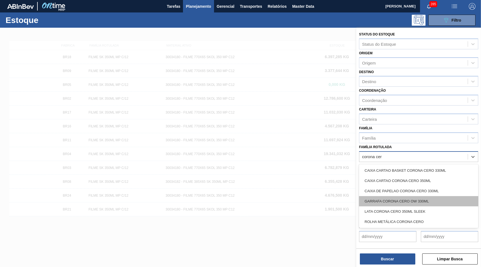
drag, startPoint x: 404, startPoint y: 203, endPoint x: 407, endPoint y: 196, distance: 7.7
click at [407, 196] on div "CAIXA CARTAO BASKET CORONA CERO 330ML CAIXA CARTAO CORONA CERO 350ML CAIXA DE P…" at bounding box center [418, 196] width 119 height 64
click at [407, 196] on div "GARRAFA CORONA CERO OW 330ML" at bounding box center [418, 201] width 119 height 10
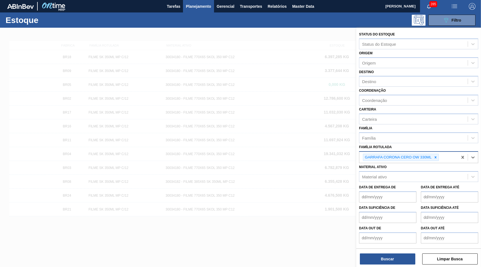
click at [399, 249] on div "Buscar Limpar Busca" at bounding box center [418, 257] width 125 height 16
click at [399, 257] on button "Buscar" at bounding box center [387, 259] width 55 height 11
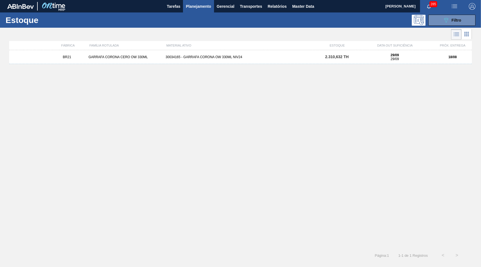
click at [206, 61] on div "BR21 GARRAFA CORONA CERO OW 330ML 30034165 - GARRAFA CORONA OW 330ML NIV24 2.31…" at bounding box center [240, 57] width 463 height 14
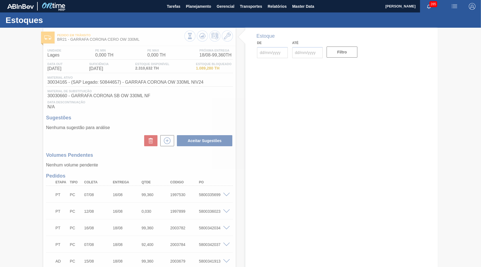
type input "[DATE]"
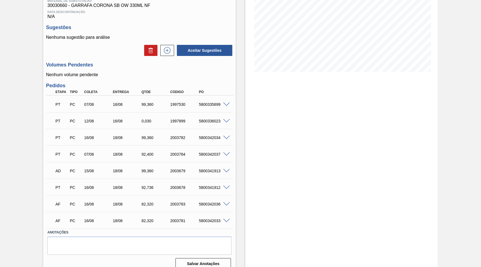
scroll to position [95, 0]
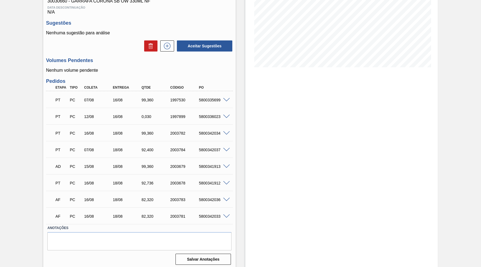
click at [344, 212] on div "Estoque De [DATE] Até [DATE] Filtro" at bounding box center [341, 101] width 193 height 337
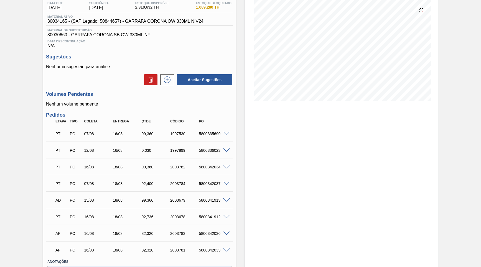
scroll to position [68, 0]
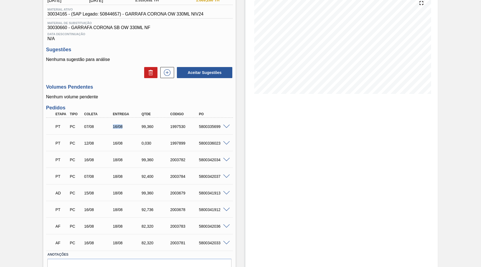
drag, startPoint x: 111, startPoint y: 124, endPoint x: 121, endPoint y: 128, distance: 10.8
click at [123, 126] on div "16/08" at bounding box center [123, 127] width 29 height 4
drag, startPoint x: 109, startPoint y: 143, endPoint x: 125, endPoint y: 143, distance: 16.1
click at [115, 143] on div "12/08" at bounding box center [99, 143] width 32 height 4
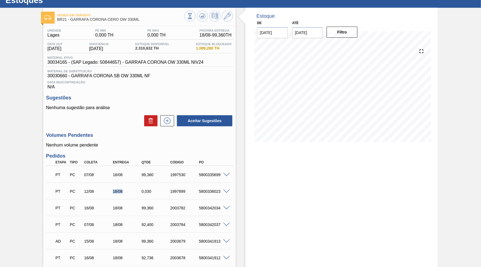
scroll to position [0, 0]
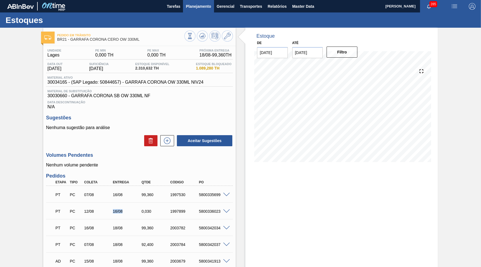
click at [202, 7] on span "Planejamento" at bounding box center [198, 6] width 25 height 7
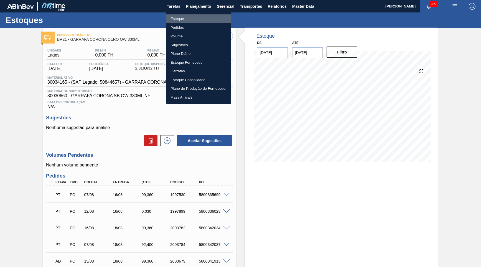
click at [179, 16] on li "Estoque" at bounding box center [198, 18] width 65 height 9
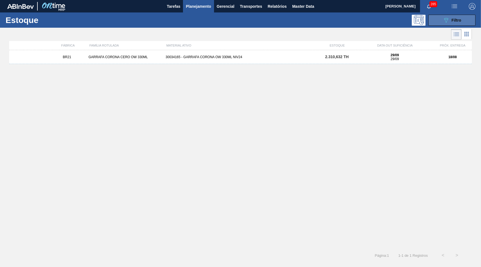
click at [446, 23] on icon "089F7B8B-B2A5-4AFE-B5C0-19BA573D28AC" at bounding box center [446, 20] width 7 height 7
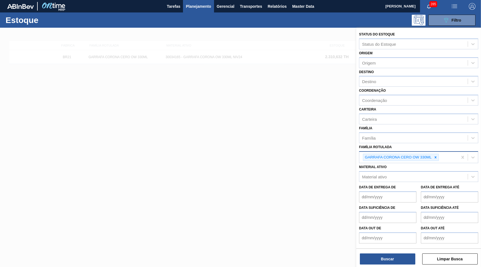
click at [438, 152] on div "GARRAFA CORONA CERO OW 330ML" at bounding box center [409, 157] width 98 height 11
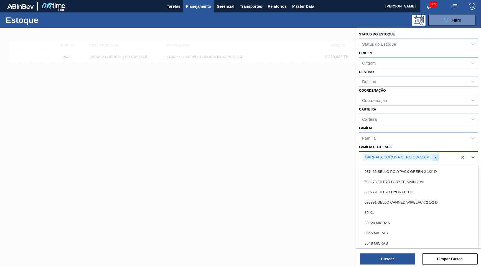
click at [436, 154] on div at bounding box center [436, 157] width 6 height 7
paste Rotulada "CAIXA PAPELÃO CORONA 330ML PY"
type Rotulada "CAIXA PAPELÃO CORONA 330ML PY"
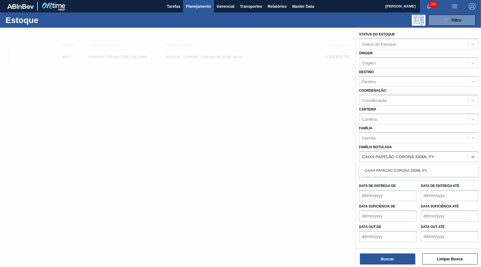
drag, startPoint x: 394, startPoint y: 161, endPoint x: 410, endPoint y: 220, distance: 60.3
click at [395, 166] on div "CAIXA PAPELÃO CORONA 330ML PY" at bounding box center [418, 171] width 119 height 10
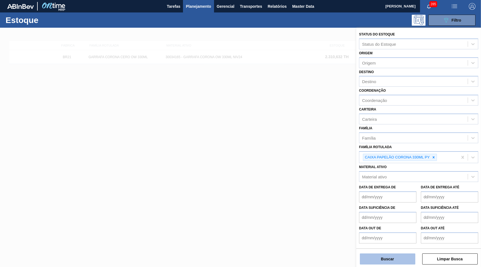
click at [393, 262] on button "Buscar" at bounding box center [387, 259] width 55 height 11
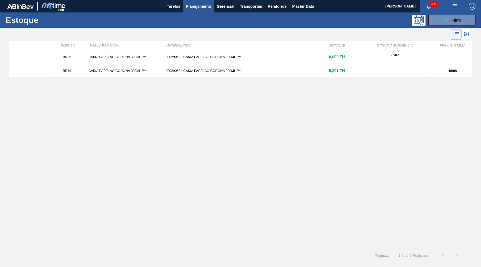
click at [113, 73] on div "CAIXA PAPELÃO CORONA 330ML PY" at bounding box center [124, 71] width 77 height 4
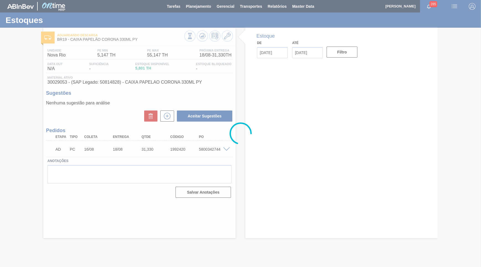
click at [226, 147] on div at bounding box center [240, 133] width 481 height 267
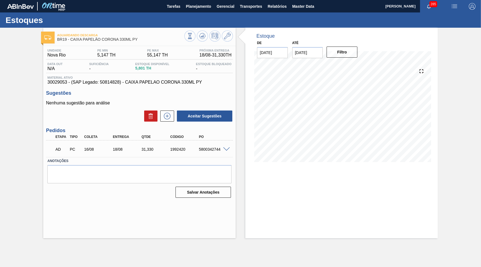
click at [227, 148] on span at bounding box center [226, 150] width 7 height 4
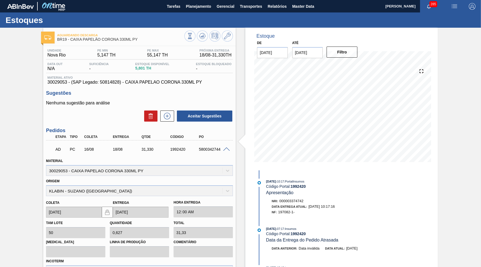
click at [159, 83] on span "30029053 - (SAP Legado: 50814828) - CAIXA PAPELAO CORONA 330ML PY" at bounding box center [139, 82] width 184 height 5
click at [433, 193] on div "Estoque De [DATE] Até [DATE] Filtro 24/08 Projeção de Estoque 52.834 [DOMAIN_NA…" at bounding box center [341, 183] width 193 height 310
click at [279, 12] on button "Relatórios" at bounding box center [277, 6] width 24 height 12
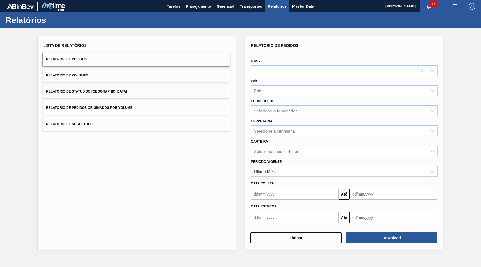
click at [279, 180] on div "Data coleta" at bounding box center [344, 184] width 191 height 8
click at [275, 168] on div "Último Mês" at bounding box center [339, 172] width 176 height 8
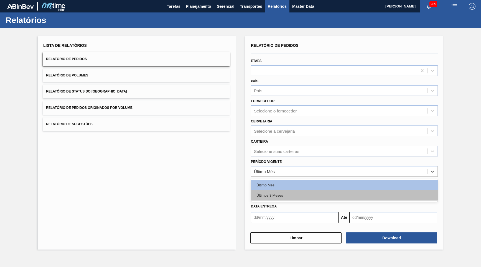
drag, startPoint x: 283, startPoint y: 181, endPoint x: 288, endPoint y: 184, distance: 6.2
click at [288, 184] on div "Último Mês Últimos 3 Meses" at bounding box center [344, 190] width 187 height 23
click at [288, 191] on div "Últimos 3 Meses" at bounding box center [344, 196] width 187 height 10
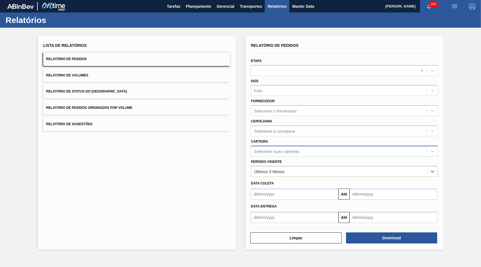
click at [272, 149] on div "Selecione suas carteiras" at bounding box center [276, 151] width 45 height 5
type input "deco"
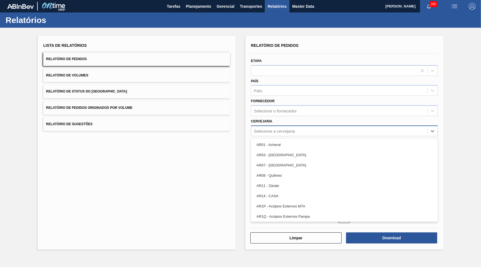
click at [286, 126] on div "Selecione a cervejaria" at bounding box center [344, 131] width 187 height 11
type input "13"
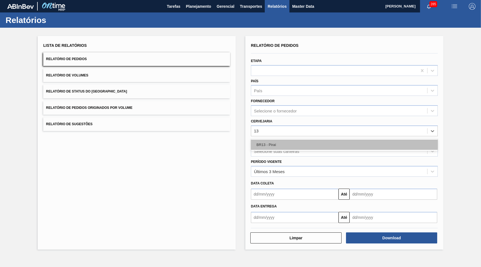
click at [274, 141] on div "BR13 - Piraí" at bounding box center [344, 145] width 187 height 10
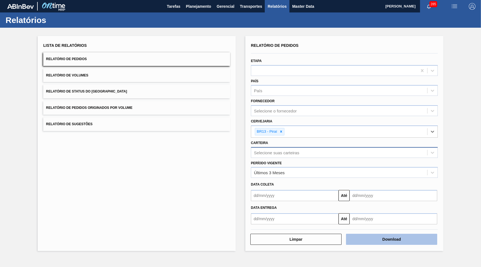
click at [422, 234] on button "Download" at bounding box center [391, 239] width 91 height 11
click at [133, 77] on button "Relatório de Volumes" at bounding box center [136, 76] width 187 height 14
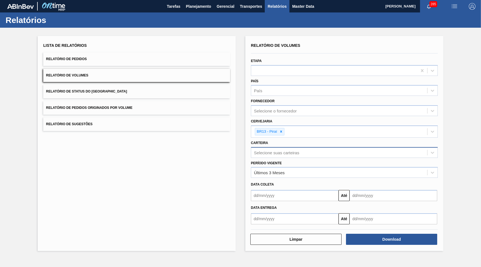
click at [130, 87] on button "Relatório de Status do [GEOGRAPHIC_DATA]" at bounding box center [136, 92] width 187 height 14
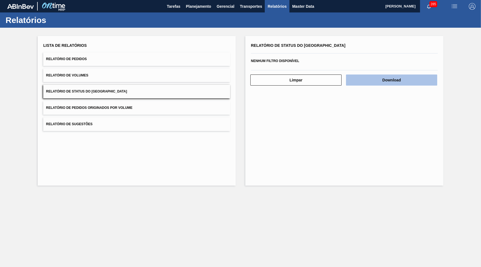
click at [430, 78] on button "Download" at bounding box center [391, 80] width 91 height 11
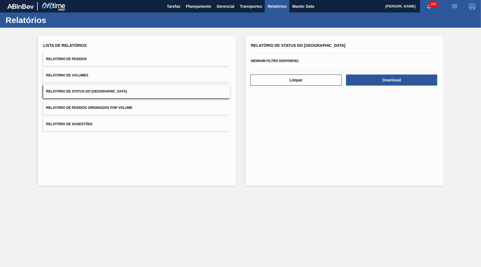
click at [270, 8] on span "Relatórios" at bounding box center [277, 6] width 19 height 7
click at [107, 58] on button "Relatório de Pedidos" at bounding box center [136, 59] width 187 height 14
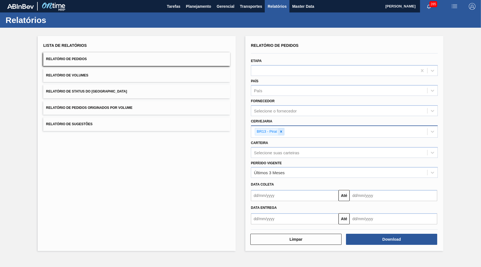
click at [281, 130] on icon at bounding box center [281, 132] width 4 height 4
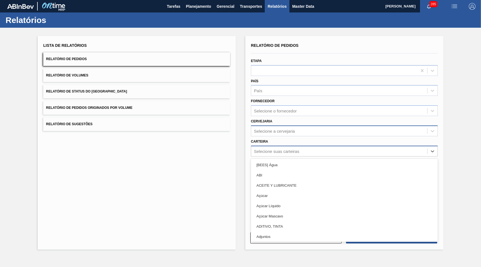
click at [278, 149] on div "Selecione suas carteiras" at bounding box center [339, 151] width 176 height 8
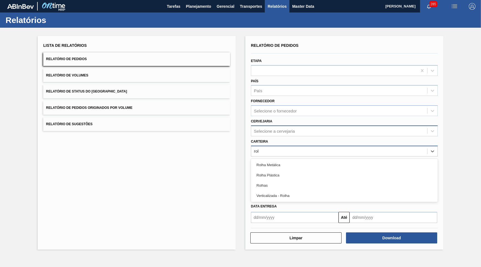
type input "rolh"
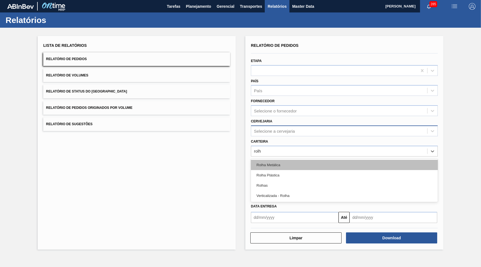
click at [300, 160] on div "Rolha Metálica" at bounding box center [344, 165] width 187 height 10
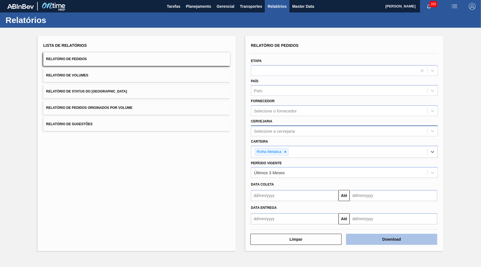
click at [426, 234] on button "Download" at bounding box center [391, 239] width 91 height 11
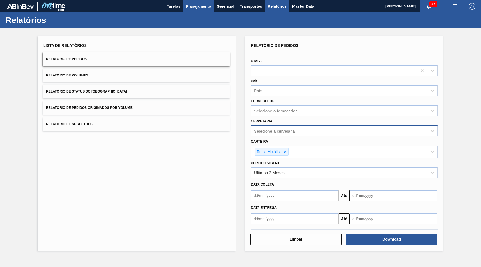
click at [193, 4] on span "Planejamento" at bounding box center [198, 6] width 25 height 7
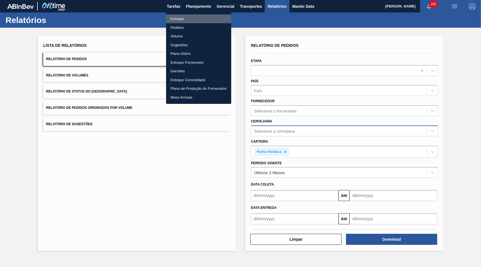
click at [185, 15] on li "Estoque" at bounding box center [198, 18] width 65 height 9
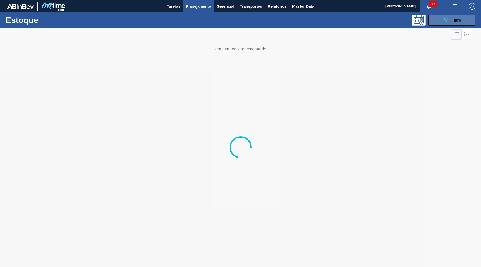
click at [452, 21] on span "Filtro" at bounding box center [457, 20] width 10 height 4
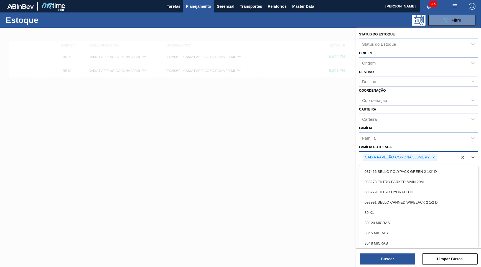
click at [437, 154] on div "CAIXA PAPELÃO CORONA 330ML PY" at bounding box center [400, 157] width 74 height 7
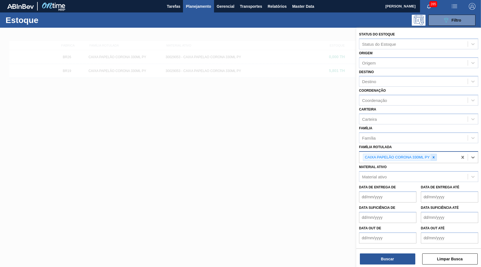
drag, startPoint x: 437, startPoint y: 153, endPoint x: 433, endPoint y: 150, distance: 5.2
click at [433, 154] on div "CAIXA PAPELÃO CORONA 330ML PY" at bounding box center [400, 157] width 74 height 7
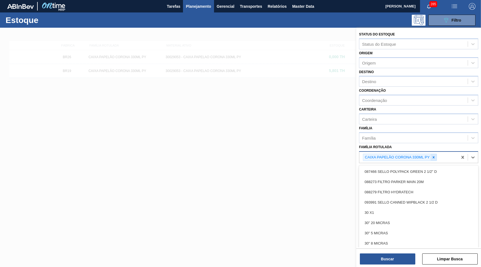
click at [433, 156] on icon at bounding box center [434, 158] width 4 height 4
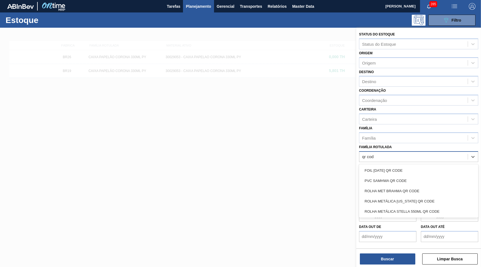
type Rotulada "qr code"
click at [402, 186] on div "ROLHA MET BRAHMA QR CODE" at bounding box center [418, 191] width 119 height 10
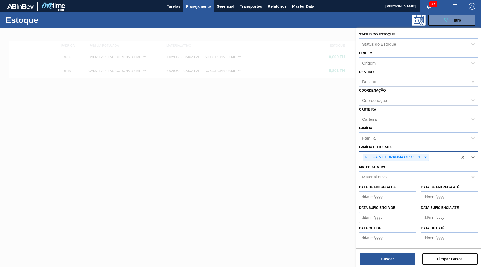
click at [397, 250] on div "Buscar Limpar Busca" at bounding box center [418, 257] width 125 height 16
click at [391, 262] on button "Buscar" at bounding box center [387, 259] width 55 height 11
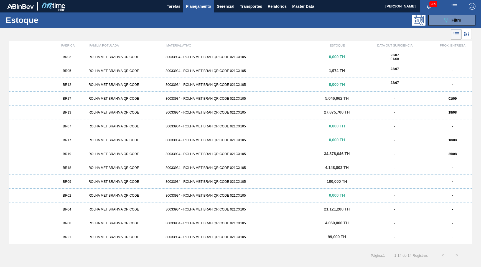
click at [422, 60] on div "22/07 01/08" at bounding box center [395, 57] width 73 height 8
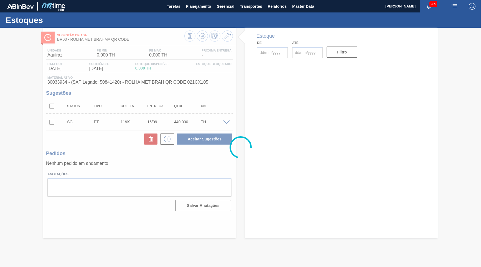
type input "[DATE]"
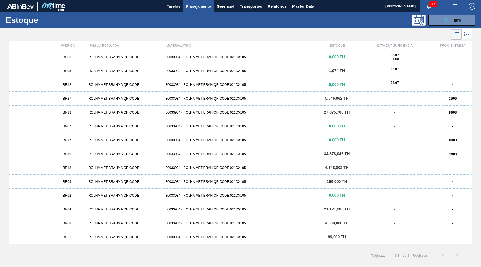
click at [452, 97] on div "01/09" at bounding box center [453, 99] width 39 height 4
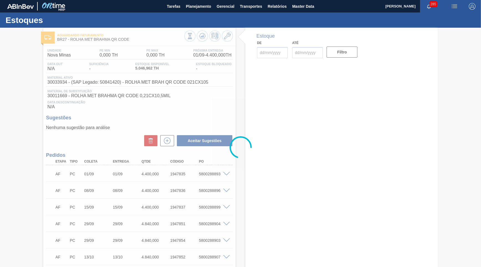
type input "[DATE]"
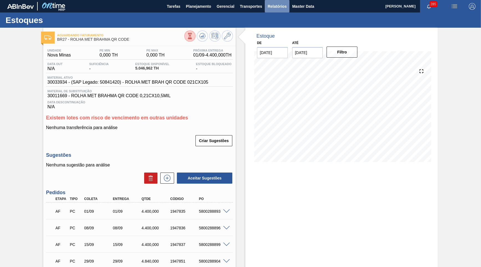
click at [274, 10] on button "Relatórios" at bounding box center [277, 6] width 24 height 12
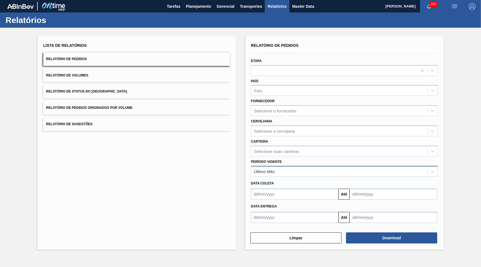
click at [279, 168] on div "Último Mês" at bounding box center [339, 172] width 176 height 8
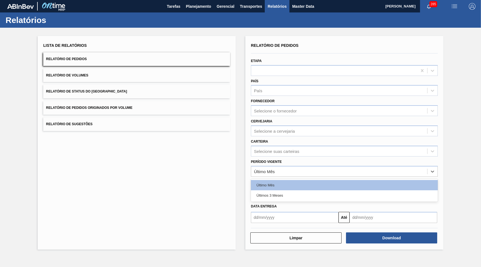
click at [280, 191] on div "Últimos 3 Meses" at bounding box center [344, 196] width 187 height 10
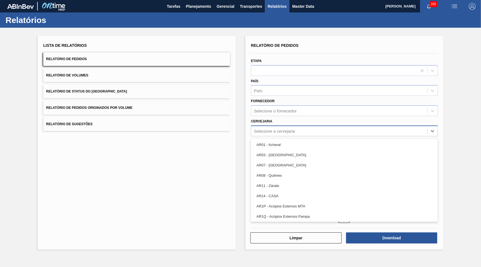
click at [276, 130] on div "Selecione a cervejaria" at bounding box center [344, 131] width 187 height 11
click at [342, 107] on div "Selecione o fornecedor" at bounding box center [339, 111] width 176 height 8
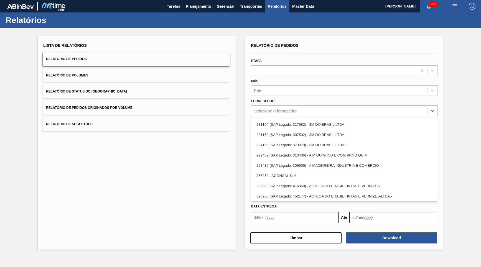
click at [469, 107] on div "Lista de Relatórios Relatório de Pedidos Relatório de Volumes Relatório de Stat…" at bounding box center [240, 142] width 481 height 229
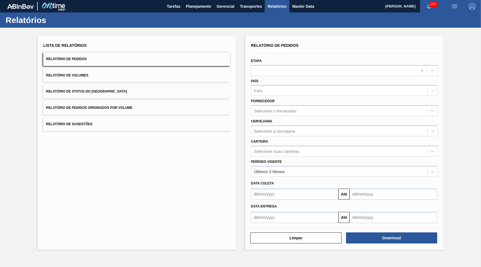
click at [302, 158] on div "Período Vigente Últimos 3 Meses" at bounding box center [344, 167] width 187 height 19
click at [291, 149] on div "Selecione suas carteiras" at bounding box center [276, 151] width 45 height 5
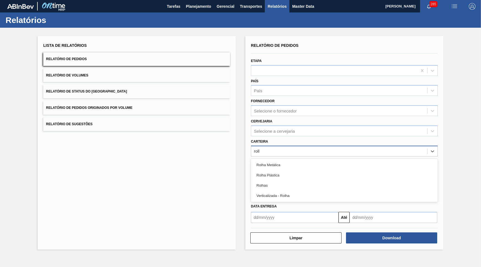
type input "rolha"
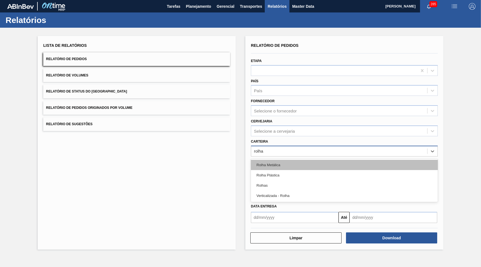
click at [365, 163] on div "Rolha Metálica" at bounding box center [344, 165] width 187 height 10
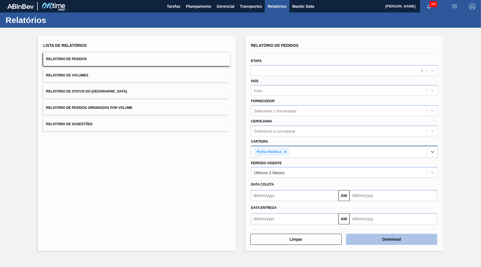
click at [427, 234] on button "Download" at bounding box center [391, 239] width 91 height 11
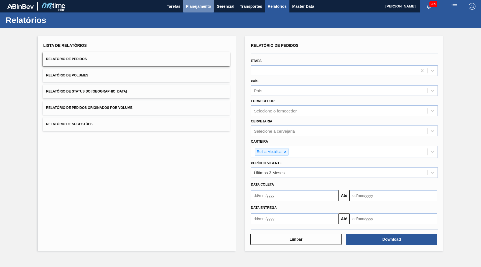
click at [188, 12] on button "Planejamento" at bounding box center [198, 6] width 31 height 12
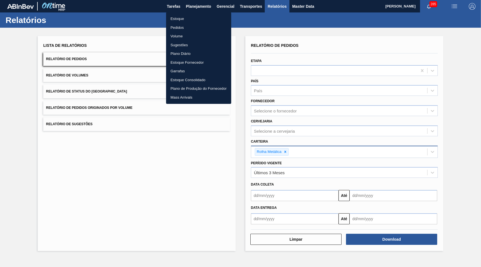
click at [182, 17] on li "Estoque" at bounding box center [198, 18] width 65 height 9
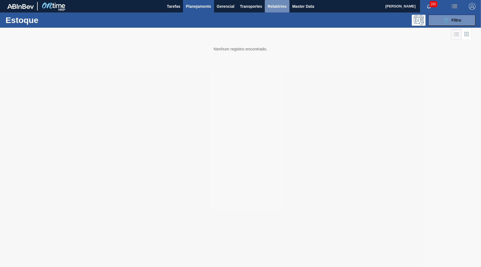
click at [280, 5] on span "Relatórios" at bounding box center [277, 6] width 19 height 7
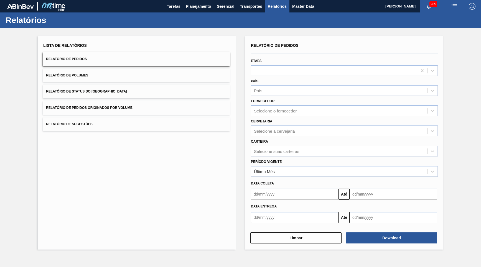
click at [112, 107] on button "Relatório de Pedidos Originados por Volume" at bounding box center [136, 108] width 187 height 14
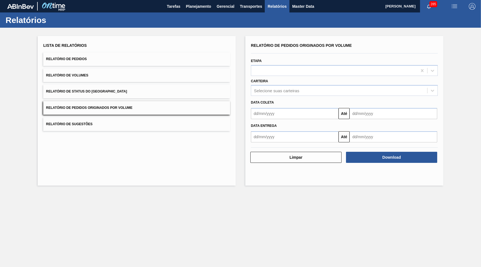
click at [274, 99] on div "Data coleta" at bounding box center [344, 103] width 191 height 8
click at [270, 90] on div "Selecione suas carteiras" at bounding box center [339, 91] width 176 height 8
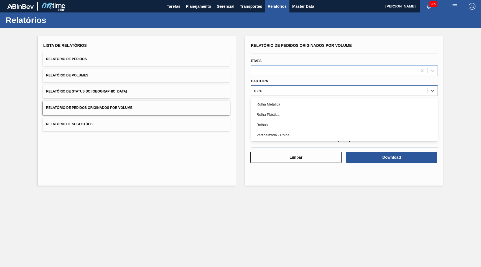
type input "rolha"
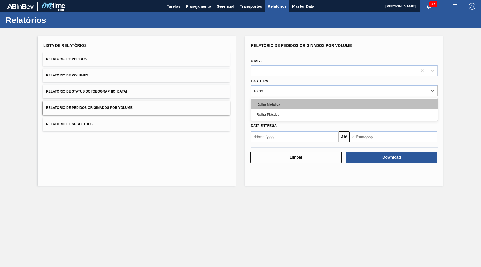
click at [300, 101] on div "Rolha Metálica" at bounding box center [344, 104] width 187 height 10
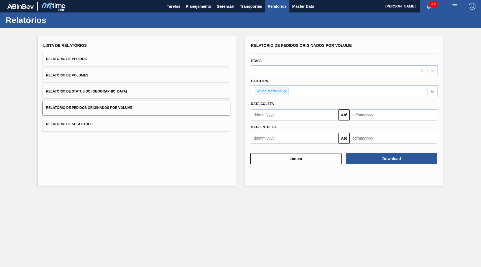
click at [302, 110] on input "text" at bounding box center [295, 115] width 88 height 11
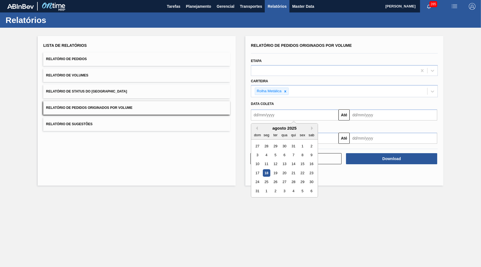
click at [254, 123] on div "Previous Month Next Month agosto 2025 dom seg ter qua qui sex sab 27 28 29 30 3…" at bounding box center [284, 160] width 67 height 74
click at [280, 67] on div at bounding box center [334, 71] width 166 height 8
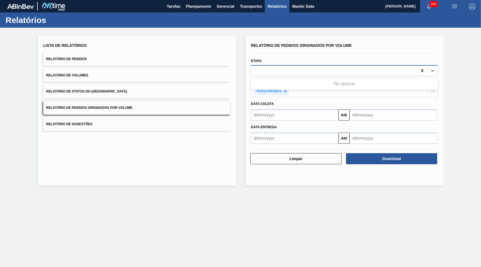
drag, startPoint x: 429, startPoint y: 69, endPoint x: 418, endPoint y: 65, distance: 11.5
click at [421, 67] on div at bounding box center [427, 71] width 20 height 10
click at [415, 65] on div at bounding box center [344, 70] width 187 height 11
click at [425, 68] on icon at bounding box center [423, 71] width 6 height 6
click at [422, 69] on icon at bounding box center [422, 70] width 2 height 3
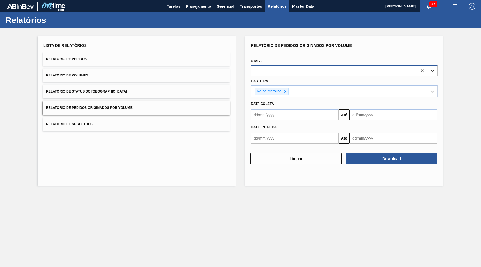
click at [434, 70] on icon at bounding box center [433, 71] width 6 height 6
click at [299, 112] on input "text" at bounding box center [295, 115] width 88 height 11
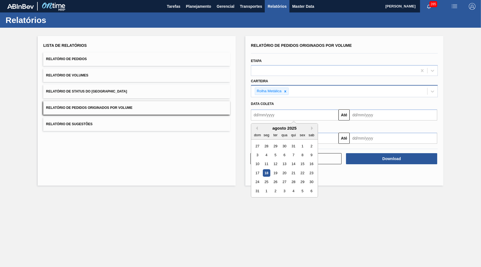
click at [282, 90] on div "Rolha Metálica" at bounding box center [268, 91] width 27 height 7
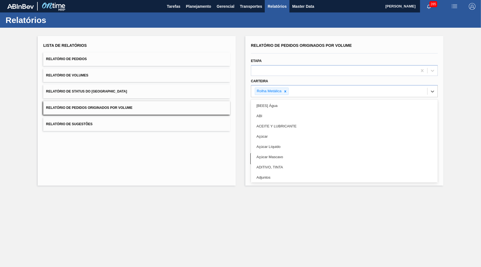
click at [293, 77] on div "Carteira option Rolha Metálica, selected. option [BEES] Água focused, 1 of 101.…" at bounding box center [344, 87] width 187 height 20
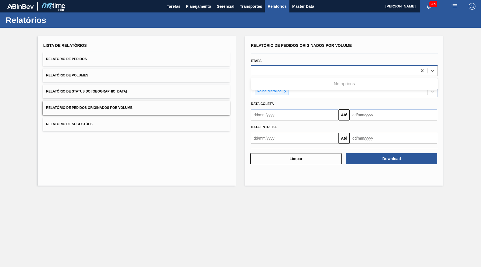
click at [296, 70] on div at bounding box center [334, 71] width 166 height 8
click at [292, 121] on div "Data entrega Até" at bounding box center [344, 132] width 191 height 23
click at [288, 88] on div at bounding box center [285, 91] width 6 height 7
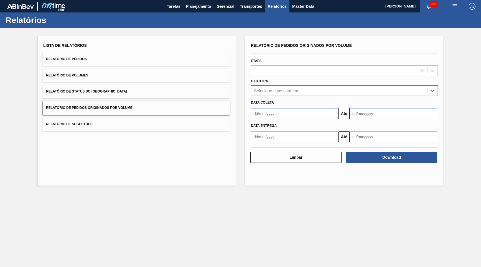
click at [287, 88] on div "Selecione suas carteiras" at bounding box center [276, 90] width 45 height 5
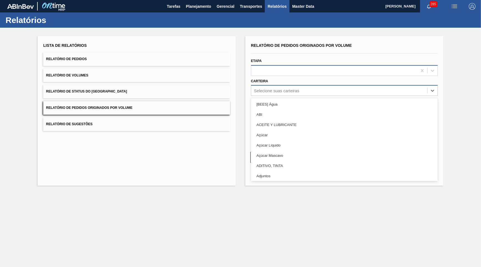
click at [289, 67] on div at bounding box center [334, 71] width 166 height 8
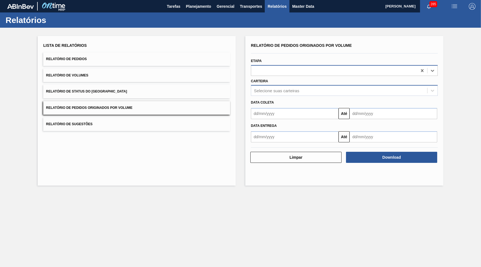
click at [289, 67] on div at bounding box center [334, 71] width 166 height 8
click at [403, 67] on div at bounding box center [334, 71] width 166 height 8
type input "aguar"
click at [421, 68] on icon at bounding box center [423, 71] width 6 height 6
click at [424, 68] on icon at bounding box center [423, 71] width 6 height 6
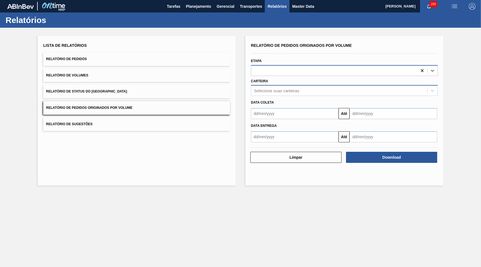
click at [424, 68] on icon at bounding box center [423, 71] width 6 height 6
click at [431, 68] on icon at bounding box center [433, 71] width 6 height 6
click at [256, 88] on div "Selecione suas carteiras" at bounding box center [276, 90] width 45 height 5
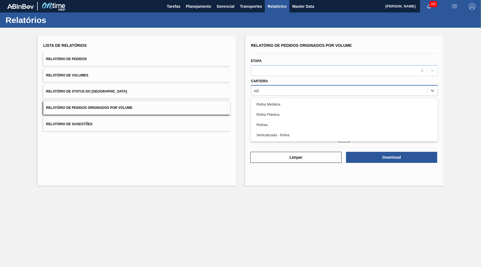
type input "rolh"
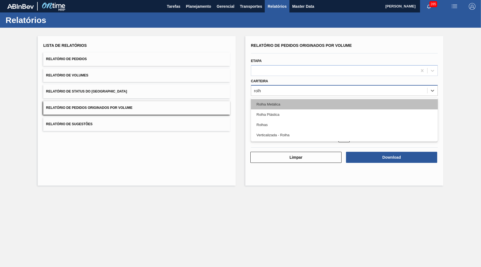
click at [321, 99] on div "Rolha Metálica" at bounding box center [344, 104] width 187 height 10
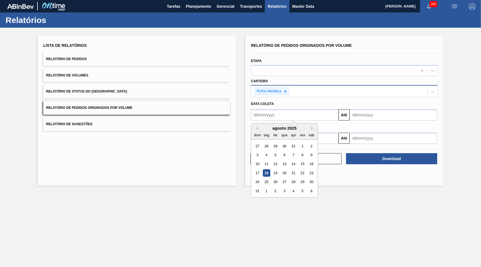
click at [322, 113] on input "text" at bounding box center [295, 115] width 88 height 11
type input "[DATE]"
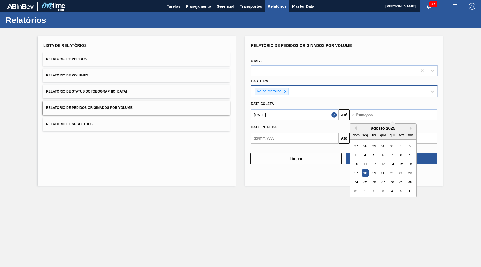
click at [384, 110] on input "text" at bounding box center [394, 115] width 88 height 11
type input "[DATE]"
click at [252, 161] on div "Relatório de Pedidos Originados por Volume Etapa Carteira Rolha Metálica Data c…" at bounding box center [344, 111] width 198 height 150
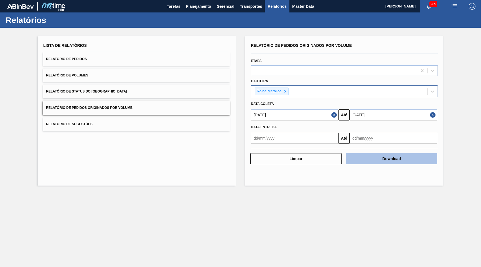
click at [430, 155] on button "Download" at bounding box center [391, 158] width 91 height 11
click at [335, 113] on button "Close" at bounding box center [334, 115] width 7 height 11
click at [434, 112] on button "Close" at bounding box center [433, 115] width 7 height 11
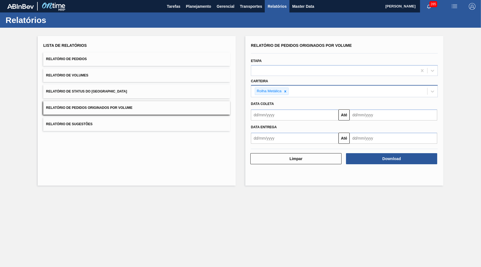
click at [302, 145] on div at bounding box center [344, 148] width 191 height 6
click at [293, 133] on input "text" at bounding box center [295, 138] width 88 height 11
type input "[DATE]"
click at [369, 145] on div at bounding box center [344, 148] width 191 height 6
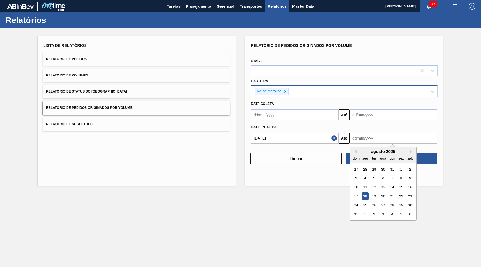
click at [363, 135] on input "text" at bounding box center [394, 138] width 88 height 11
type input "[DATE]"
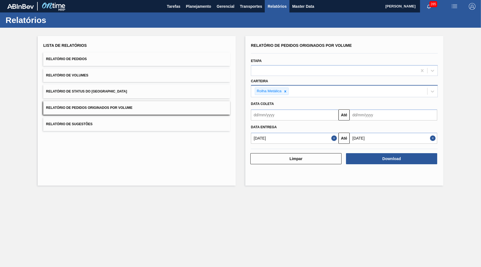
click at [280, 167] on div "Relatório de Pedidos Originados por Volume Etapa Carteira Rolha Metálica Data c…" at bounding box center [344, 111] width 198 height 150
click at [422, 153] on button "Download" at bounding box center [391, 158] width 91 height 11
click at [62, 90] on span "Relatório de Status do [GEOGRAPHIC_DATA]" at bounding box center [86, 92] width 81 height 4
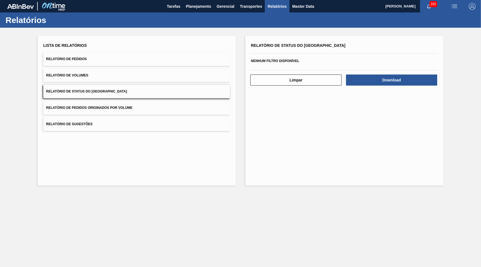
click at [78, 101] on button "Relatório de Pedidos Originados por Volume" at bounding box center [136, 108] width 187 height 14
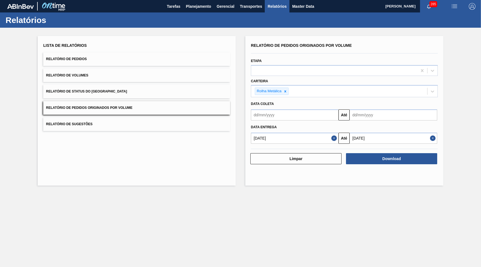
click at [83, 74] on span "Relatório de Volumes" at bounding box center [67, 76] width 42 height 4
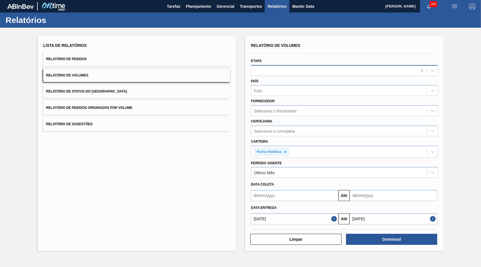
click at [283, 65] on div at bounding box center [344, 70] width 187 height 11
click at [422, 68] on icon at bounding box center [423, 71] width 6 height 6
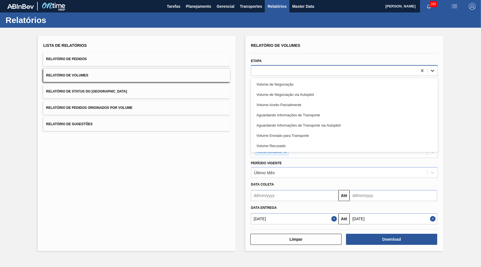
click at [428, 69] on div at bounding box center [433, 71] width 10 height 10
click at [205, 178] on div "Lista de Relatórios Relatório de Pedidos Relatório de Volumes Relatório de Stat…" at bounding box center [137, 143] width 198 height 215
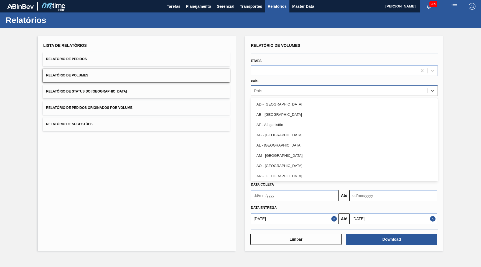
click at [276, 90] on div "País" at bounding box center [339, 91] width 176 height 8
click at [237, 138] on div "Lista de Relatórios Relatório de Pedidos Relatório de Volumes Relatório de Stat…" at bounding box center [240, 143] width 481 height 231
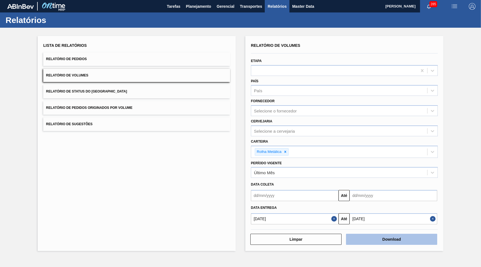
click at [431, 234] on button "Download" at bounding box center [391, 239] width 91 height 11
click at [137, 101] on button "Relatório de Pedidos Originados por Volume" at bounding box center [136, 108] width 187 height 14
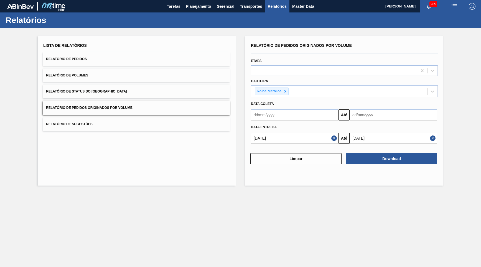
click at [131, 91] on button "Relatório de Status do [GEOGRAPHIC_DATA]" at bounding box center [136, 92] width 187 height 14
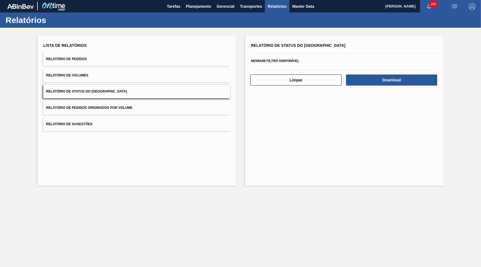
click at [106, 60] on button "Relatório de Pedidos" at bounding box center [136, 59] width 187 height 14
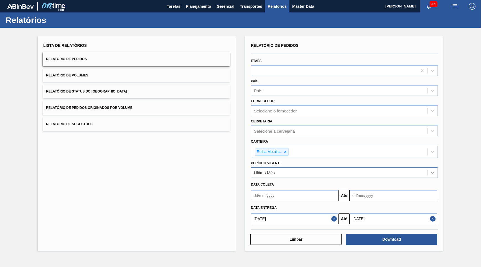
click at [429, 168] on div at bounding box center [433, 173] width 10 height 10
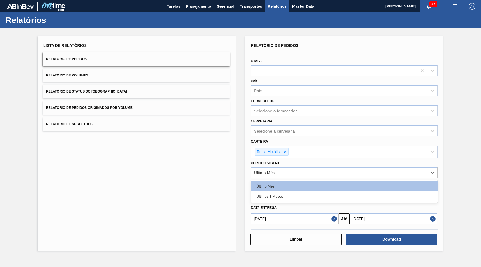
click at [81, 118] on button "Relatório de Sugestões" at bounding box center [136, 125] width 187 height 14
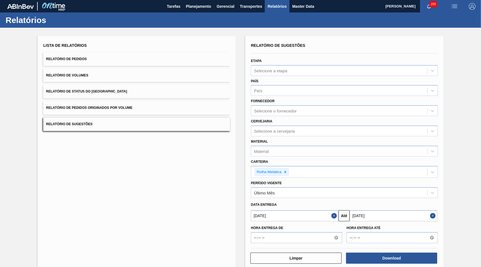
click at [288, 201] on div "Data entrega" at bounding box center [344, 205] width 191 height 8
click at [282, 189] on div "Último Mês" at bounding box center [339, 193] width 176 height 8
click at [152, 212] on div "Lista de Relatórios Relatório de Pedidos Relatório de Volumes Relatório de Stat…" at bounding box center [137, 153] width 198 height 234
click at [120, 101] on button "Relatório de Pedidos Originados por Volume" at bounding box center [136, 108] width 187 height 14
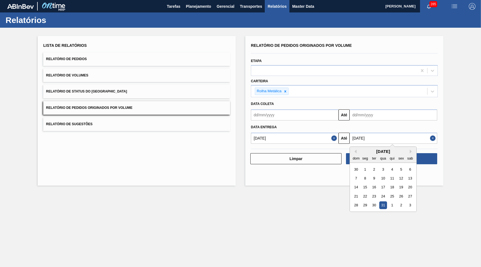
click at [383, 133] on input "[DATE]" at bounding box center [394, 138] width 88 height 11
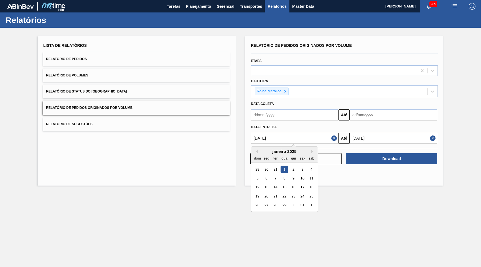
click at [301, 133] on input "[DATE]" at bounding box center [295, 138] width 88 height 11
click at [287, 65] on div at bounding box center [344, 70] width 187 height 11
click at [91, 90] on span "Relatório de Status do [GEOGRAPHIC_DATA]" at bounding box center [86, 92] width 81 height 4
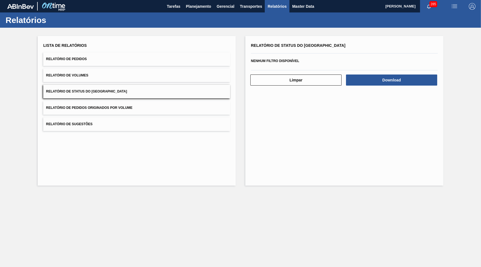
click at [163, 74] on button "Relatório de Volumes" at bounding box center [136, 76] width 187 height 14
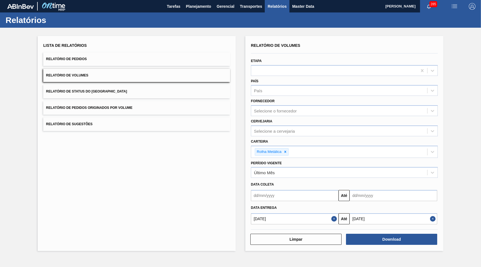
click at [149, 95] on div "Lista de Relatórios Relatório de Pedidos Relatório de Volumes Relatório de Stat…" at bounding box center [136, 87] width 187 height 90
click at [161, 102] on button "Relatório de Pedidos Originados por Volume" at bounding box center [136, 108] width 187 height 14
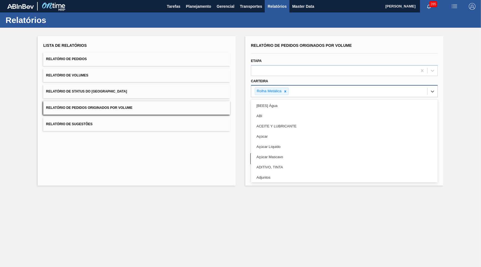
click at [289, 88] on div "Rolha Metálica" at bounding box center [339, 91] width 176 height 11
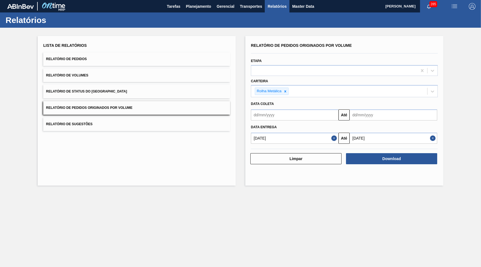
click at [272, 219] on main "Tarefas Planejamento Gerencial Transportes Relatórios Master Data [PERSON_NAME]…" at bounding box center [240, 133] width 481 height 267
click at [318, 135] on input "[DATE]" at bounding box center [295, 138] width 88 height 11
click at [267, 183] on div "Relatório de Pedidos Originados por Volume Etapa Carteira Rolha Metálica Data c…" at bounding box center [344, 111] width 198 height 150
click at [420, 153] on button "Download" at bounding box center [391, 158] width 91 height 11
click at [453, 5] on img "button" at bounding box center [454, 6] width 7 height 7
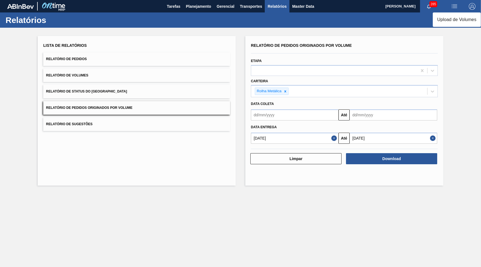
click at [317, 7] on div at bounding box center [240, 133] width 481 height 267
click at [314, 6] on span "Master Data" at bounding box center [303, 6] width 22 height 7
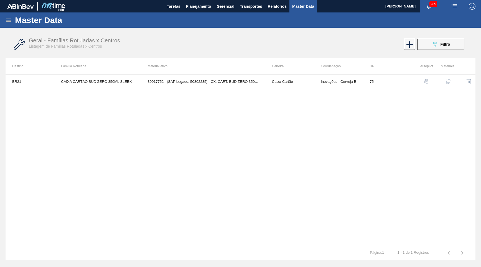
click at [9, 19] on icon at bounding box center [8, 20] width 5 height 3
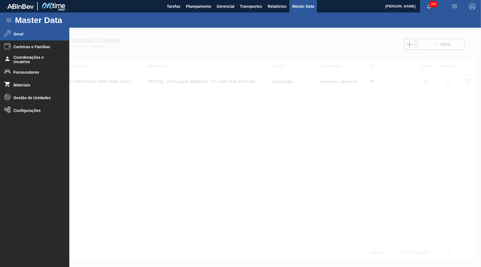
click at [47, 31] on li "Geral" at bounding box center [34, 34] width 69 height 13
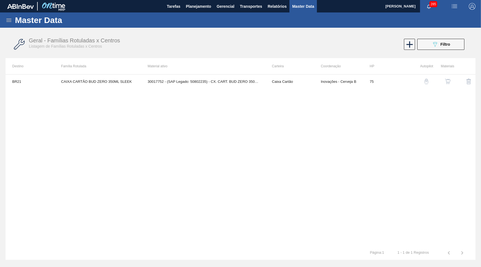
click at [6, 24] on div "Master Data" at bounding box center [240, 19] width 481 height 15
click at [11, 20] on icon at bounding box center [8, 20] width 5 height 3
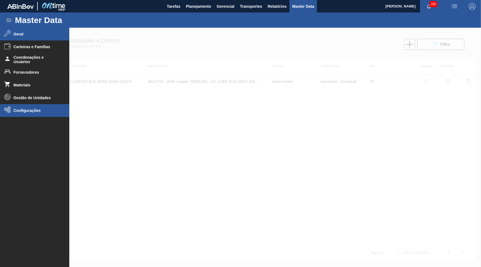
click at [40, 108] on li "Configurações" at bounding box center [34, 110] width 69 height 13
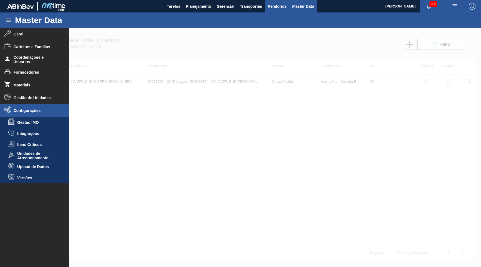
click at [266, 8] on button "Relatórios" at bounding box center [277, 6] width 24 height 12
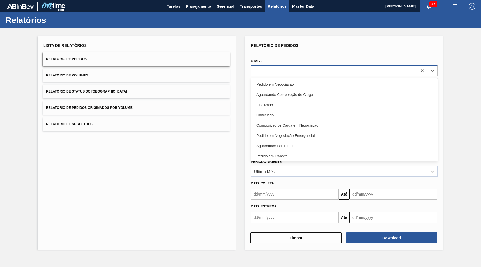
click at [348, 65] on div at bounding box center [344, 70] width 187 height 11
click at [421, 68] on icon at bounding box center [423, 71] width 6 height 6
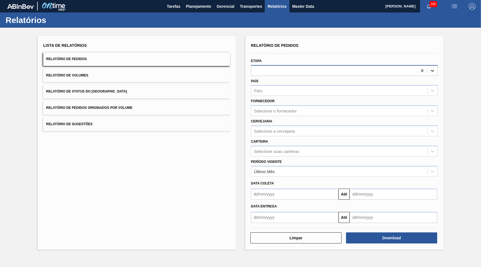
click at [435, 69] on icon at bounding box center [433, 71] width 6 height 6
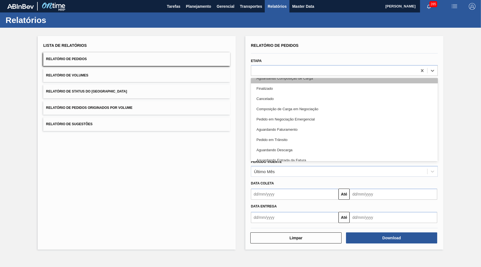
scroll to position [27, 0]
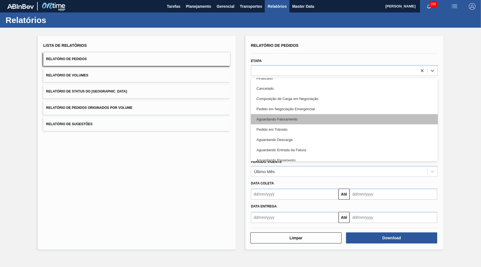
click at [319, 119] on div "Aguardando Faturamento" at bounding box center [344, 119] width 187 height 10
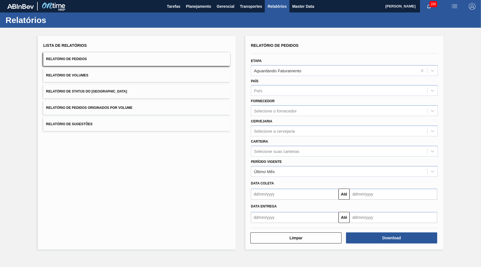
click at [292, 158] on div "Período Vigente Último Mês" at bounding box center [344, 167] width 187 height 19
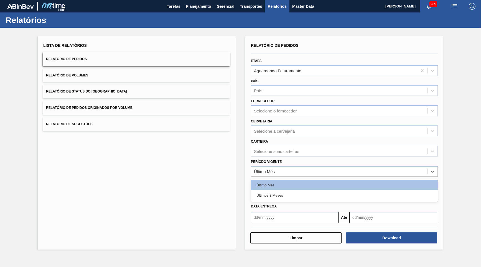
click at [292, 168] on div "Último Mês" at bounding box center [339, 172] width 176 height 8
click at [120, 106] on span "Relatório de Pedidos Originados por Volume" at bounding box center [89, 108] width 87 height 4
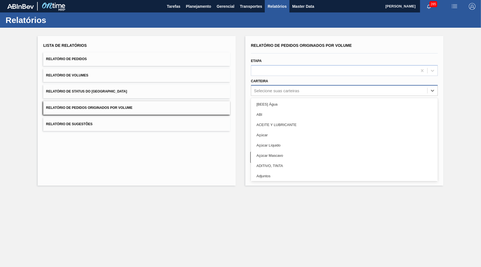
click at [288, 89] on div "Selecione suas carteiras" at bounding box center [276, 90] width 45 height 5
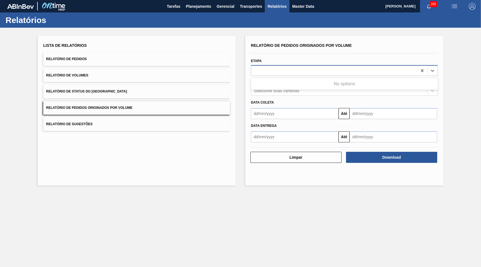
click at [357, 67] on div at bounding box center [334, 71] width 166 height 8
click at [360, 67] on div at bounding box center [334, 71] width 166 height 8
click at [362, 67] on div at bounding box center [334, 71] width 166 height 8
click at [308, 99] on div "Data coleta" at bounding box center [344, 103] width 191 height 8
click at [306, 108] on input "text" at bounding box center [295, 113] width 88 height 11
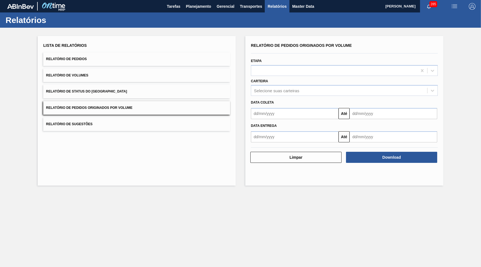
click at [303, 79] on div "Carteira Selecione suas carteiras" at bounding box center [344, 86] width 187 height 19
click at [305, 85] on div "Selecione suas carteiras" at bounding box center [344, 90] width 187 height 11
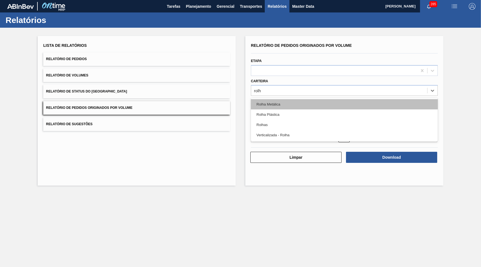
click at [320, 104] on div "Rolha Metálica" at bounding box center [344, 104] width 187 height 10
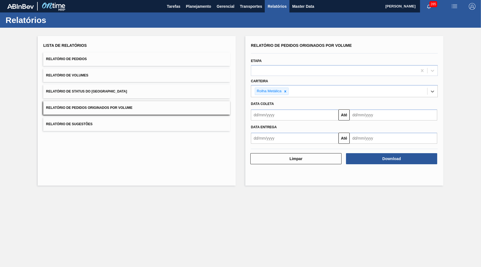
click at [320, 116] on input "text" at bounding box center [295, 115] width 88 height 11
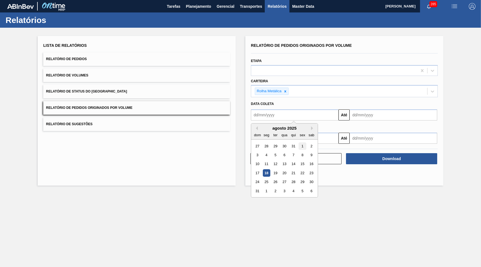
click at [299, 143] on div "1" at bounding box center [302, 146] width 7 height 7
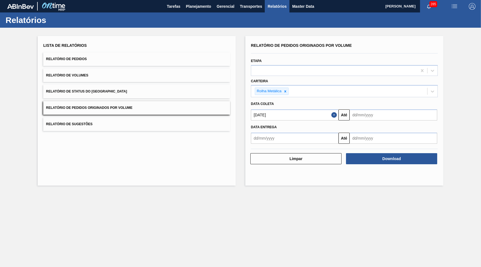
click at [363, 124] on div "Data entrega" at bounding box center [344, 127] width 191 height 8
click at [370, 121] on div "Data entrega Até" at bounding box center [344, 132] width 191 height 23
click at [373, 110] on input "text" at bounding box center [394, 115] width 88 height 11
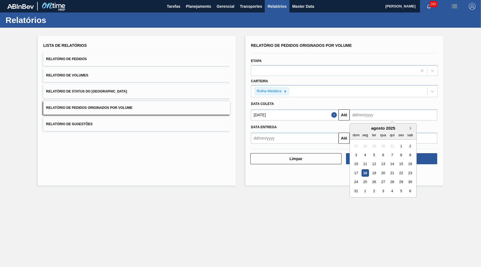
click at [410, 126] on button "Next Month" at bounding box center [412, 128] width 4 height 4
click at [403, 126] on div "outubro 2025" at bounding box center [383, 128] width 67 height 5
click at [401, 126] on div "outubro 2025" at bounding box center [383, 128] width 67 height 5
click at [410, 126] on button "Next Month" at bounding box center [412, 128] width 4 height 4
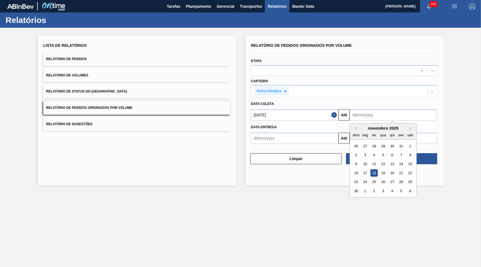
drag, startPoint x: 356, startPoint y: 179, endPoint x: 394, endPoint y: 167, distance: 39.4
click at [356, 188] on div "30" at bounding box center [356, 191] width 7 height 7
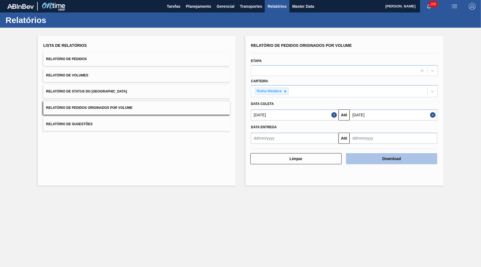
click at [426, 158] on button "Download" at bounding box center [391, 158] width 91 height 11
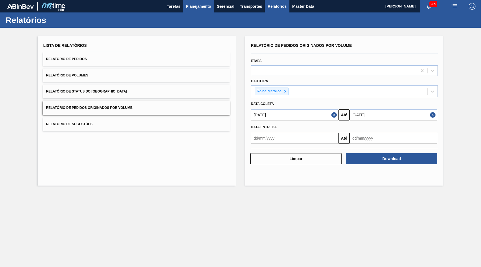
click at [200, 7] on span "Planejamento" at bounding box center [198, 6] width 25 height 7
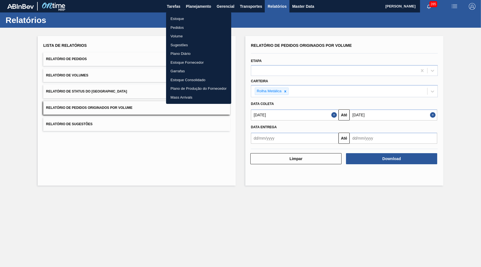
click at [192, 14] on ul "Estoque Pedidos Volume Sugestões Plano Diário Estoque Fornecedor Garrafas Estoq…" at bounding box center [198, 58] width 65 height 92
click at [194, 16] on li "Estoque" at bounding box center [198, 18] width 65 height 9
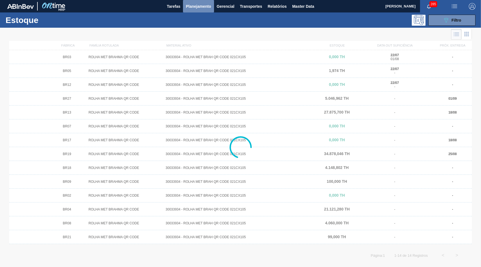
click at [199, 10] on button "Planejamento" at bounding box center [198, 6] width 31 height 12
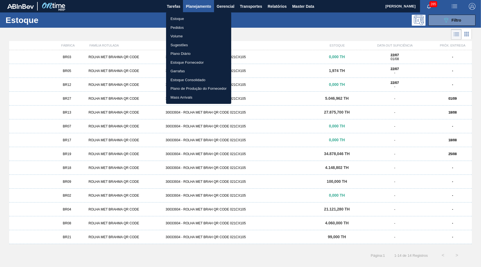
click at [454, 98] on div at bounding box center [240, 133] width 481 height 267
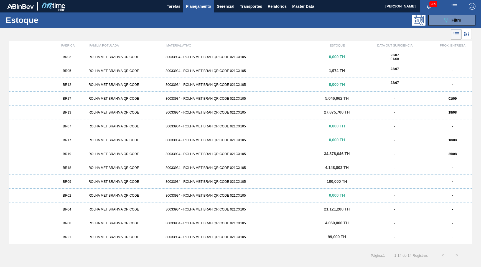
click at [454, 0] on body "Tarefas Planejamento Gerencial Transportes Relatórios Master Data [PERSON_NAME]…" at bounding box center [240, 0] width 481 height 0
click at [433, 100] on div "-" at bounding box center [394, 99] width 77 height 4
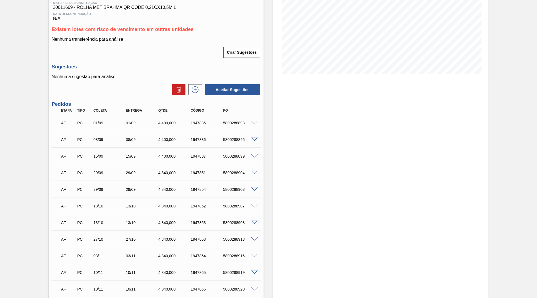
scroll to position [111, 0]
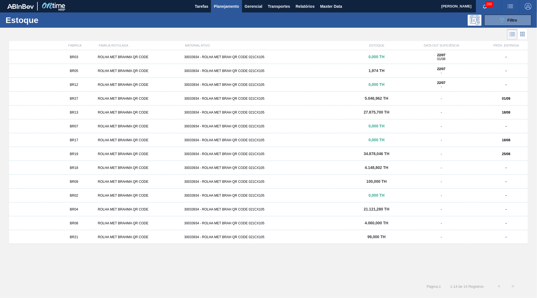
click at [481, 113] on div "18/08" at bounding box center [506, 113] width 43 height 4
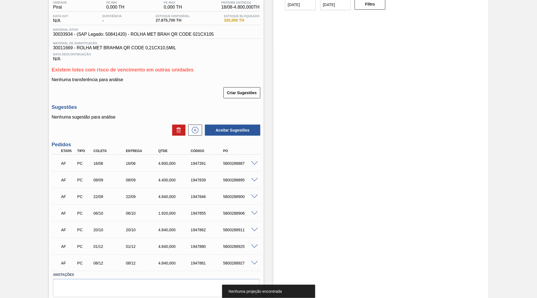
scroll to position [37, 0]
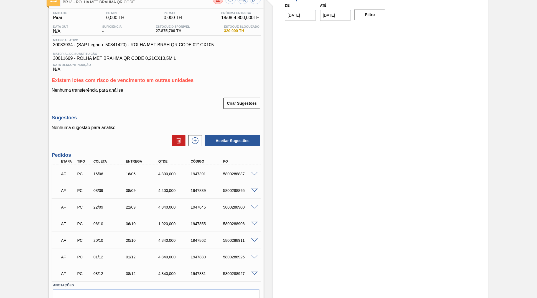
click at [329, 154] on div "Estoque De [DATE] Até [DATE] Filtro" at bounding box center [381, 158] width 215 height 337
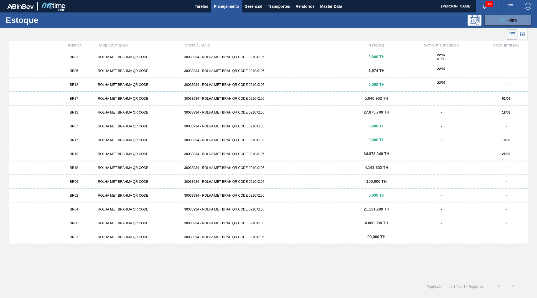
click at [481, 141] on div "18/08" at bounding box center [506, 140] width 43 height 4
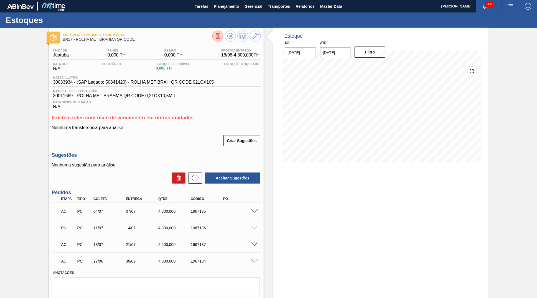
click at [253, 210] on span at bounding box center [254, 212] width 7 height 4
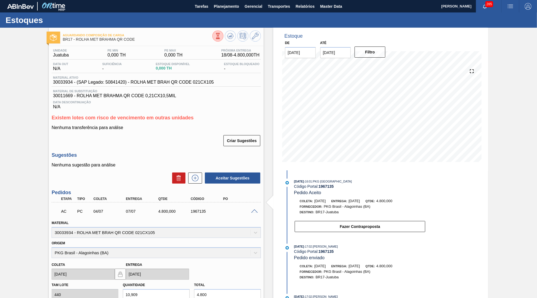
click at [253, 210] on span at bounding box center [254, 212] width 7 height 4
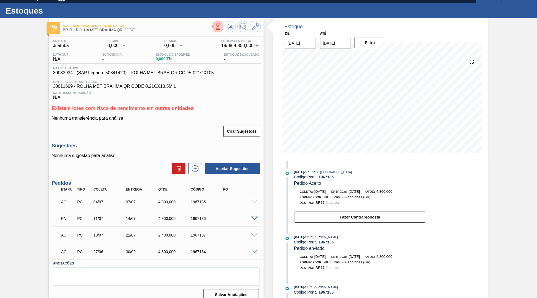
scroll to position [14, 0]
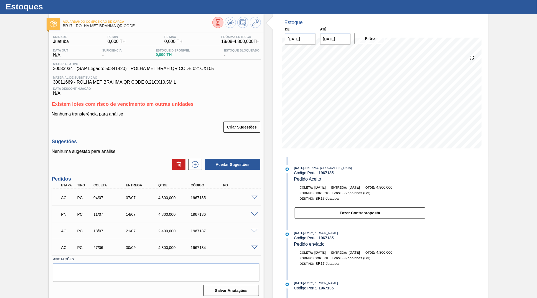
click at [254, 213] on span at bounding box center [254, 215] width 7 height 4
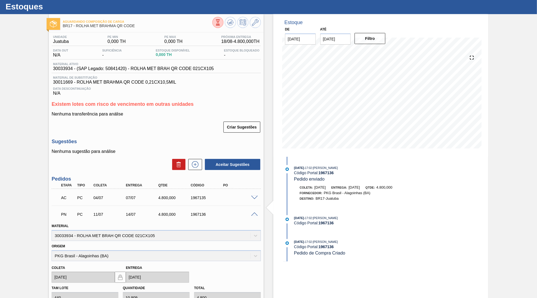
click at [256, 196] on span at bounding box center [254, 198] width 7 height 4
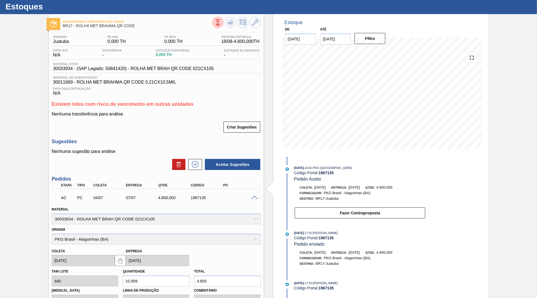
click at [256, 196] on span at bounding box center [254, 198] width 7 height 4
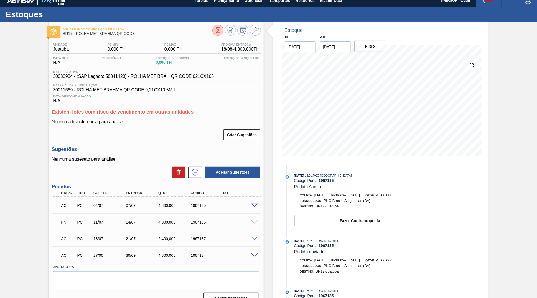
scroll to position [0, 0]
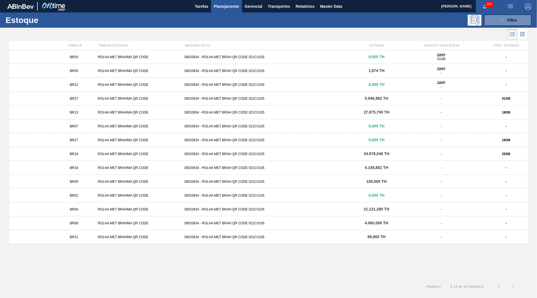
click at [96, 154] on div "ROLHA MET BRAHMA QR CODE" at bounding box center [139, 154] width 87 height 4
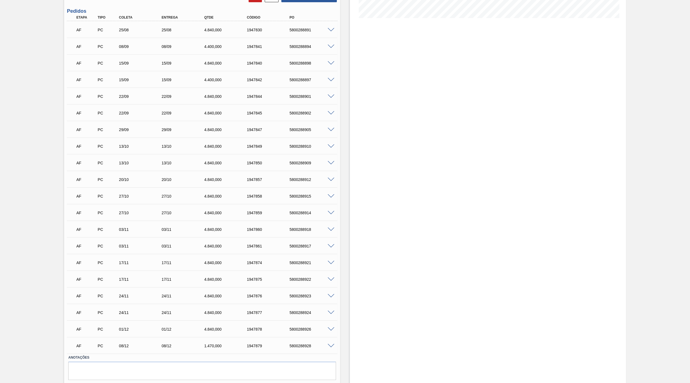
scroll to position [135, 0]
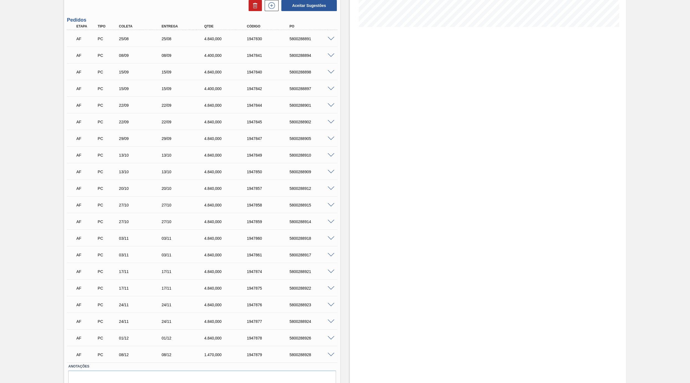
click at [0, 59] on div "Aguardando Faturamento BR19 - ROLHA MET BRAHMA QR CODE Unidade Nova Rio PE MIN …" at bounding box center [345, 150] width 690 height 516
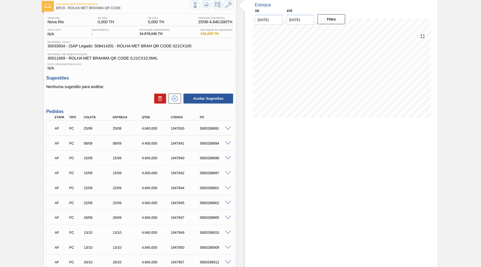
scroll to position [0, 0]
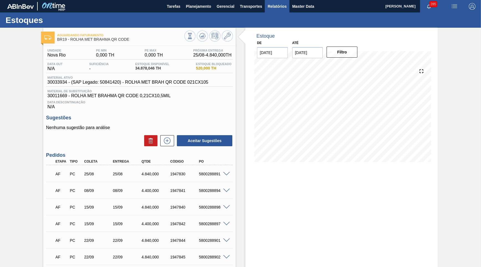
click at [274, 7] on span "Relatórios" at bounding box center [277, 6] width 19 height 7
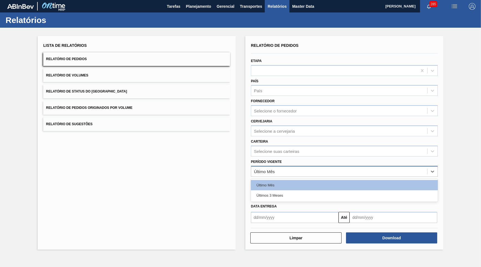
click at [279, 168] on div "Último Mês" at bounding box center [339, 172] width 176 height 8
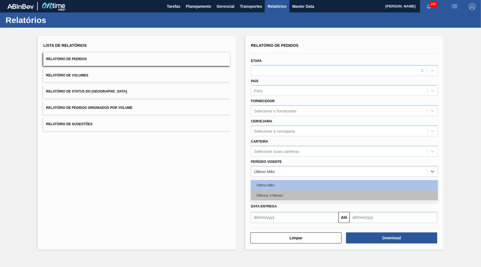
click at [271, 191] on div "Últimos 3 Meses" at bounding box center [344, 196] width 187 height 10
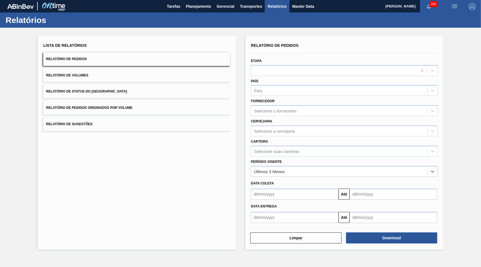
click at [143, 168] on div "Lista de Relatórios Relatório de Pedidos Relatório de Volumes Relatório de Stat…" at bounding box center [137, 143] width 198 height 214
click at [178, 127] on div "Lista de Relatórios Relatório de Pedidos Relatório de Volumes Relatório de Stat…" at bounding box center [137, 143] width 198 height 214
click at [108, 101] on button "Relatório de Pedidos Originados por Volume" at bounding box center [136, 108] width 187 height 14
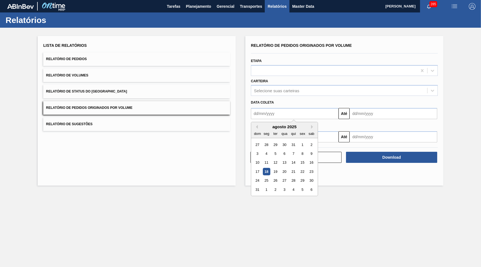
click at [290, 110] on input "text" at bounding box center [295, 113] width 88 height 11
click at [297, 89] on div "Selecione suas carteiras" at bounding box center [276, 90] width 45 height 5
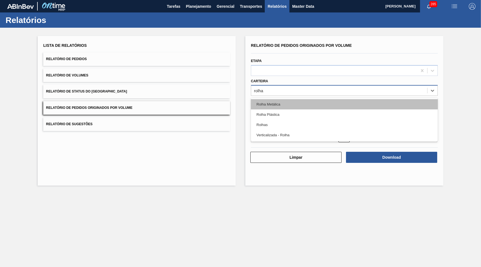
click at [343, 99] on div "Rolha Metálica" at bounding box center [344, 104] width 187 height 10
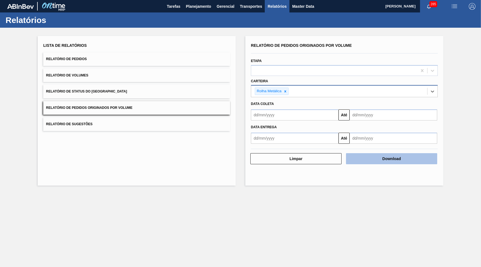
click at [432, 153] on button "Download" at bounding box center [391, 158] width 91 height 11
click at [147, 52] on button "Relatório de Pedidos" at bounding box center [136, 59] width 187 height 14
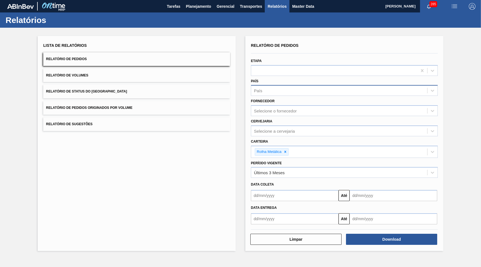
click at [125, 101] on button "Relatório de Pedidos Originados por Volume" at bounding box center [136, 108] width 187 height 14
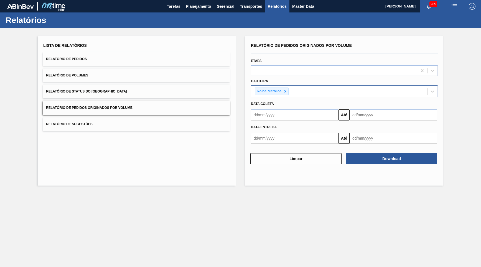
click at [252, 121] on div "Data entrega Até" at bounding box center [344, 132] width 191 height 23
click at [275, 125] on div "Data entrega" at bounding box center [344, 127] width 191 height 8
click at [278, 126] on div "Data entrega Até" at bounding box center [344, 133] width 187 height 22
click at [278, 133] on input "text" at bounding box center [295, 138] width 88 height 11
click at [256, 150] on button "Previous Month" at bounding box center [256, 152] width 4 height 4
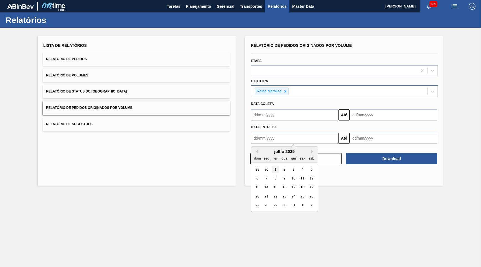
click at [272, 166] on div "1" at bounding box center [275, 169] width 7 height 7
click at [399, 133] on input "text" at bounding box center [394, 138] width 88 height 11
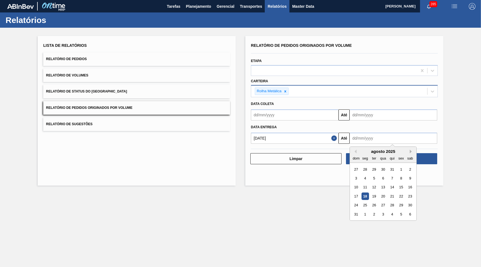
click at [410, 150] on button "Next Month" at bounding box center [412, 152] width 4 height 4
click at [354, 150] on button "Previous Month" at bounding box center [355, 152] width 4 height 4
click at [371, 202] on div "30" at bounding box center [374, 205] width 7 height 7
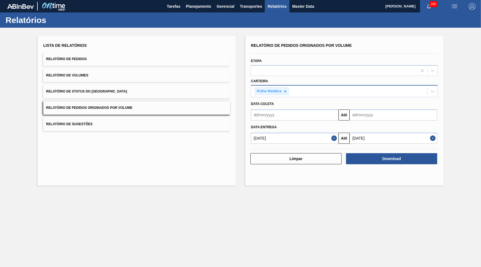
click at [392, 133] on input "[DATE]" at bounding box center [394, 138] width 88 height 11
click at [410, 150] on button "Next Month" at bounding box center [412, 152] width 4 height 4
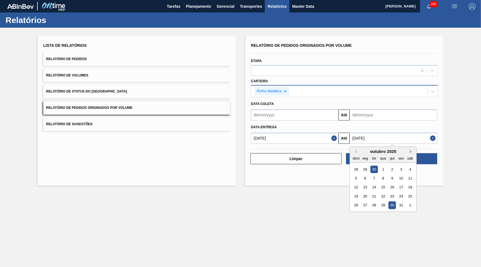
click at [410, 150] on button "Next Month" at bounding box center [412, 152] width 4 height 4
click at [354, 149] on div "novembro 2025" at bounding box center [383, 151] width 67 height 5
click at [356, 149] on div "novembro 2025" at bounding box center [383, 151] width 67 height 5
click at [354, 150] on button "Previous Month" at bounding box center [355, 152] width 4 height 4
click at [398, 202] on div "31" at bounding box center [401, 205] width 7 height 7
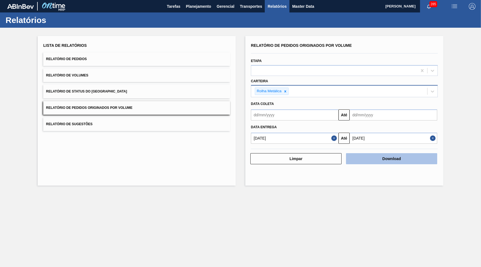
click at [421, 153] on button "Download" at bounding box center [391, 158] width 91 height 11
